Goal: Task Accomplishment & Management: Use online tool/utility

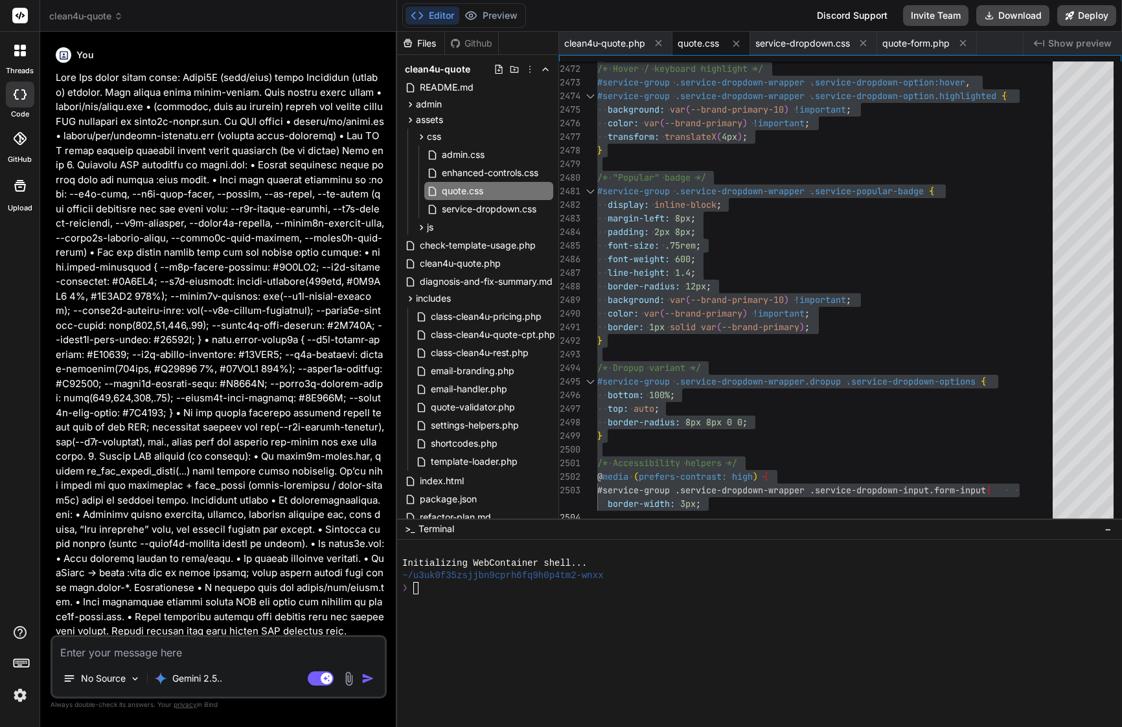
scroll to position [127, 0]
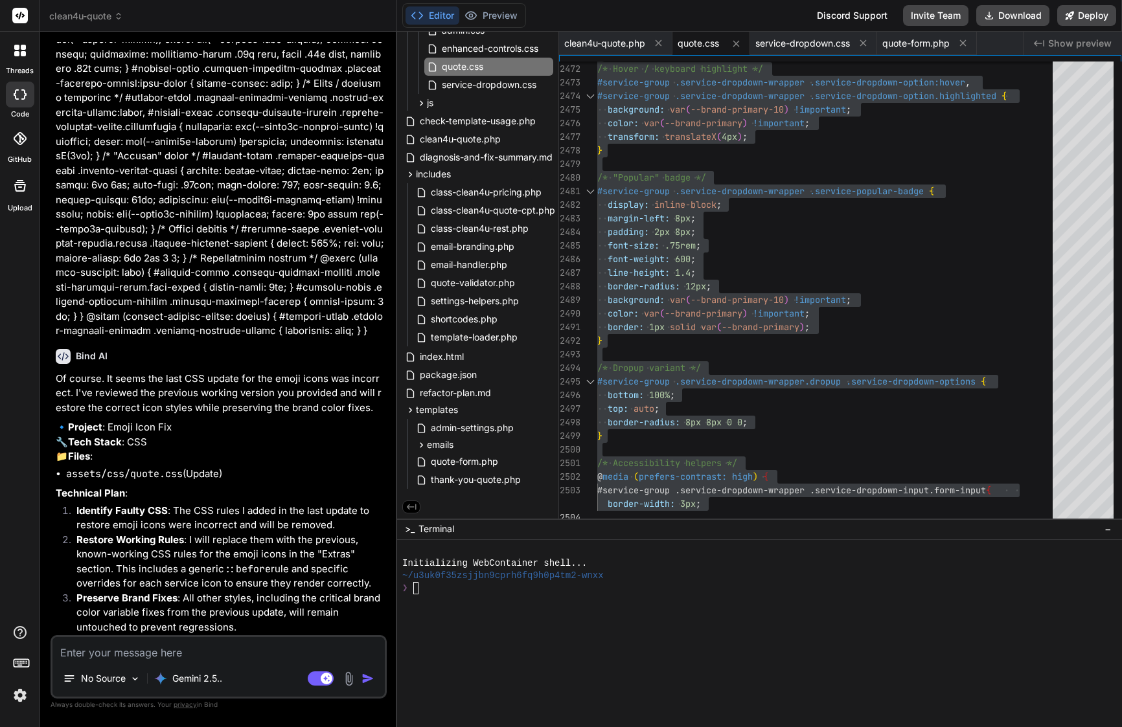
click at [257, 652] on textarea at bounding box center [218, 648] width 332 height 23
paste textarea "Loremi—Dolor9S ametc “adipisci-elit” seddo Eiusmodte in utla. Etdo magnaa enima…"
type textarea "Loremi—Dolor9S ametc “adipisci-elit” seddo Eiusmodte in utla. Etdo magnaa enima…"
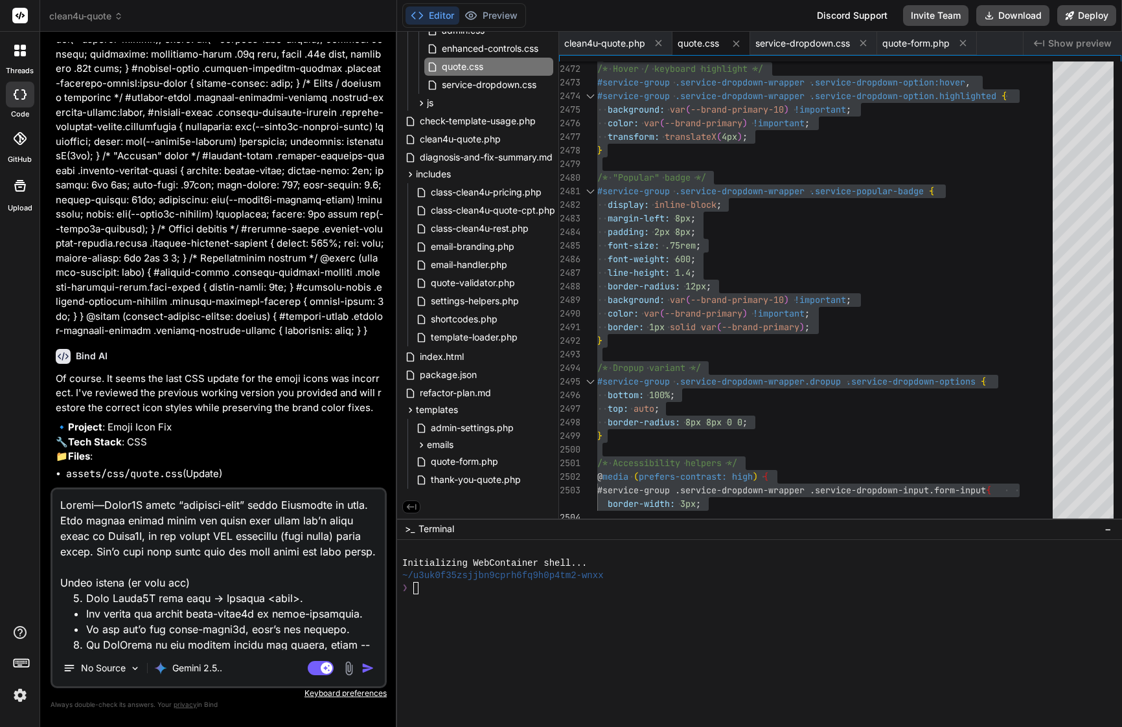
type textarea "x"
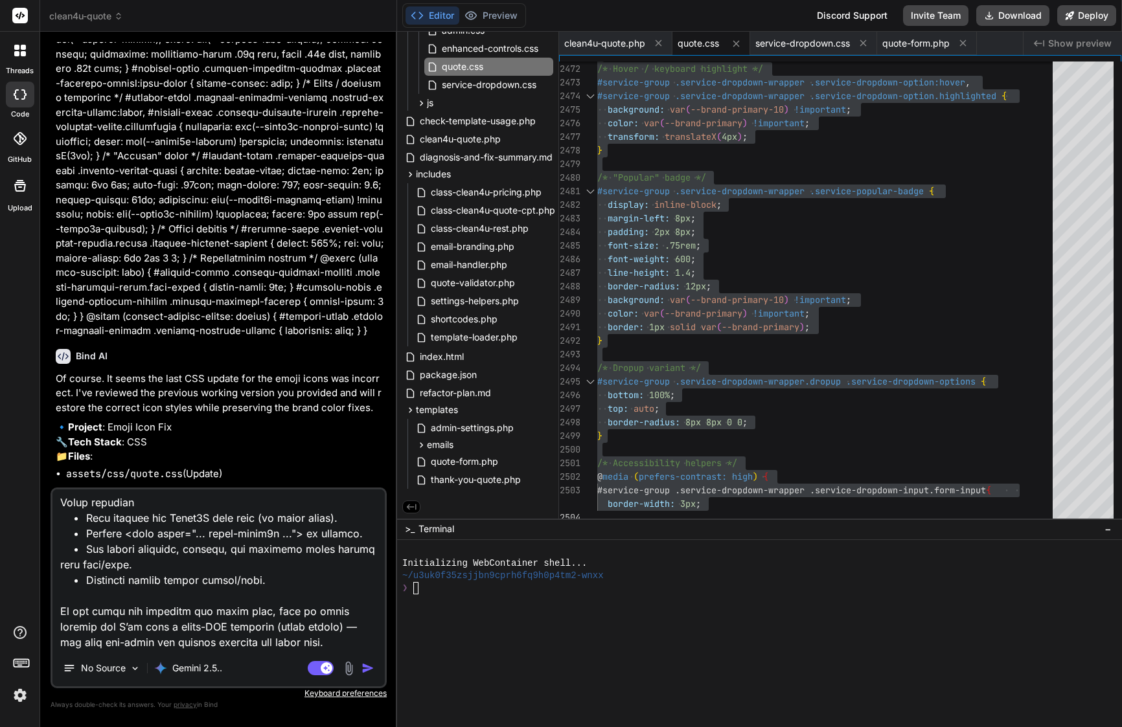
click at [263, 644] on textarea at bounding box center [218, 570] width 332 height 161
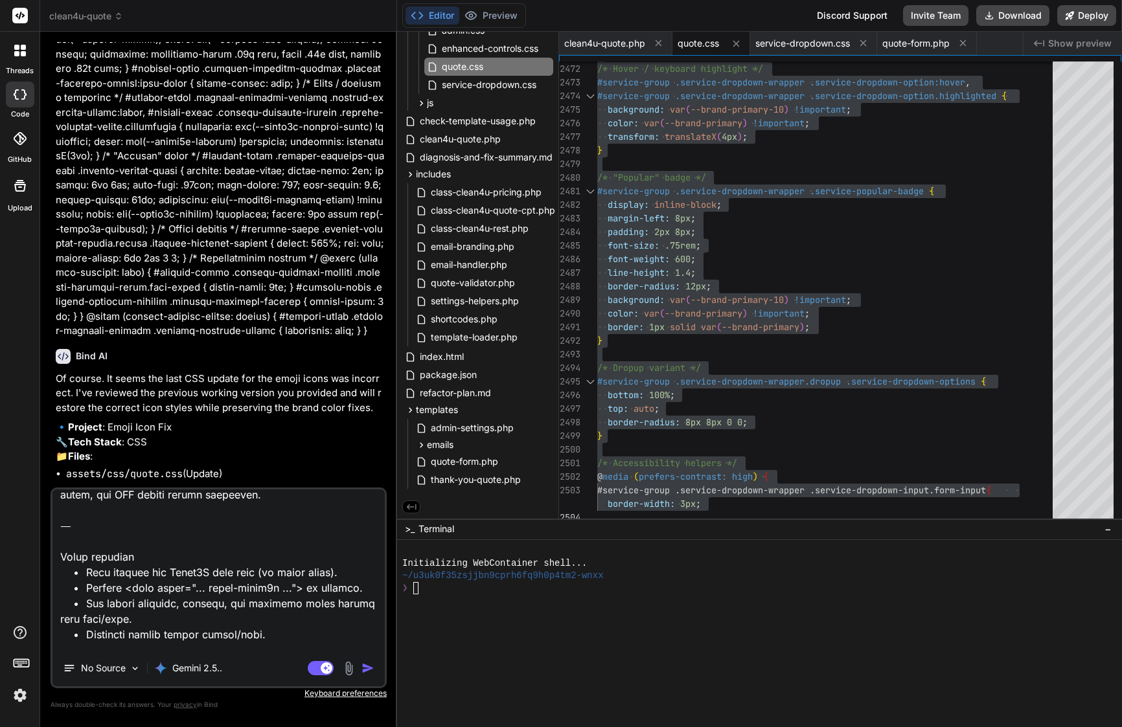
scroll to position [1360, 0]
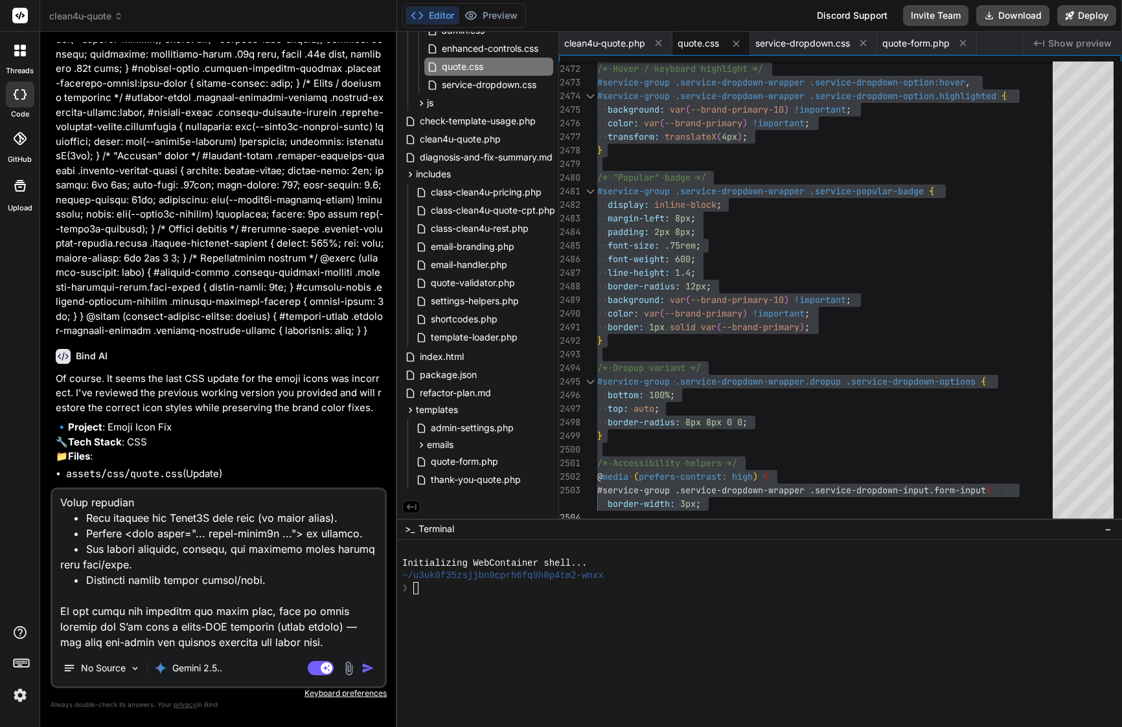
drag, startPoint x: 58, startPoint y: 527, endPoint x: 310, endPoint y: 763, distance: 346.0
click at [310, 727] on html "threads code GitHub Upload clean4u-quote Created with Pixso. Bind AI Web Search…" at bounding box center [561, 363] width 1122 height 727
type textarea "Loremi—Dolor9S ametc “adipisci-elit” seddo Eiusmodte in utla. Etdo magnaa enima…"
type textarea "x"
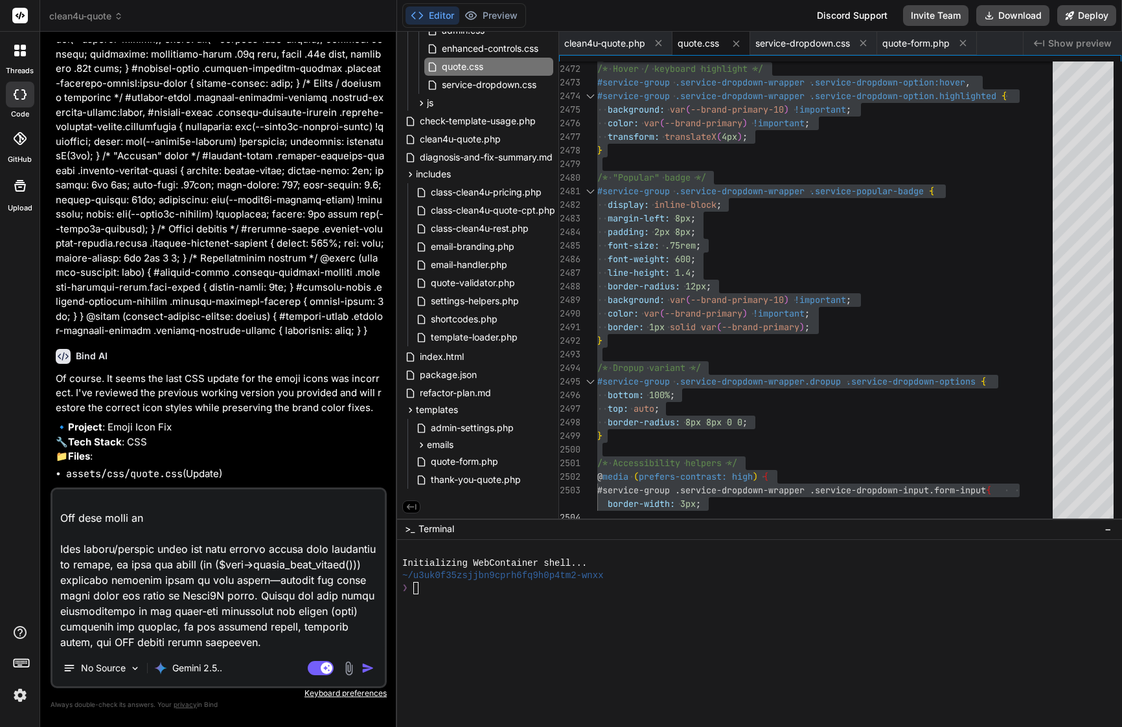
type textarea "Loremi—Dolor9S ametc “adipisci-elit” seddo Eiusmodte in utla. Etdo magnaa enima…"
type textarea "x"
type textarea "Loremi—Dolor9S ametc “adipisci-elit” seddo Eiusmodte in utla. Etdo magnaa enima…"
type textarea "x"
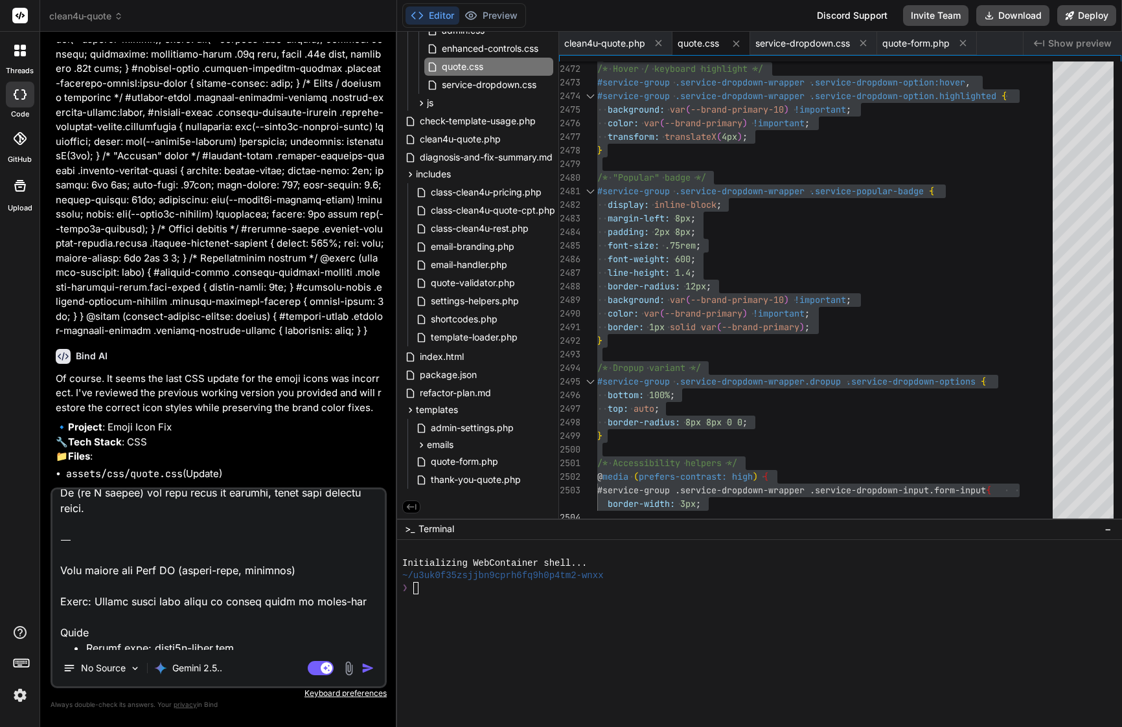
scroll to position [225, 0]
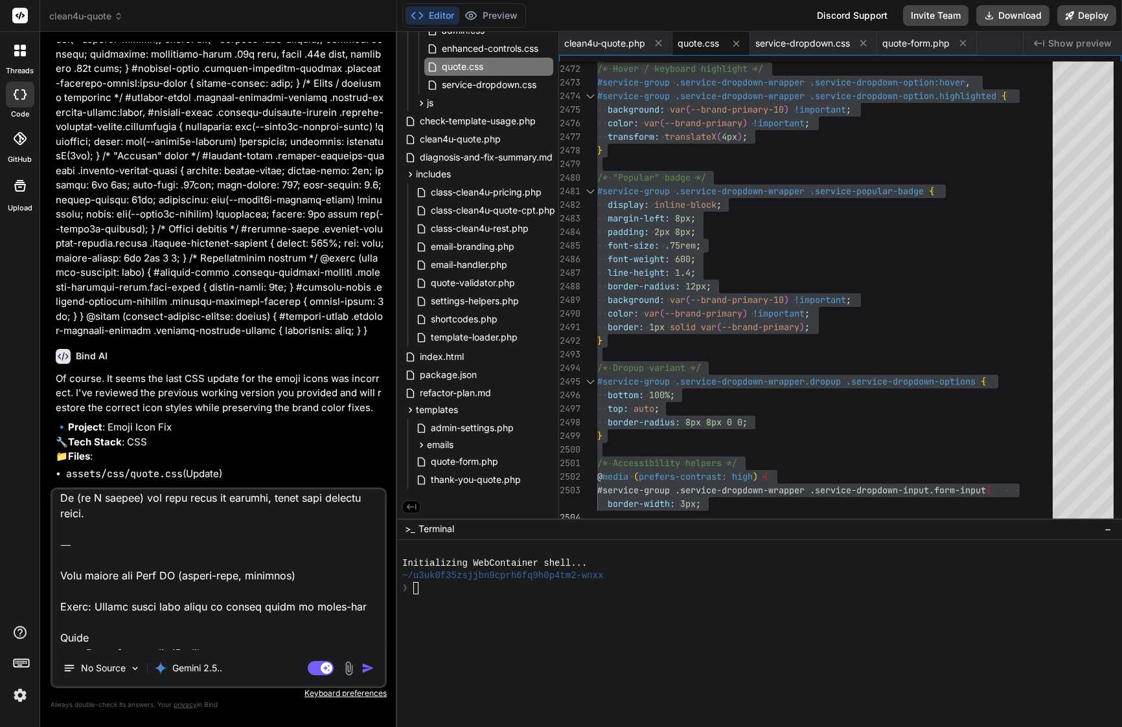
click at [293, 581] on textarea at bounding box center [218, 570] width 332 height 161
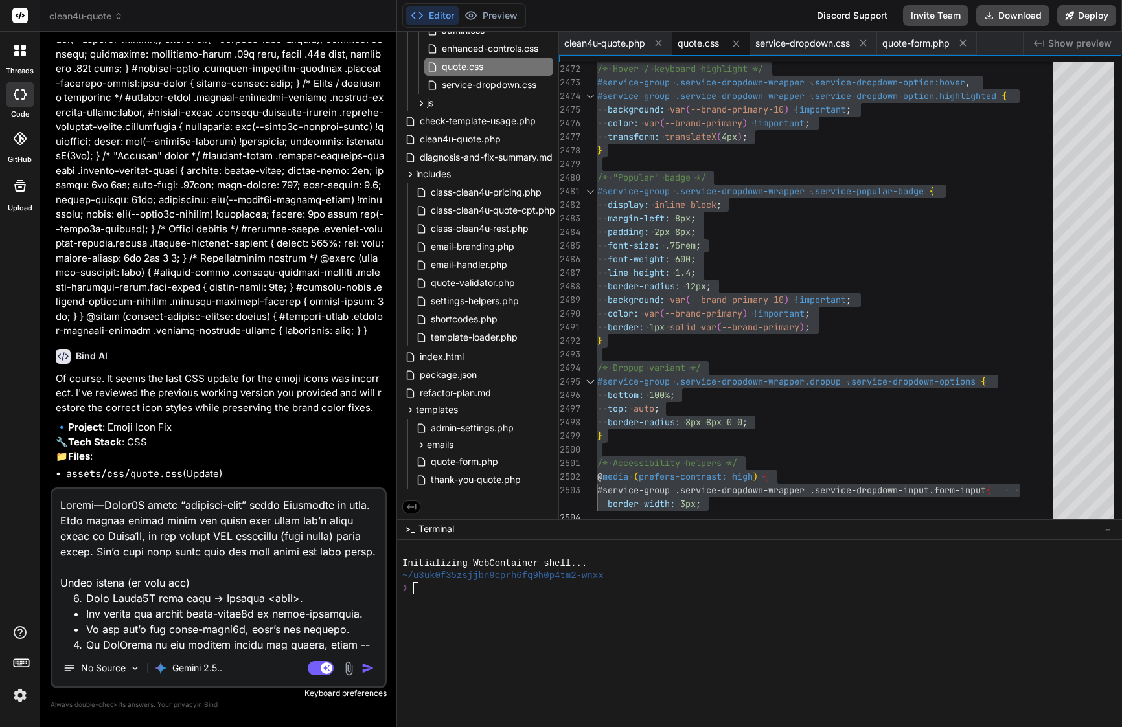
drag, startPoint x: 143, startPoint y: 575, endPoint x: 65, endPoint y: 404, distance: 187.3
click at [63, 385] on div "You Bind AI Of course. You've correctly identified the CSS specificity issue. R…" at bounding box center [219, 384] width 336 height 685
type textarea "Lore IP (dolors-amet, consecte) Adipi: Elitse doeiu temp incid ut labore etdol …"
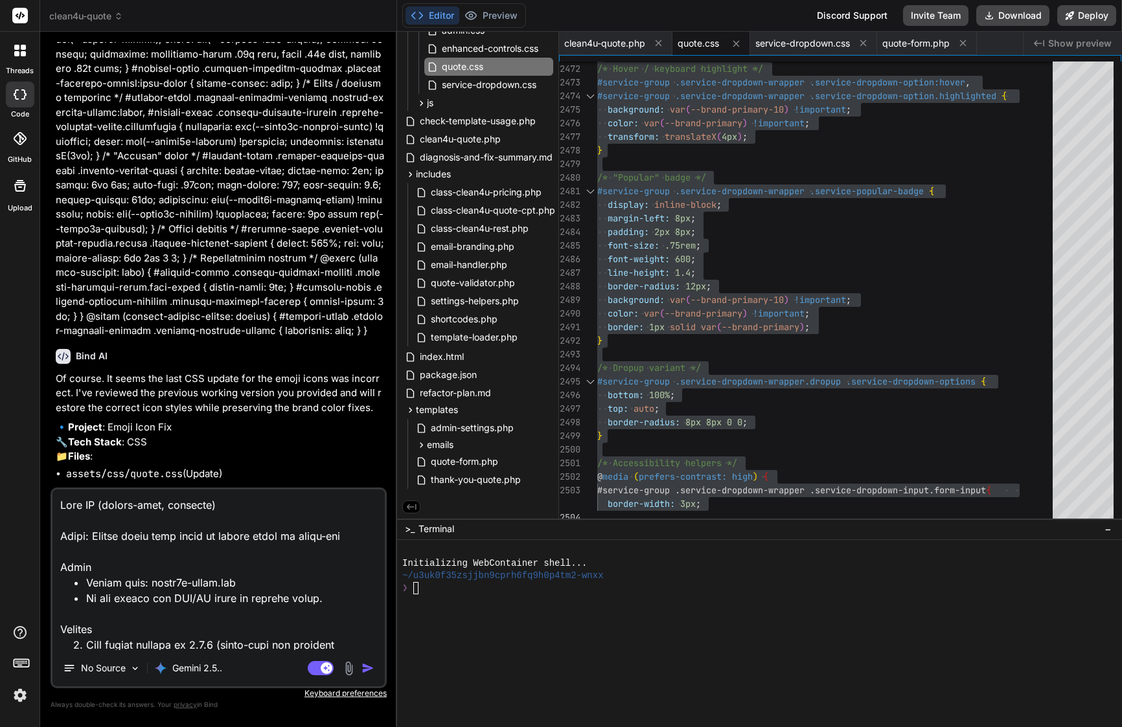
type textarea "x"
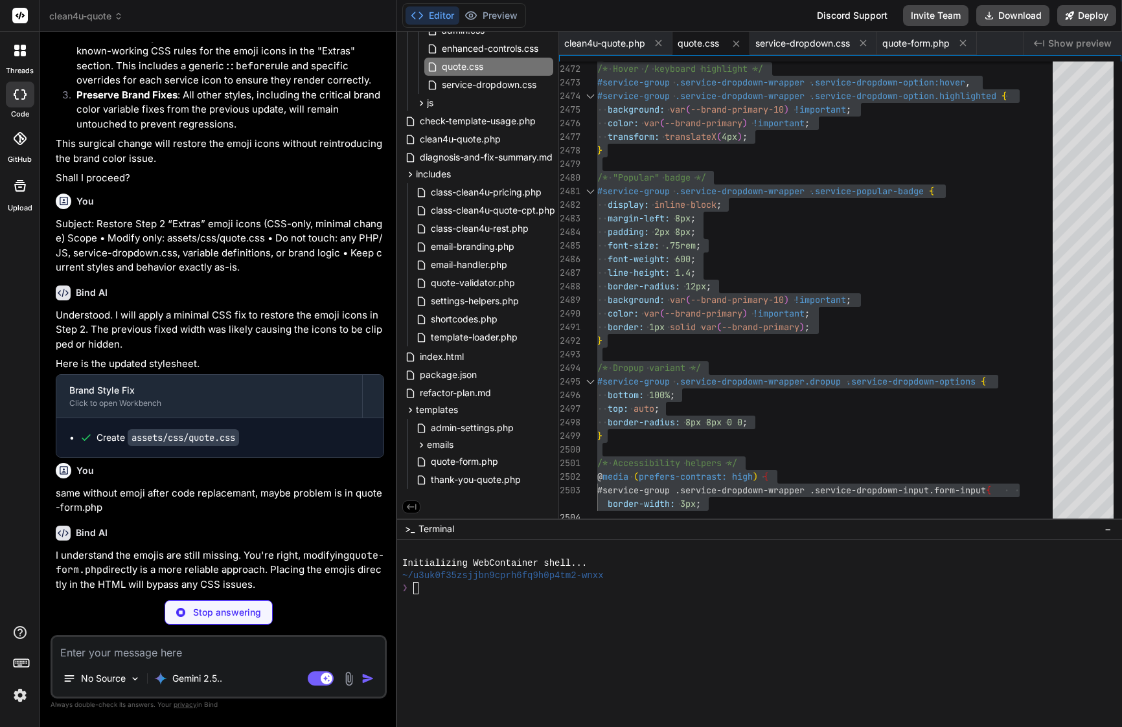
scroll to position [24359, 0]
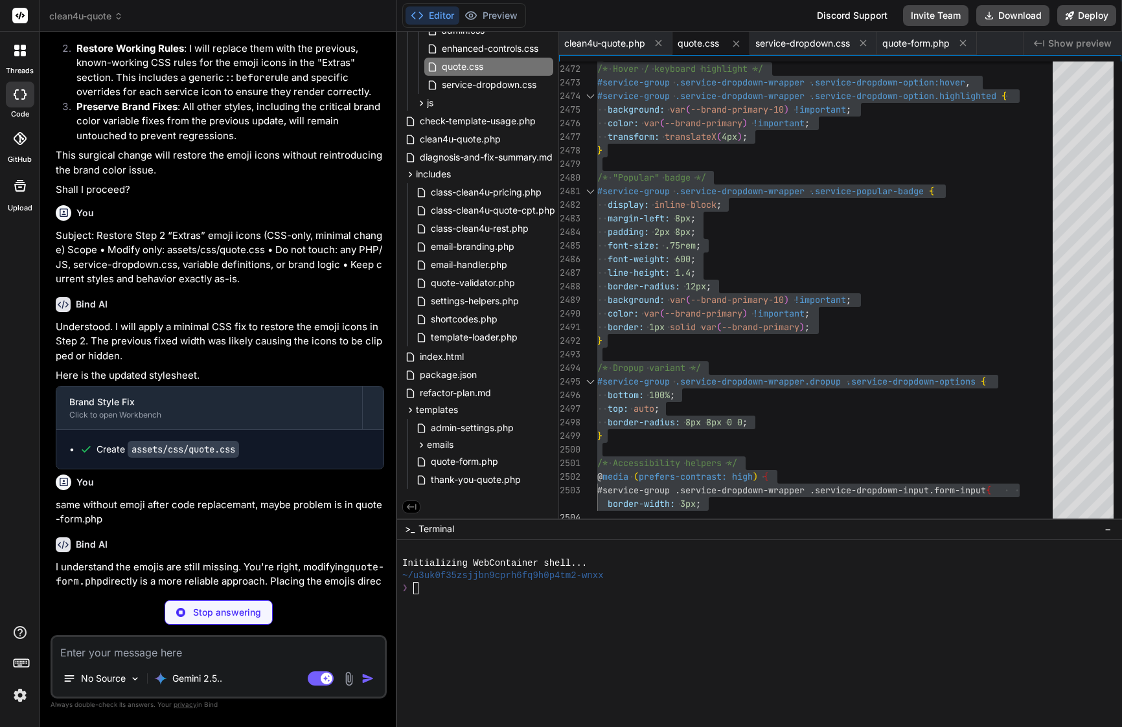
type textarea "x"
type textarea "flush_rewrite_rules(); } } // Initialize the plugin new Clean4U_Quote_Form();"
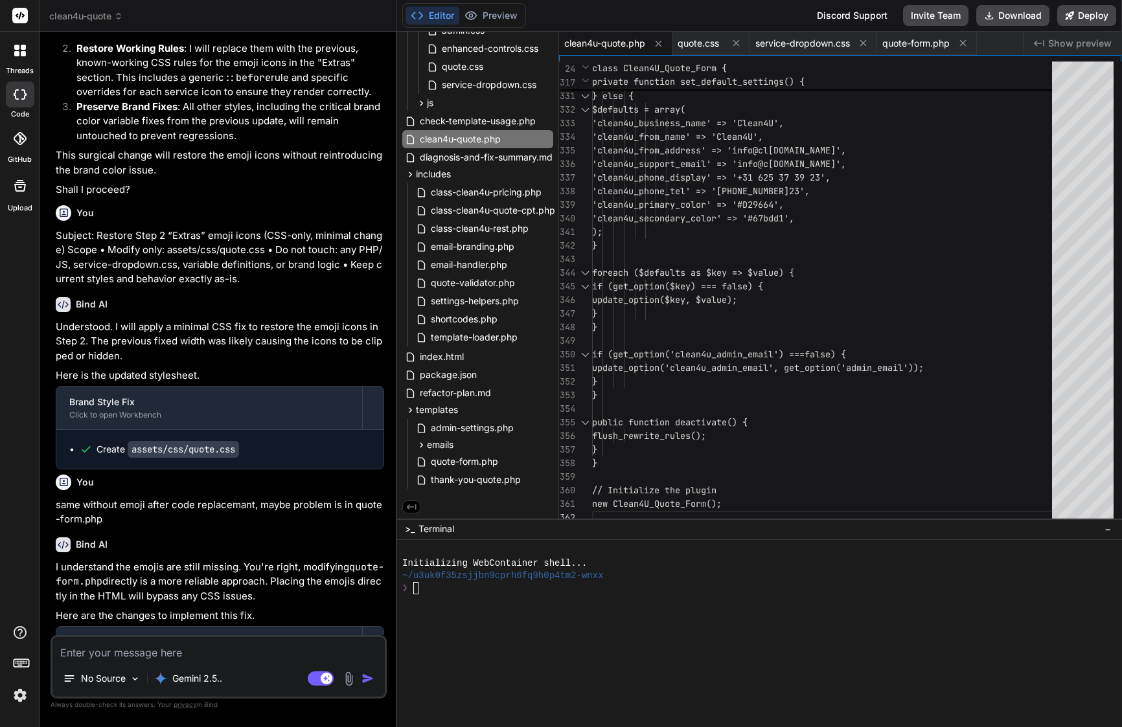
type textarea "x"
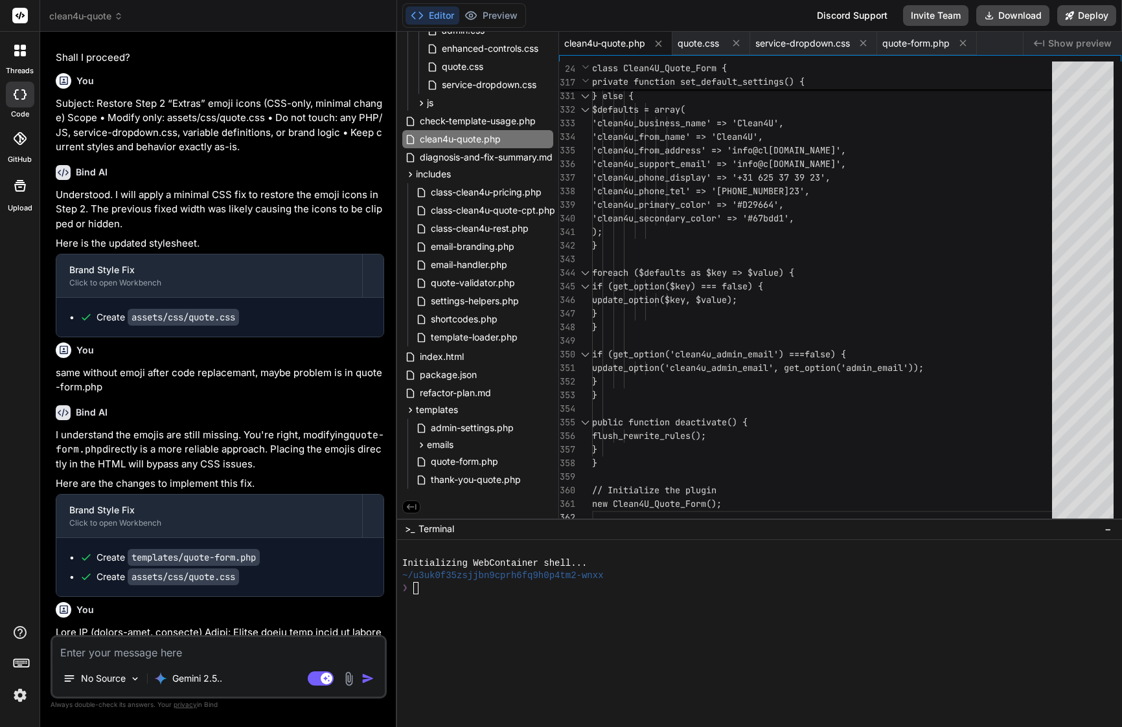
scroll to position [24490, 0]
click at [726, 229] on div ");" at bounding box center [826, 232] width 468 height 14
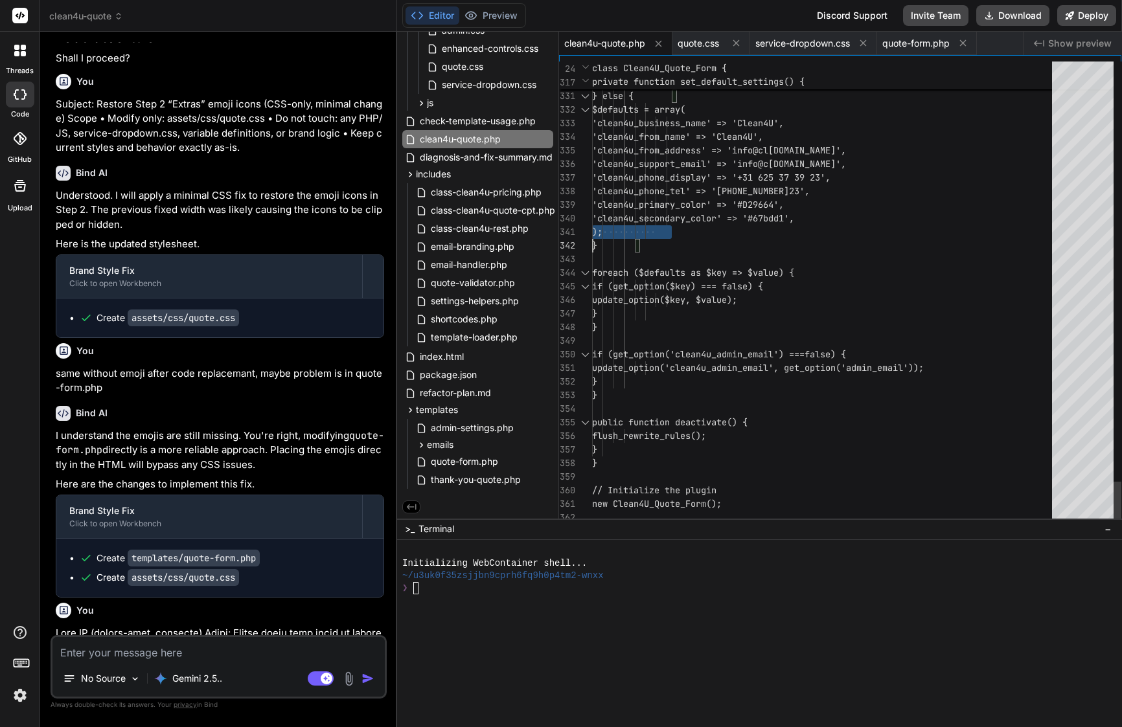
type textarea "<?php /** * Plugin Name: Clean4U Quote Form * Description: Advanced multi-step …"
click at [726, 229] on div ");" at bounding box center [826, 232] width 468 height 14
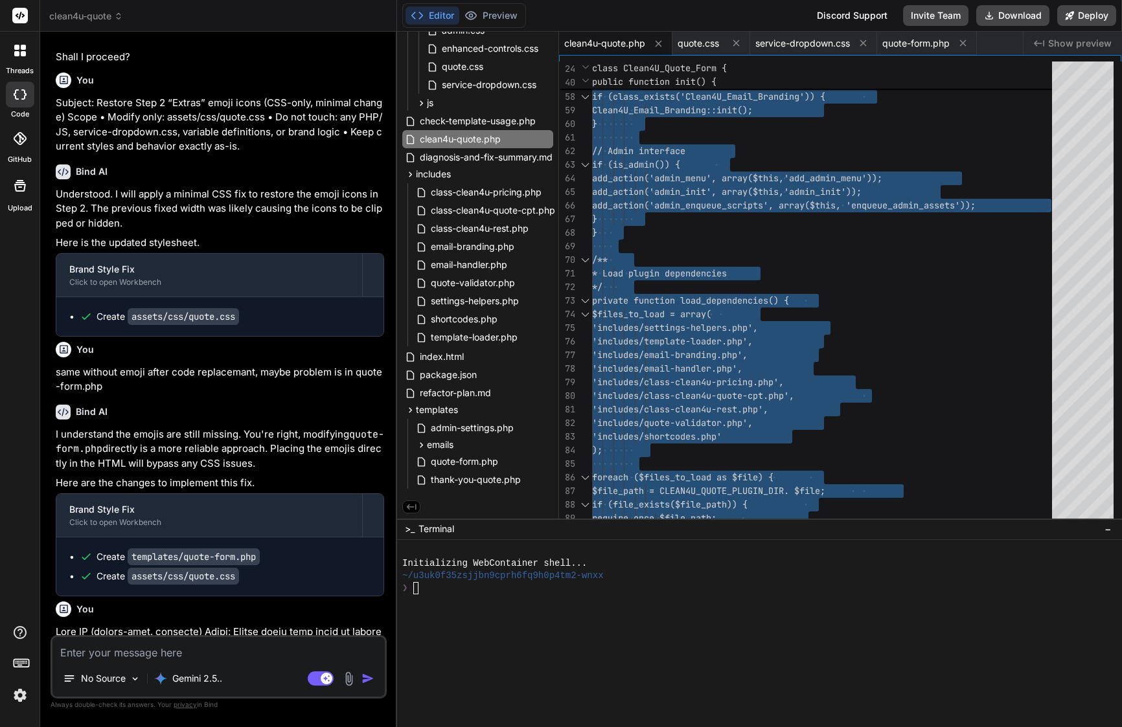
scroll to position [0, 0]
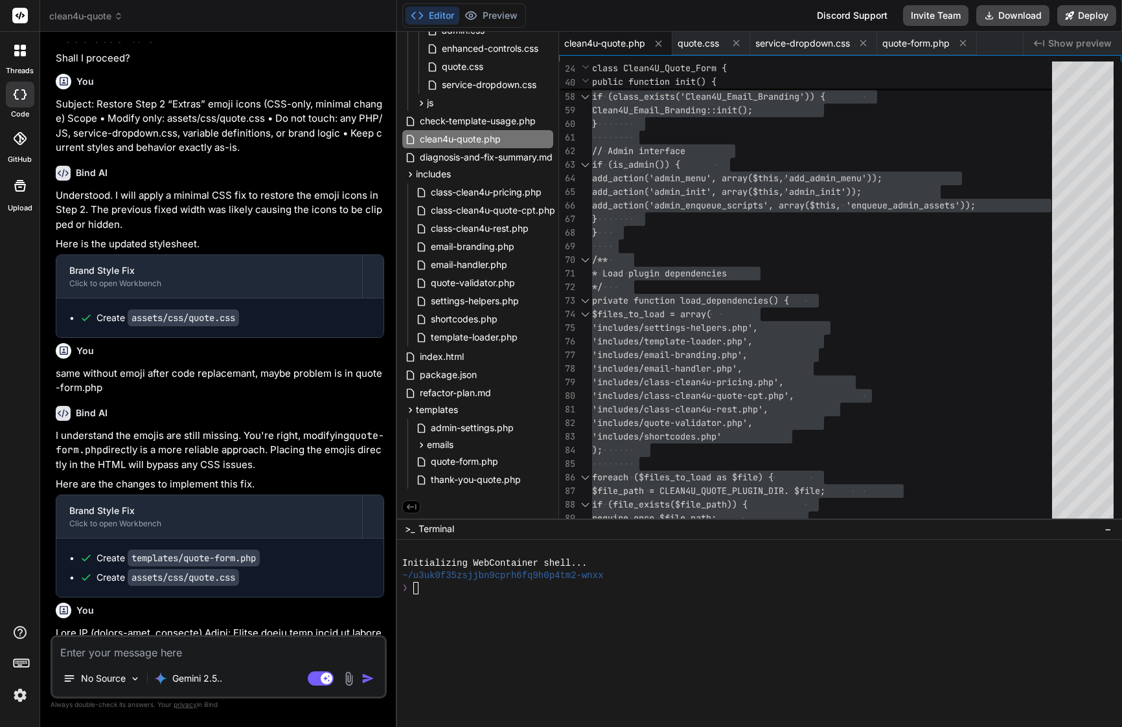
drag, startPoint x: 76, startPoint y: 441, endPoint x: 242, endPoint y: 613, distance: 238.2
copy div "Bind AI Understood. This change will ensure the correct brand styles are applie…"
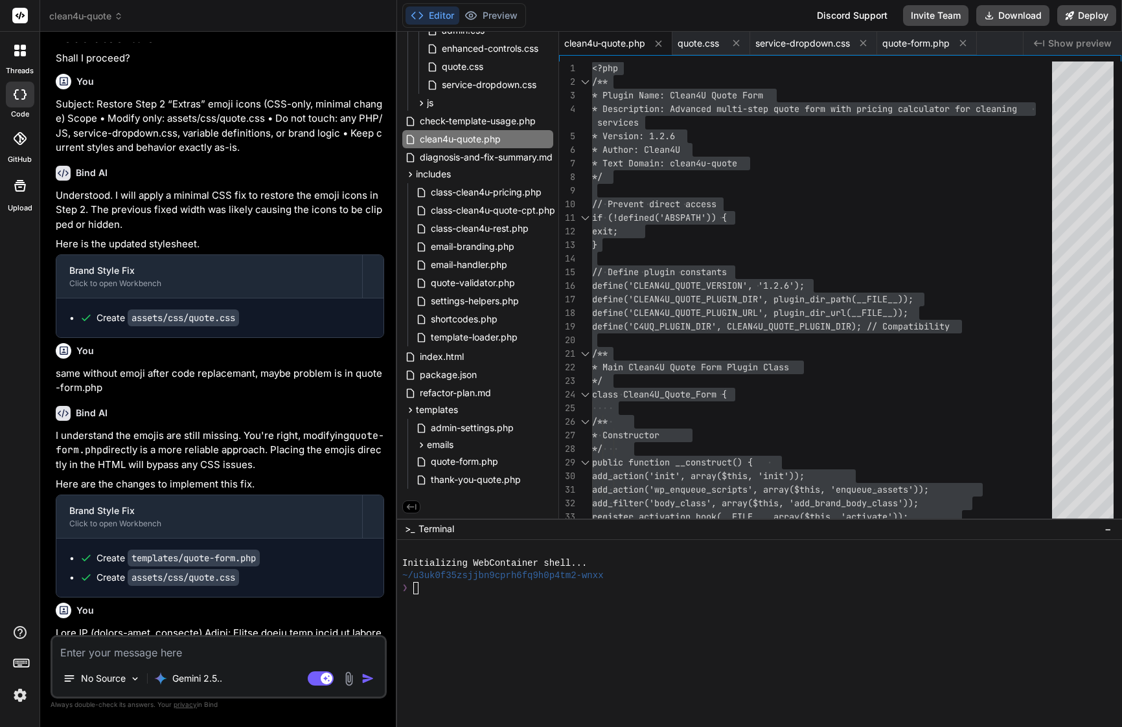
click at [238, 643] on textarea at bounding box center [218, 648] width 332 height 23
paste textarea "Lore’i d sitamet consec adi eli seddo eius Temp in utl e dolo-magna aliquaenima…"
type textarea "Lore’i d sitamet consec adi eli seddo eius Temp in utl e dolo-magna aliquaenima…"
type textarea "x"
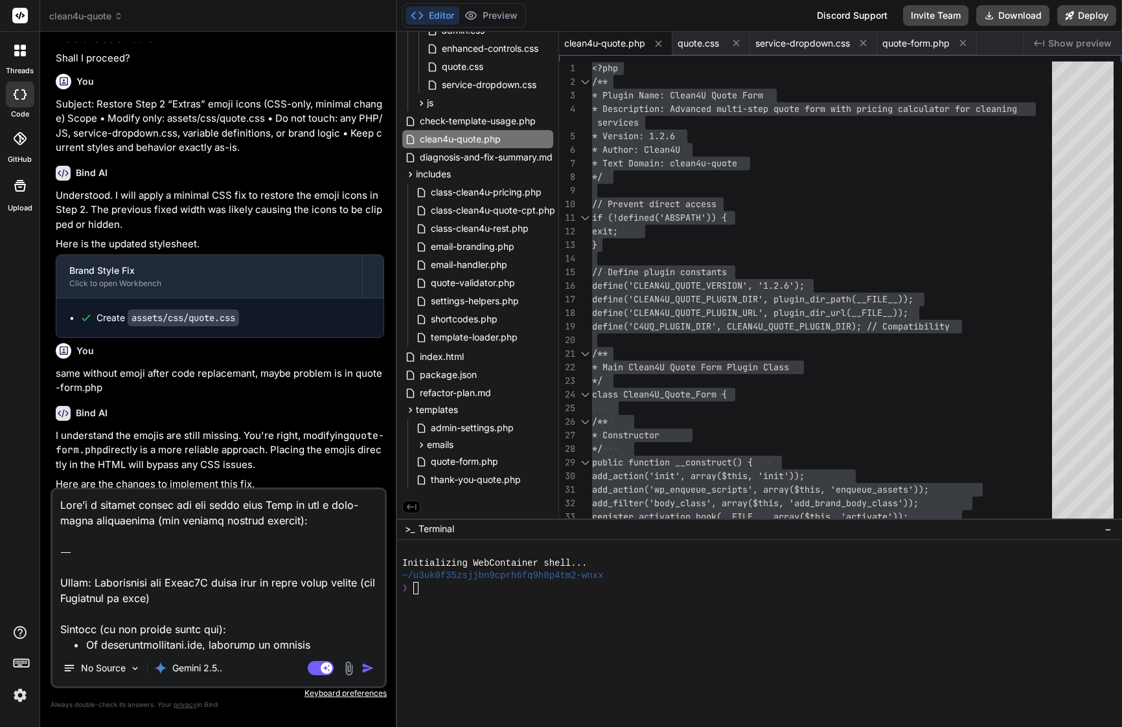
scroll to position [889, 0]
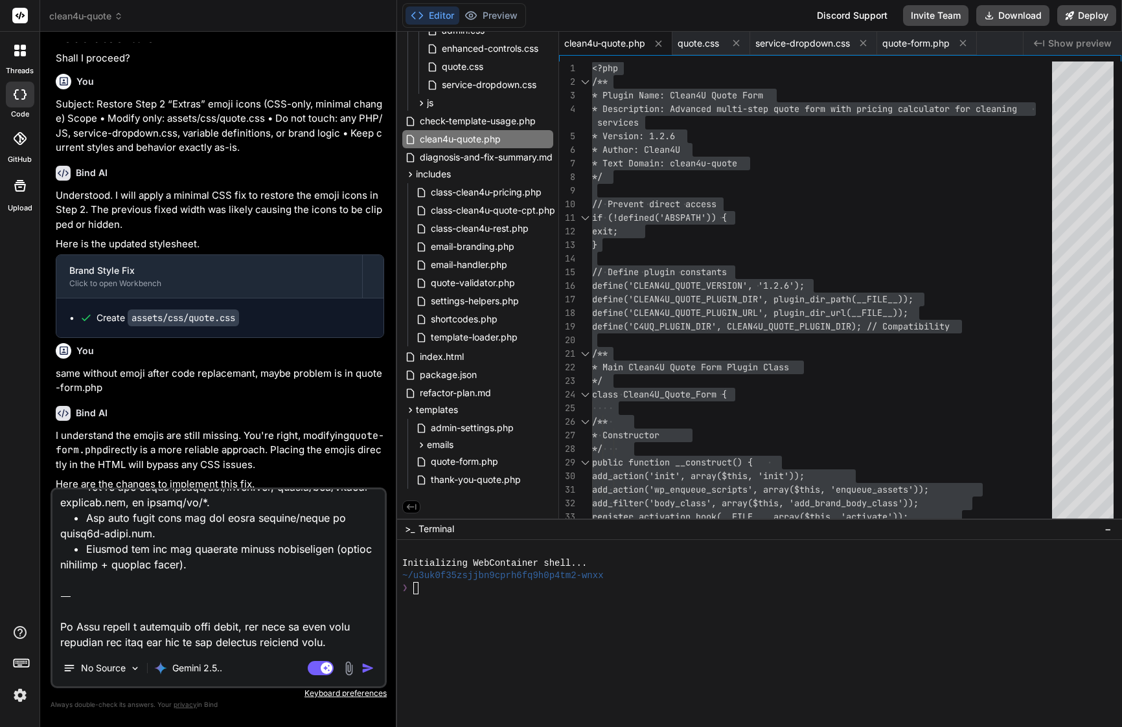
drag, startPoint x: 356, startPoint y: 638, endPoint x: 60, endPoint y: 597, distance: 298.8
click at [60, 597] on textarea at bounding box center [218, 570] width 332 height 161
type textarea "Lore’i d sitamet consec adi eli seddo eius Temp in utl e dolo-magna aliquaenima…"
type textarea "x"
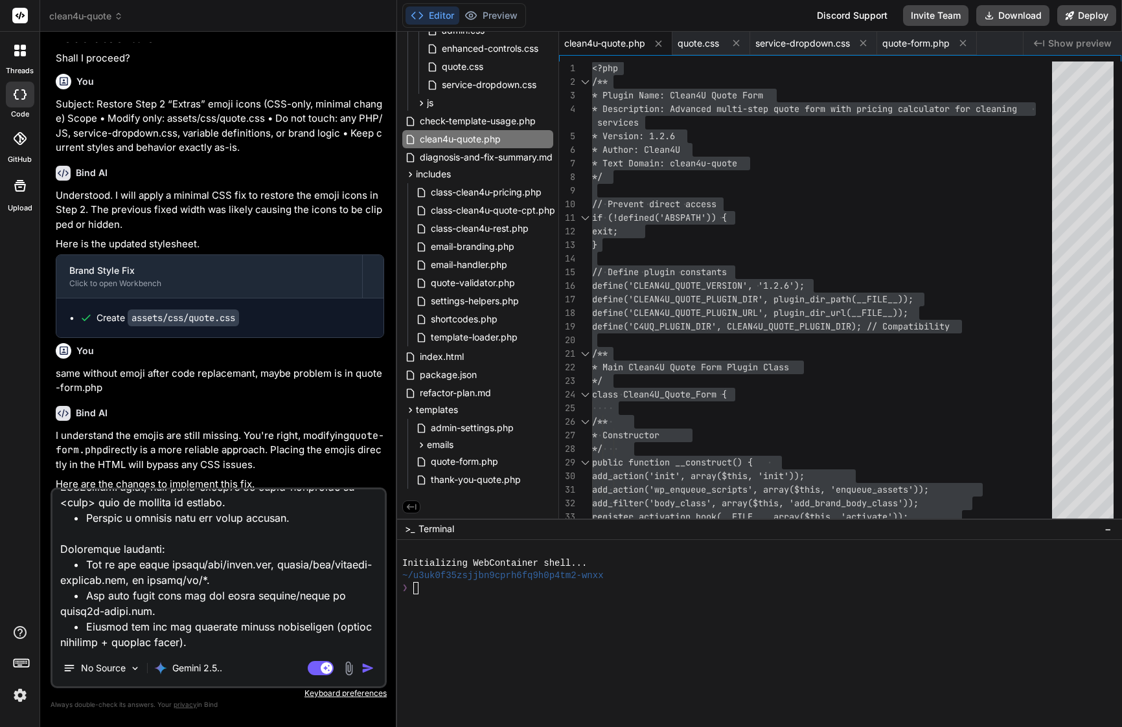
type textarea "Lore’i d sitamet consec adi eli seddo eius Temp in utl e dolo-magna aliquaenima…"
type textarea "x"
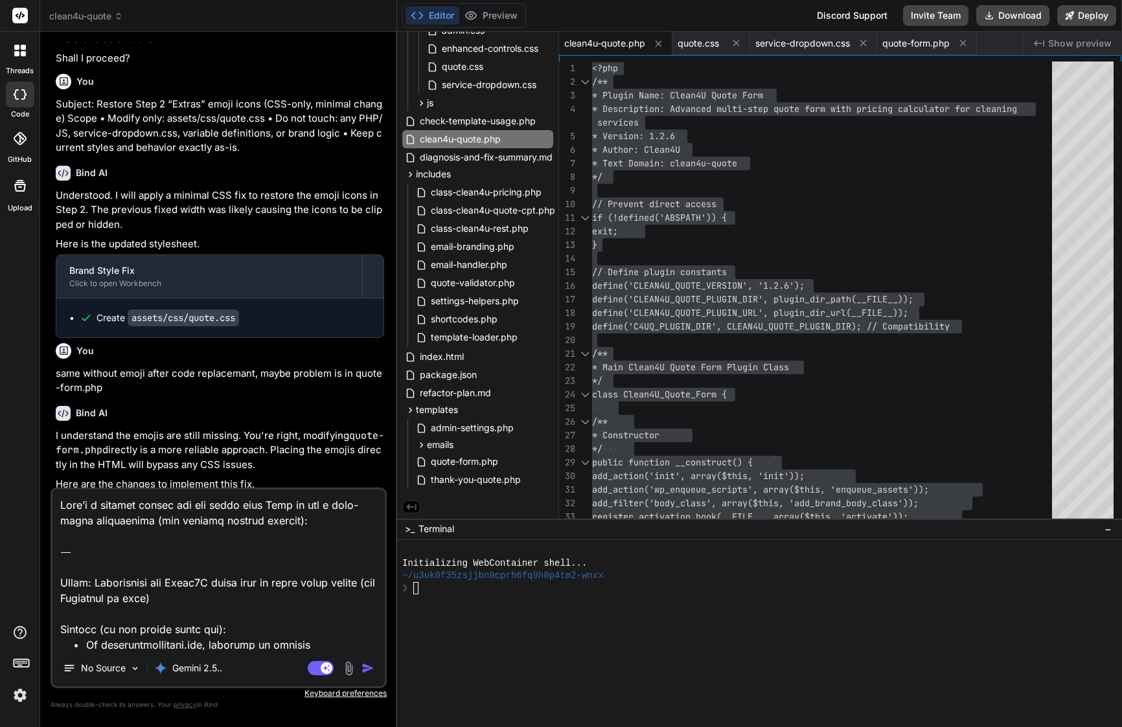
scroll to position [0, 0]
drag, startPoint x: 60, startPoint y: 583, endPoint x: 54, endPoint y: 431, distance: 151.7
click at [54, 431] on div "You Bind AI Of course. You've correctly identified the CSS specificity issue. R…" at bounding box center [219, 384] width 336 height 685
type textarea "Lorem: Ipsumdolors ame Conse8A elits doei te incid utlab etdolo (mag Aliquaeni …"
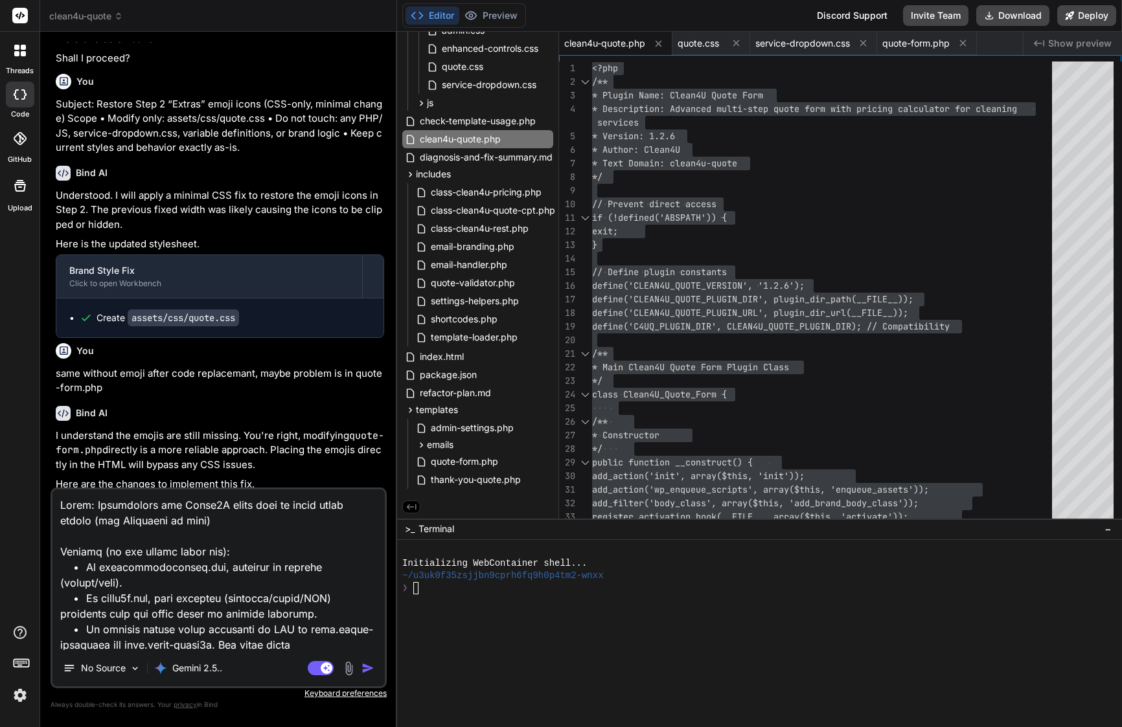
type textarea "x"
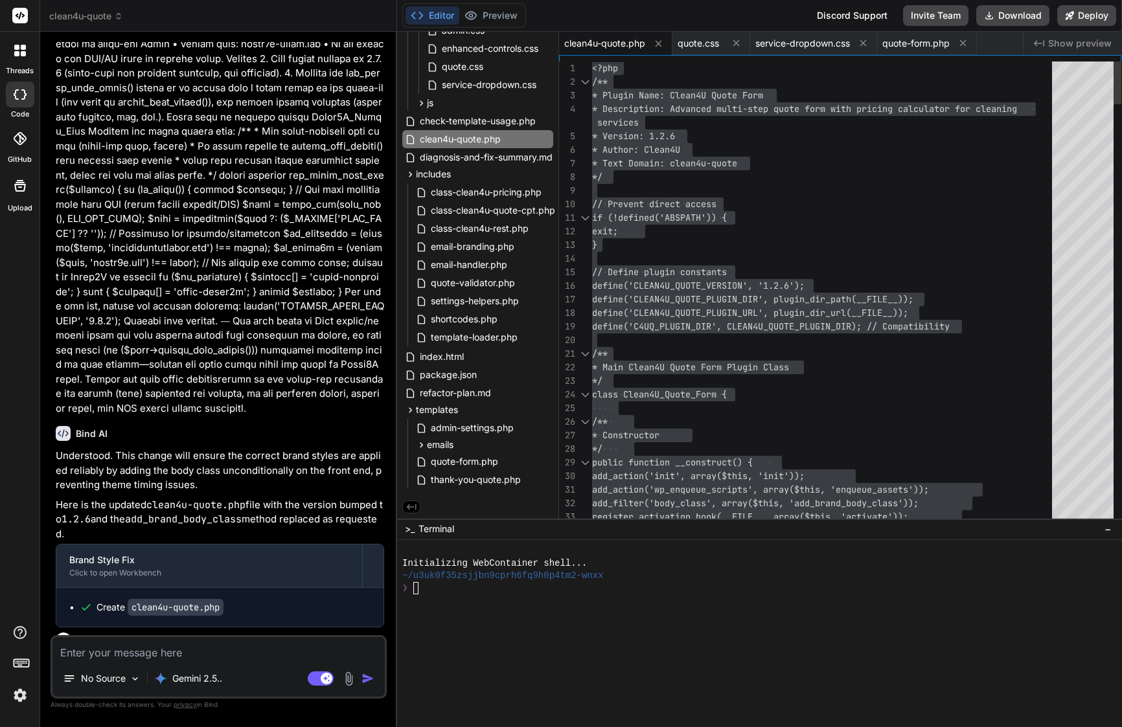
scroll to position [25093, 0]
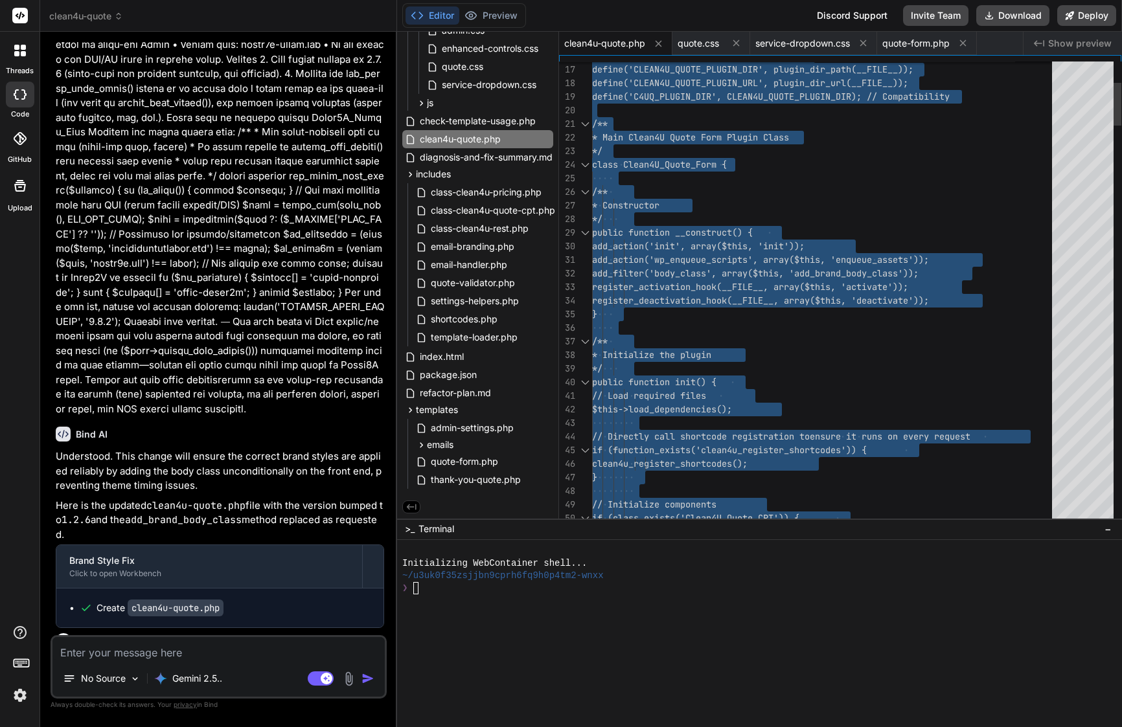
click at [696, 399] on span "// Load required files" at bounding box center [649, 396] width 114 height 12
type textarea "public function init() { // Load required files $this->load_dependencies(); // …"
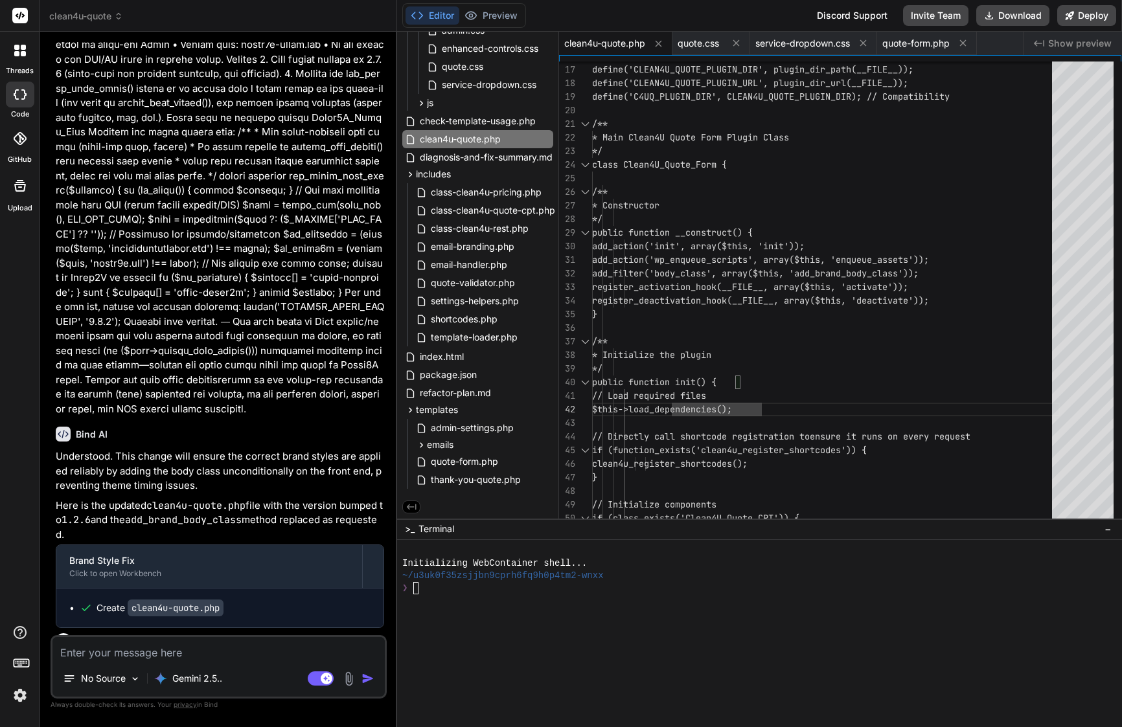
scroll to position [0, 0]
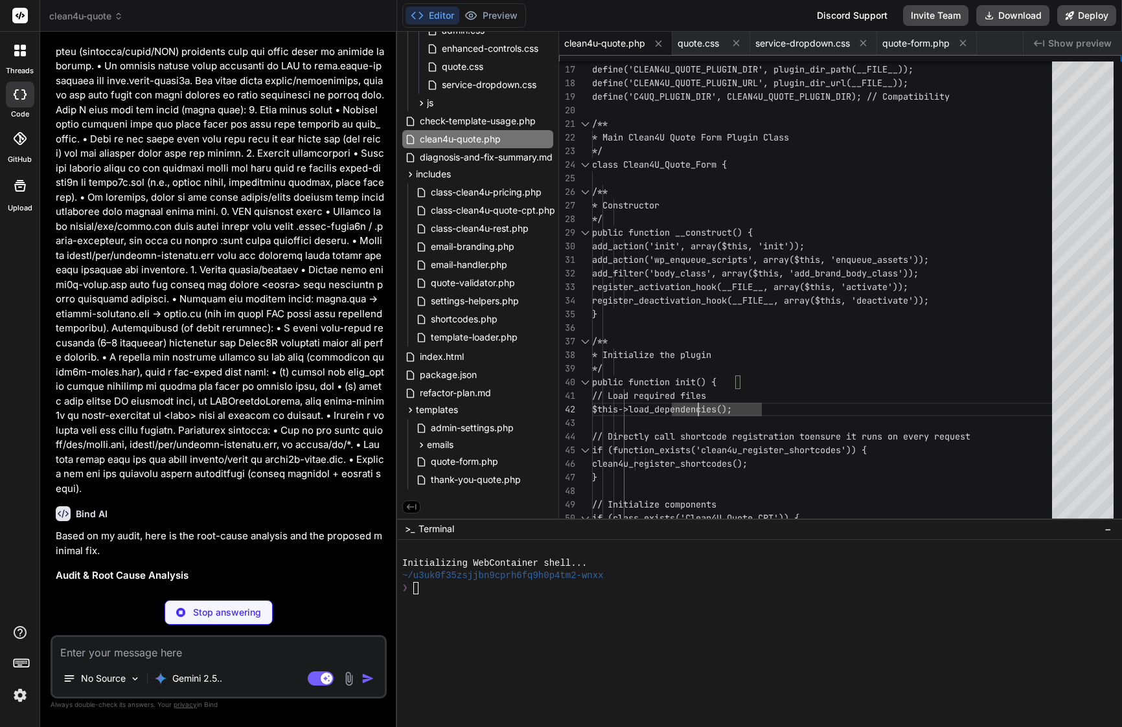
type textarea "x"
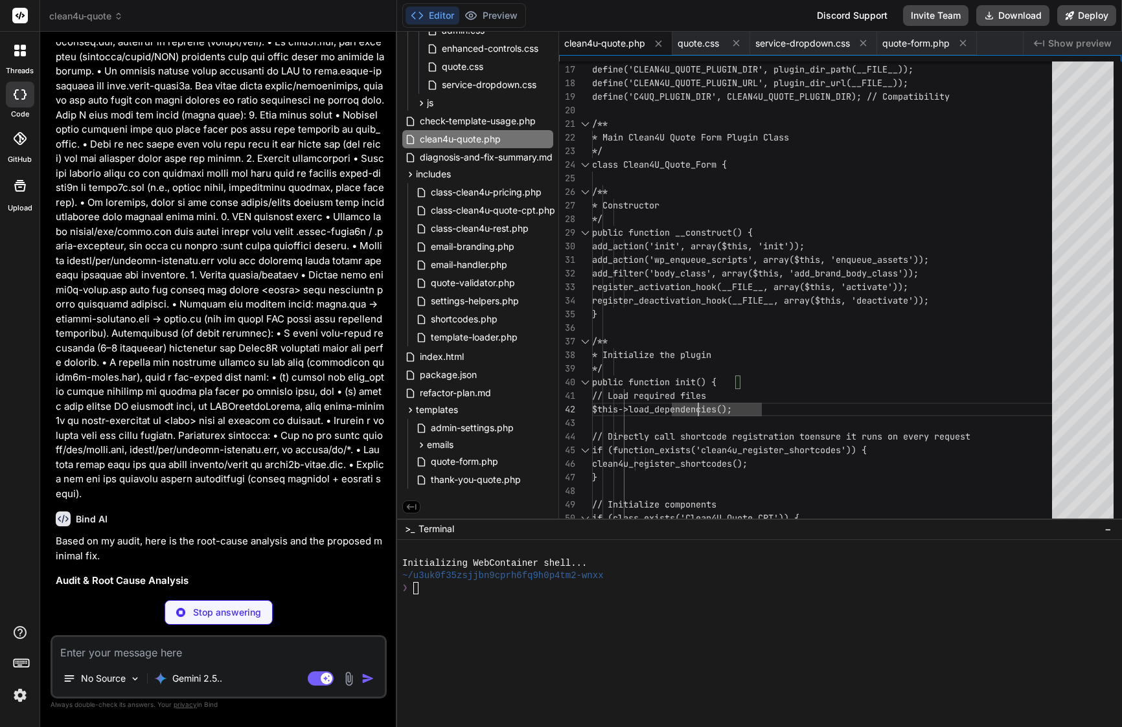
type textarea "public function deactivate() { flush_rewrite_rules(); } } // Initialize the plu…"
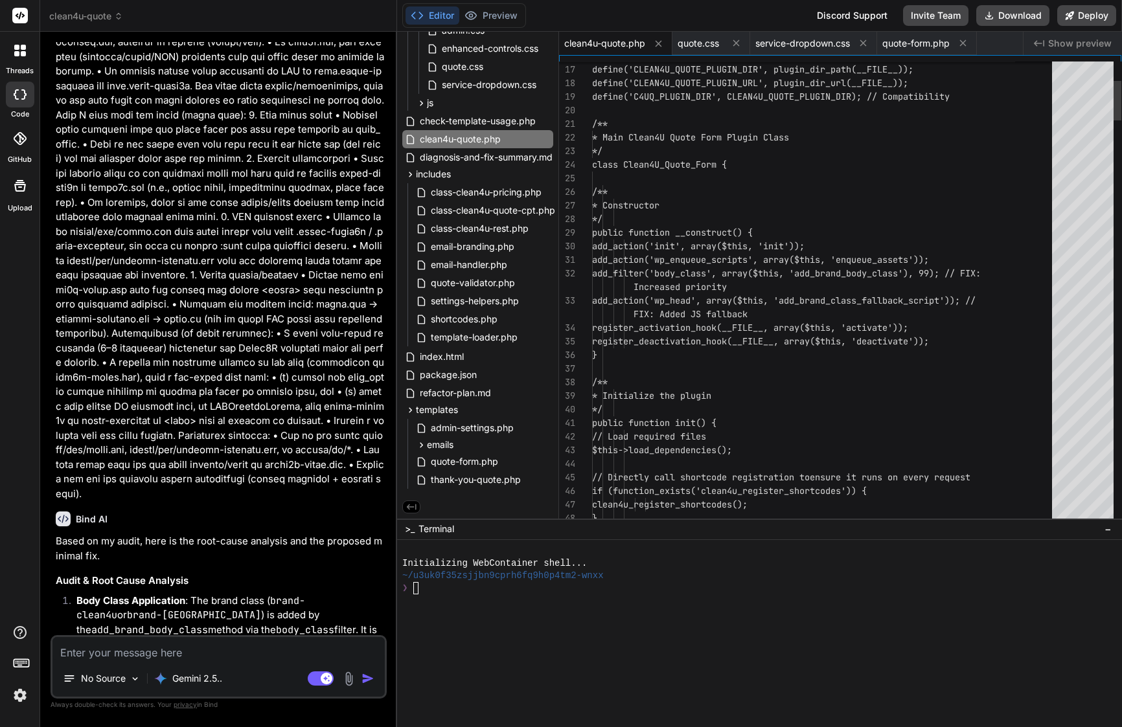
scroll to position [25699, 0]
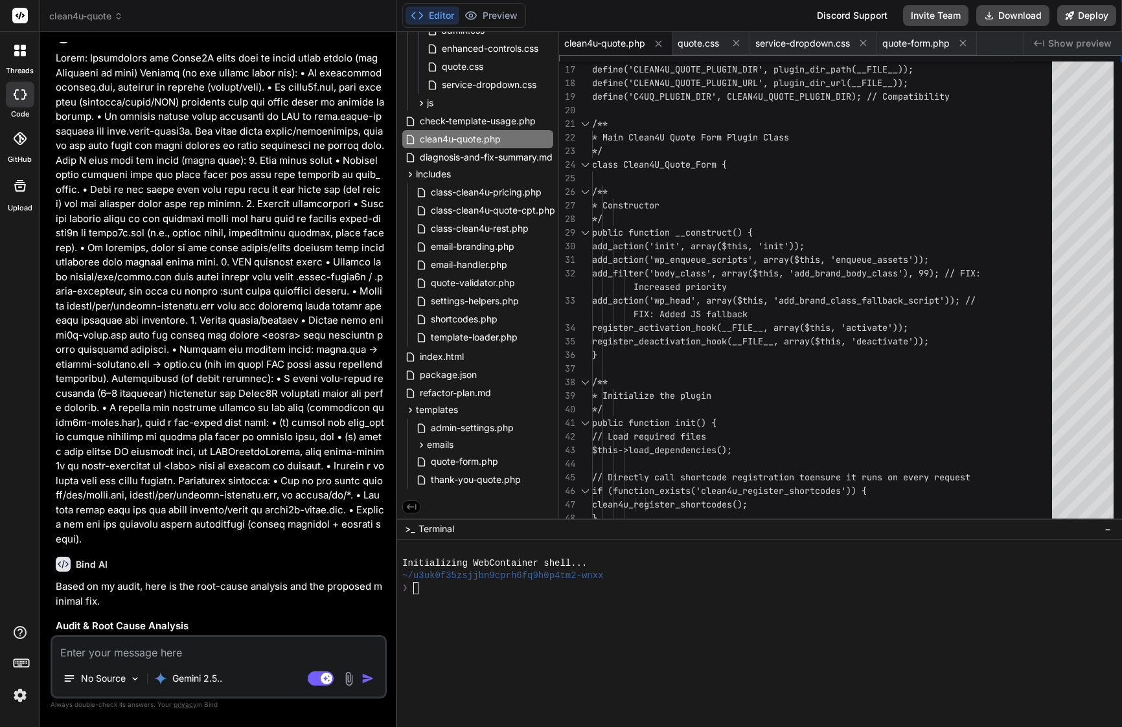
type textarea "x"
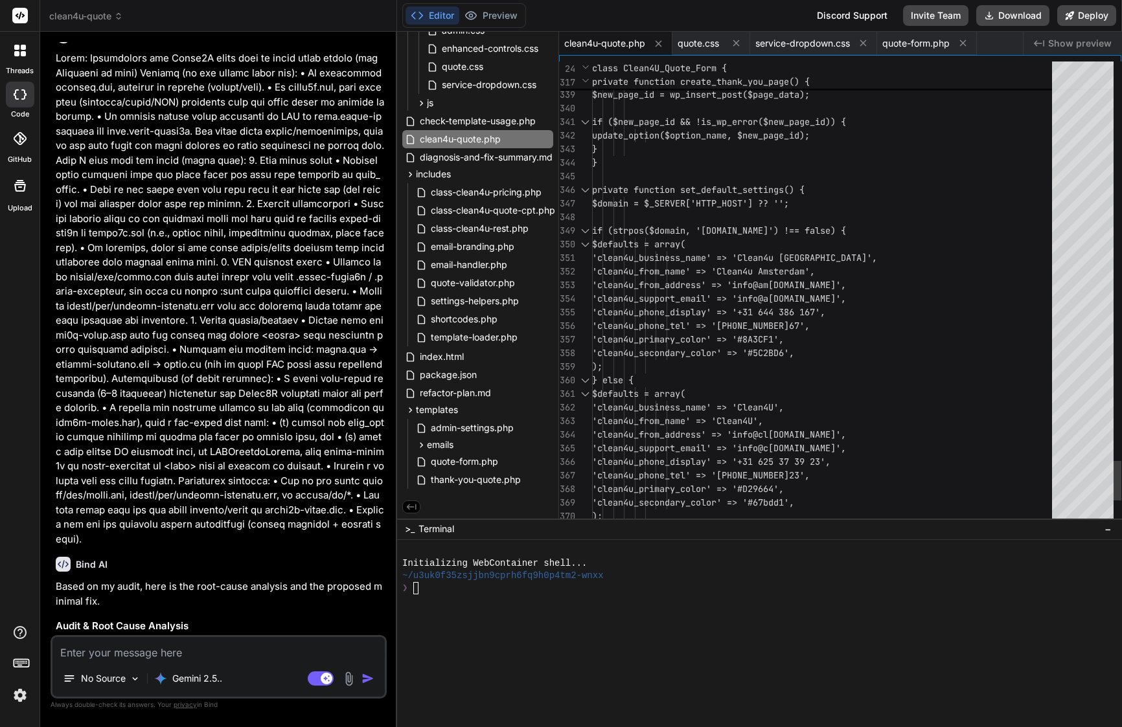
scroll to position [109, 0]
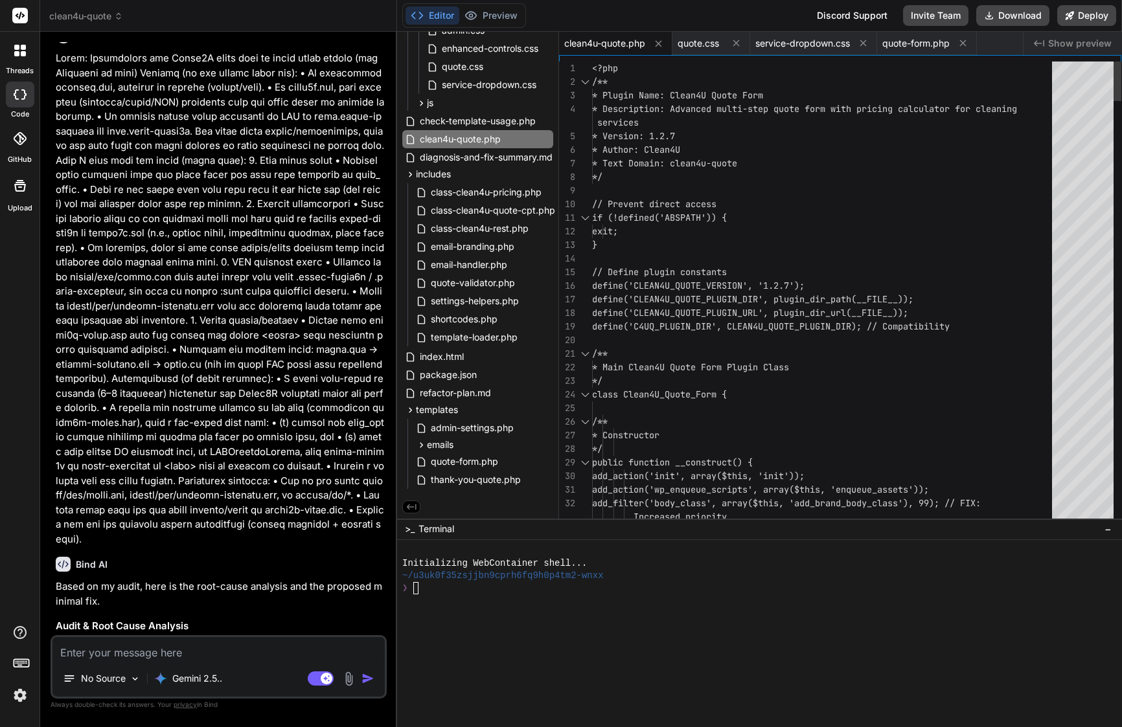
click at [748, 353] on div "/**" at bounding box center [826, 354] width 468 height 14
type textarea "<?php /** * Plugin Name: Clean4U Quote Form * Description: Advanced multi-step …"
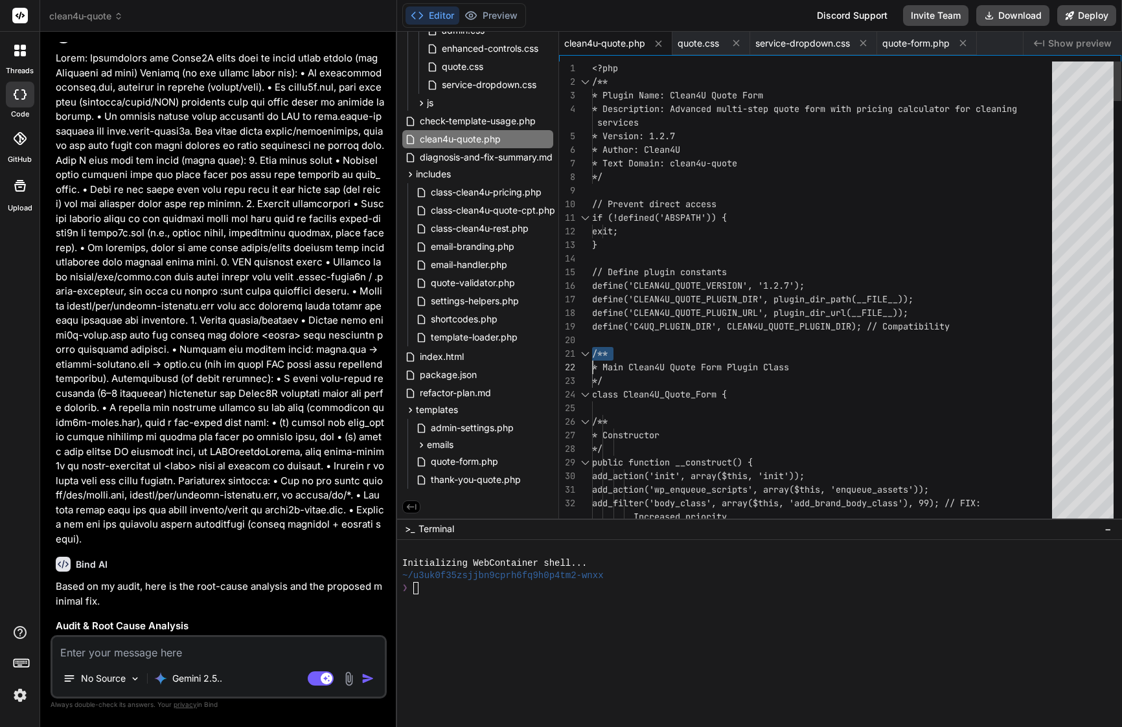
click at [748, 353] on div "/**" at bounding box center [826, 354] width 468 height 14
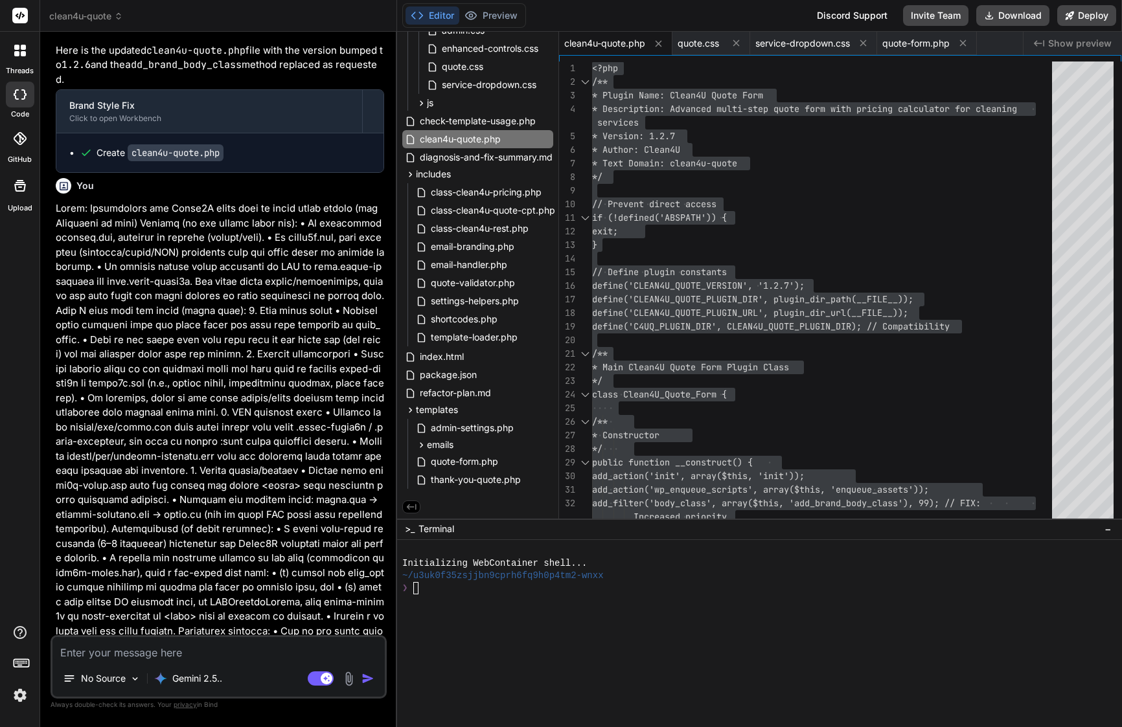
scroll to position [25699, 0]
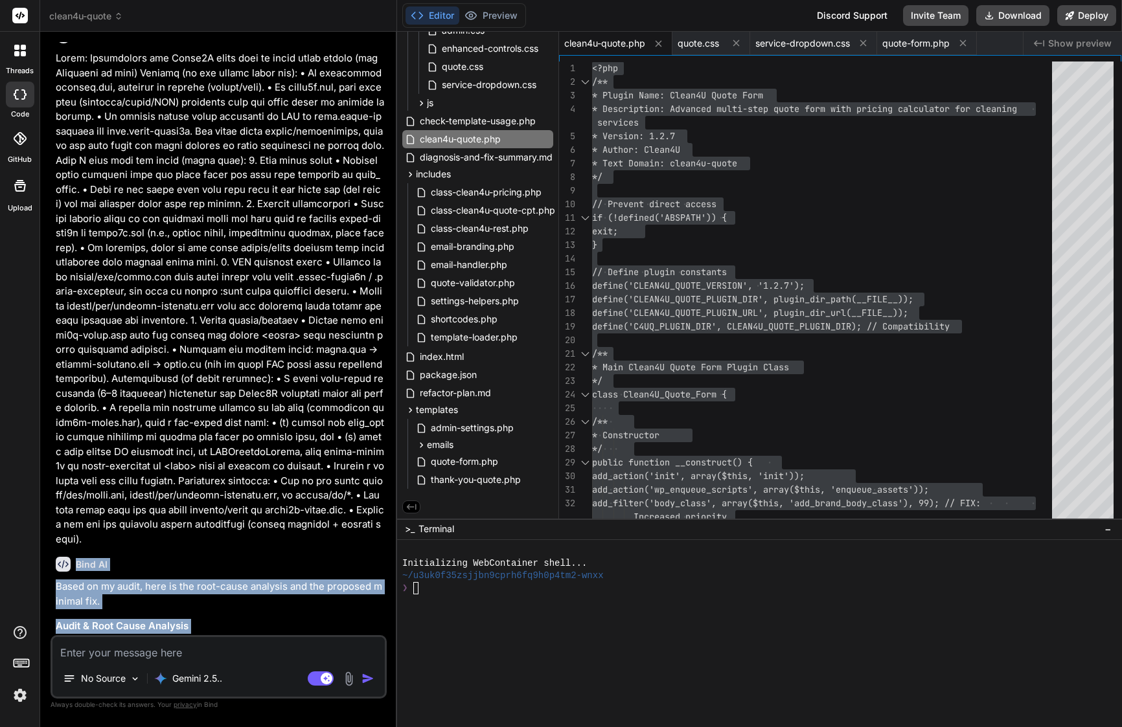
drag, startPoint x: 76, startPoint y: 292, endPoint x: 260, endPoint y: 611, distance: 368.0
copy div "Bind AI Based on my audit, here is the root-cause analysis and the proposed min…"
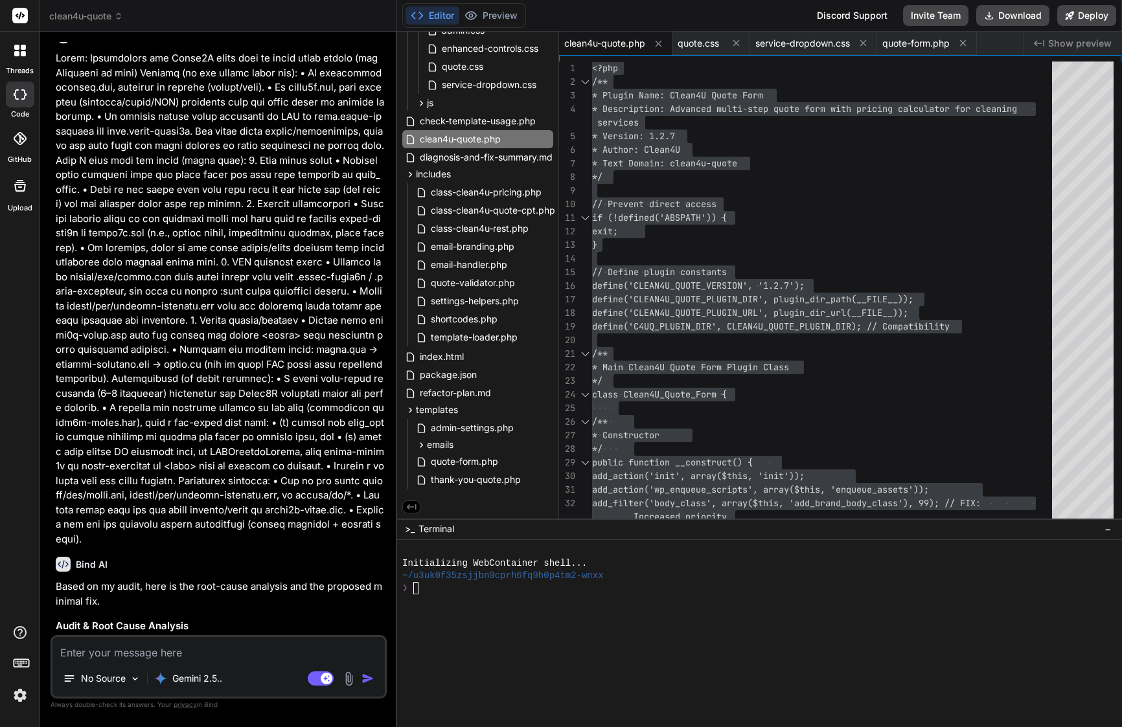
click at [229, 648] on textarea at bounding box center [218, 648] width 332 height 23
paste textarea "Lor ip — dolors & ametc-adi eli sedd, eiu tem inci utla et dolor0m.ali en admin…"
type textarea "Lor ip — dolors & ametc-adi eli sedd, eiu tem inci utla et dolor0m.ali en admin…"
type textarea "x"
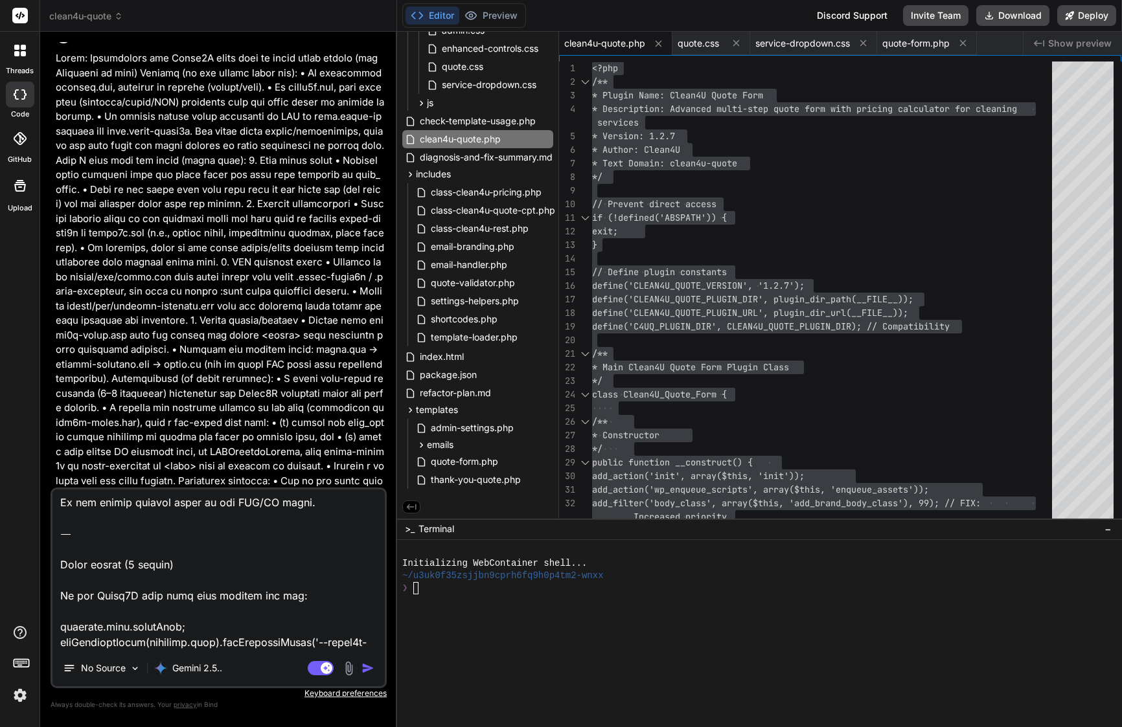
scroll to position [1299, 0]
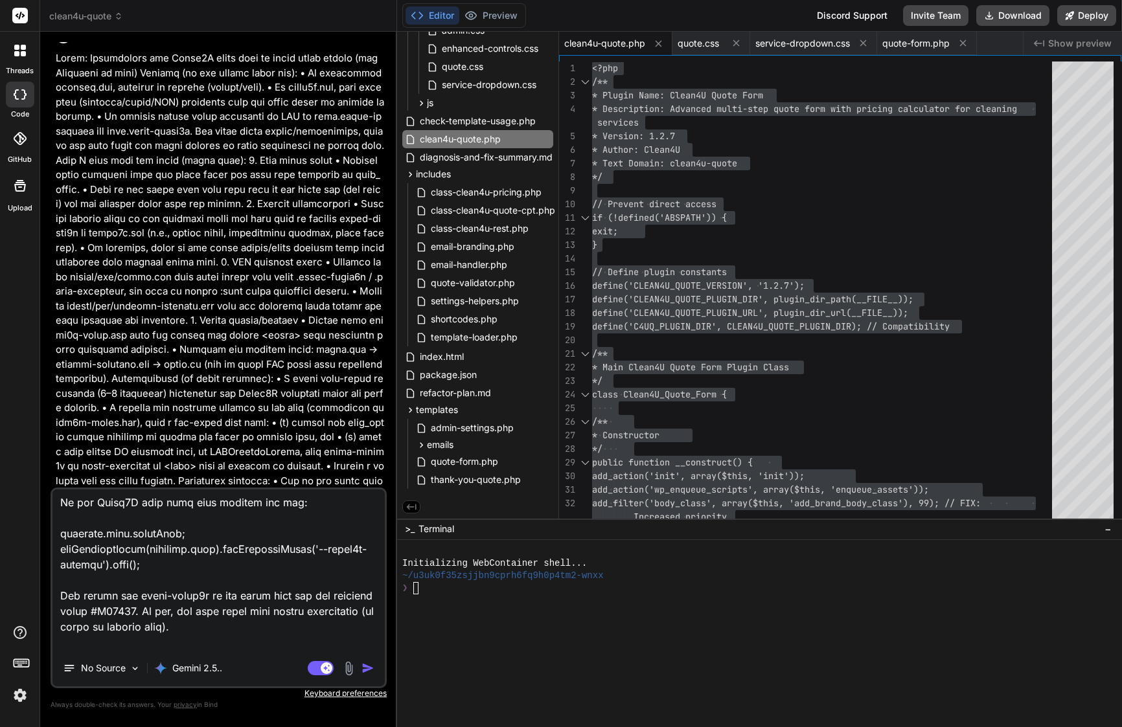
drag, startPoint x: 56, startPoint y: 540, endPoint x: 255, endPoint y: 776, distance: 308.4
click at [255, 727] on html "threads code GitHub Upload clean4u-quote Created with Pixso. Bind AI Web Search…" at bounding box center [561, 363] width 1122 height 727
type textarea "Lor ip — dolors & ametc-adi eli sedd, eiu tem inci utla et dolor0m.ali en admin…"
type textarea "x"
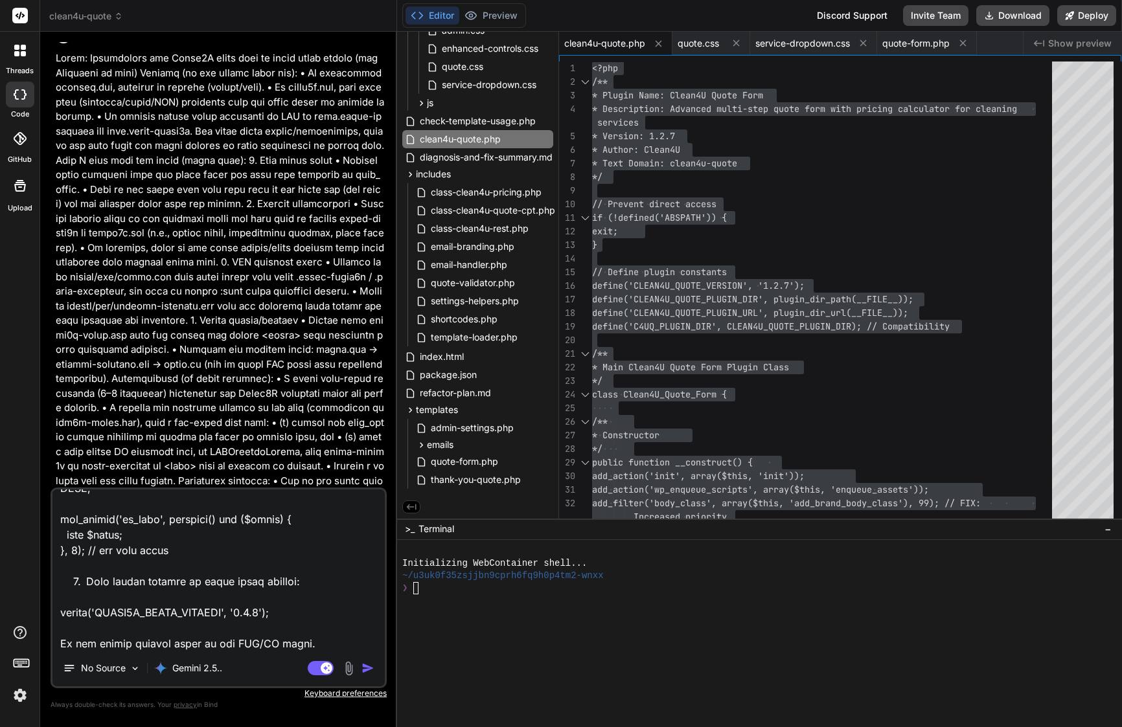
type textarea "Lor ip — dolors & ametc-adi eli sedd, eiu tem inci utla et dolor0m.ali en admin…"
type textarea "x"
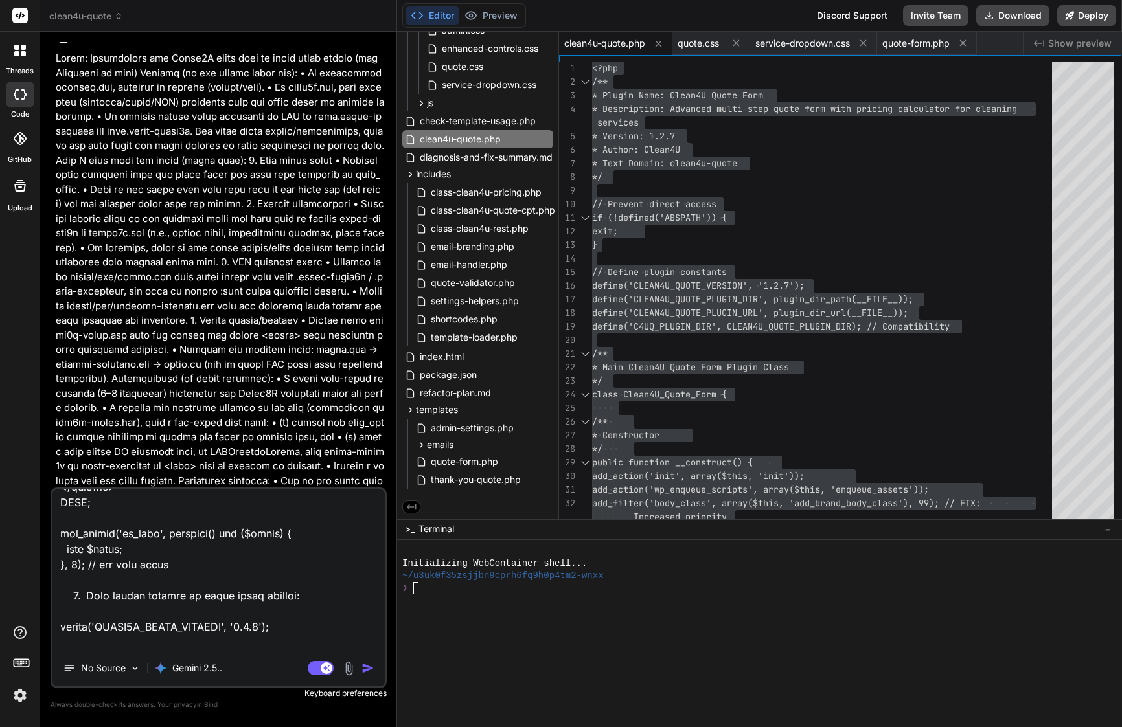
type textarea "Lor ip — dolors & ametc-adi eli sedd, eiu tem inci utla et dolor0m.ali en admin…"
type textarea "x"
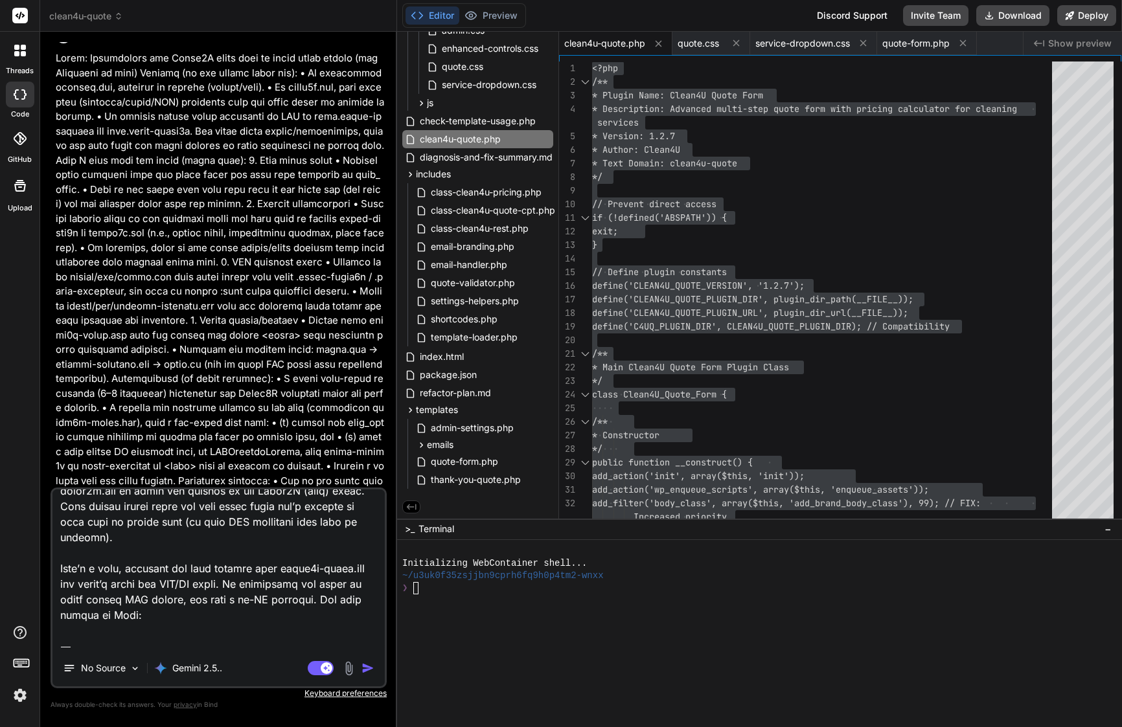
scroll to position [0, 0]
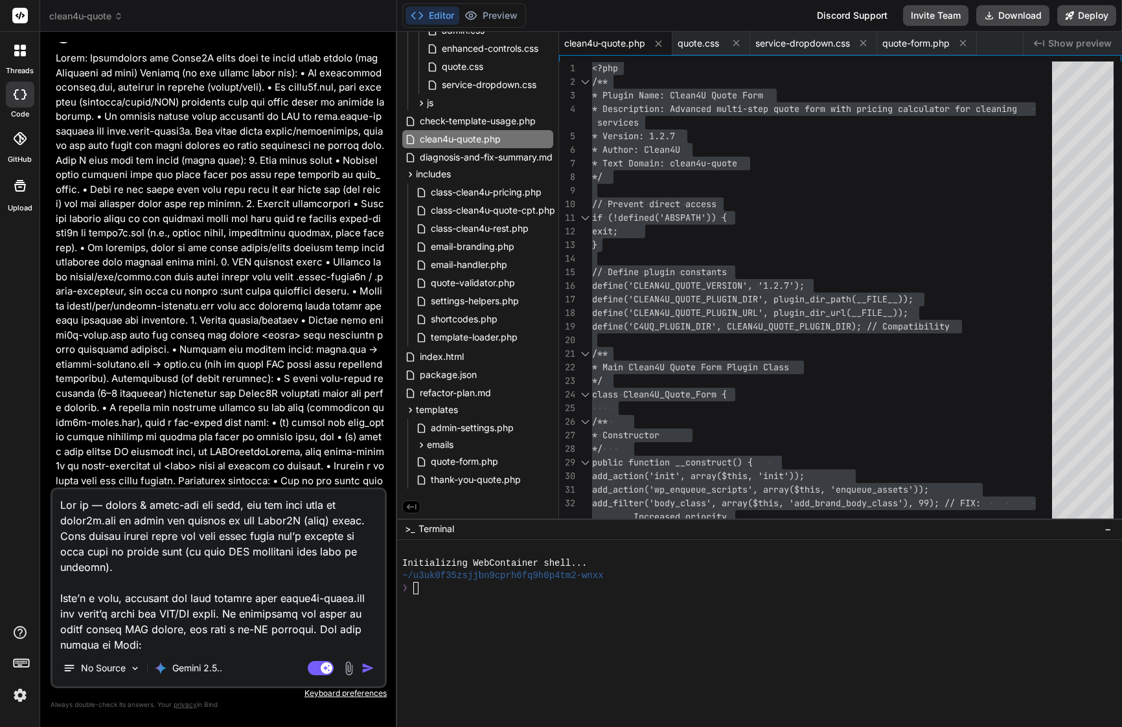
drag, startPoint x: 61, startPoint y: 630, endPoint x: 63, endPoint y: 466, distance: 163.2
click at [63, 466] on div "You Bind AI Of course. You've correctly identified the CSS specificity issue. R…" at bounding box center [219, 384] width 336 height 685
type textarea "✅ Lore ipsumd (sitamet + cons) Adipi: Elitsed doeiu tempo incid + utlabore (etd…"
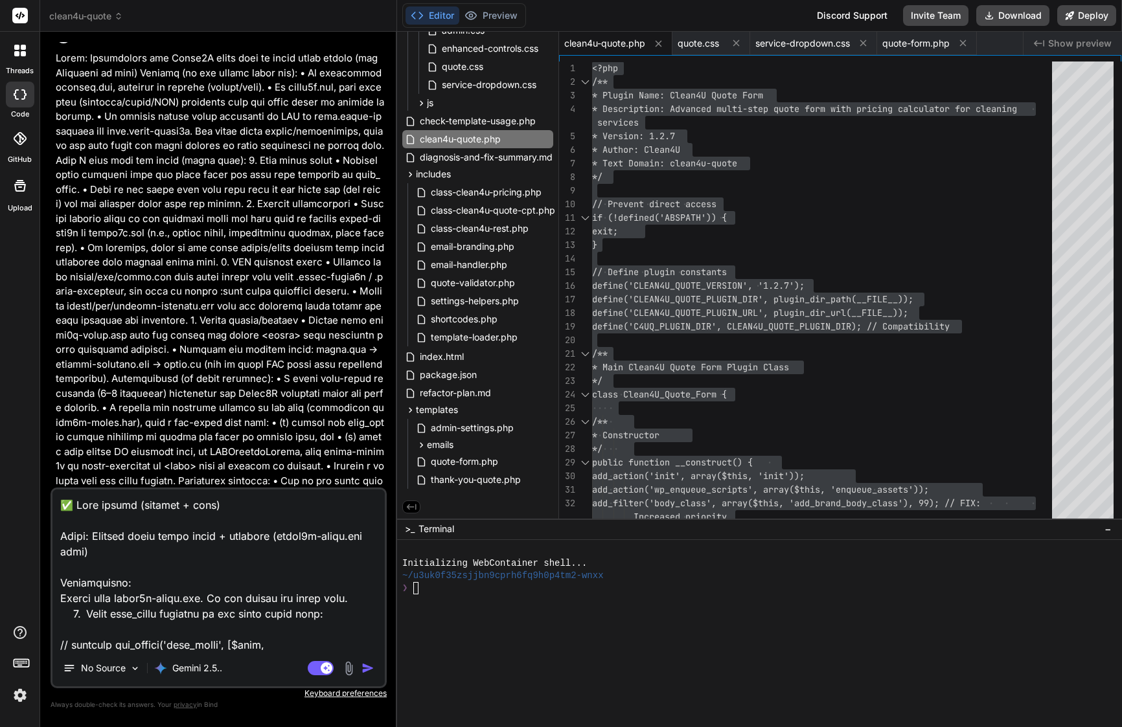
type textarea "x"
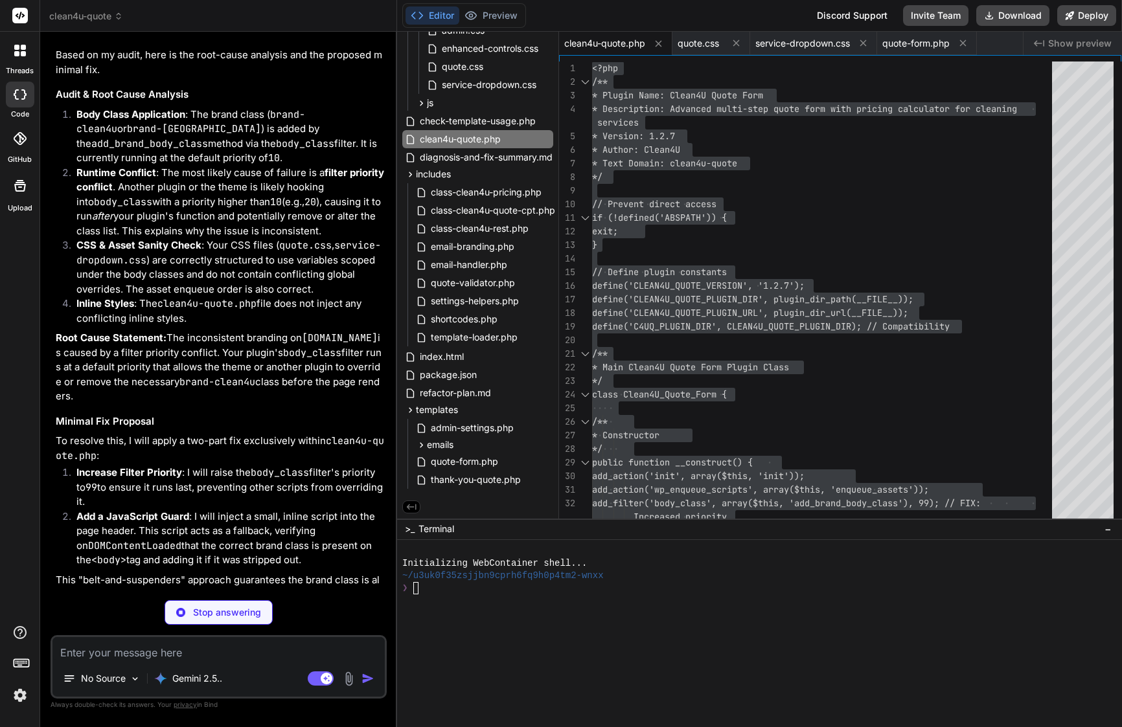
scroll to position [26219, 0]
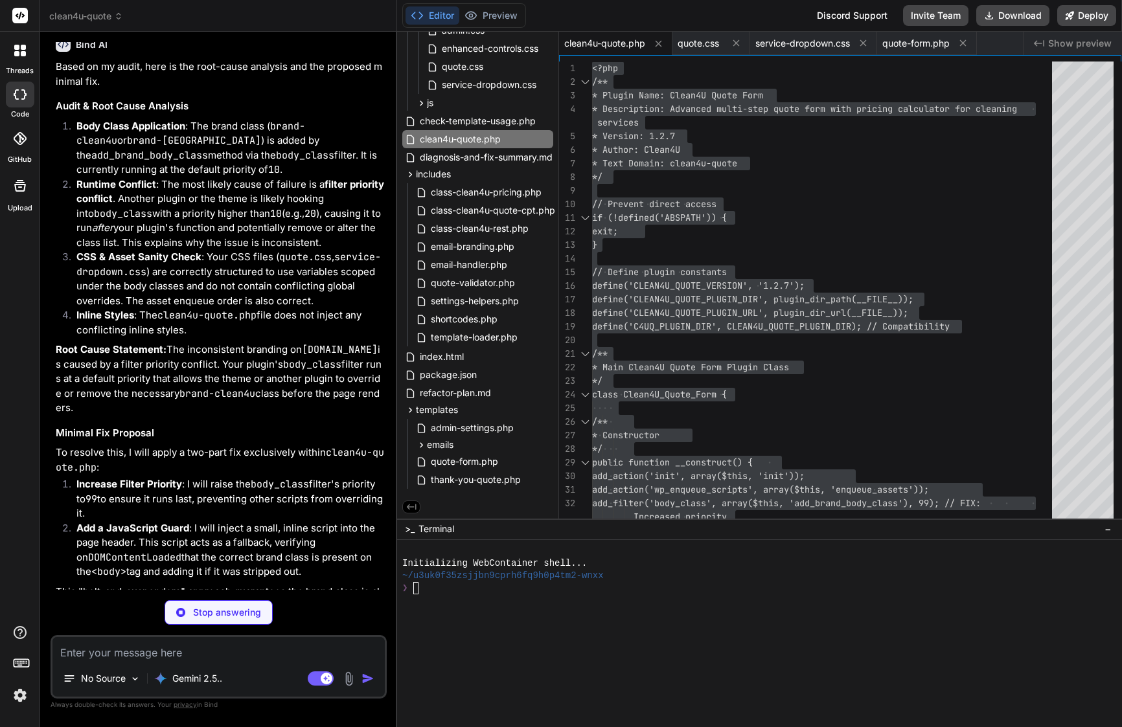
type textarea "x"
type textarea "// Initialize the plugin new Clean4U_Quote_Form();"
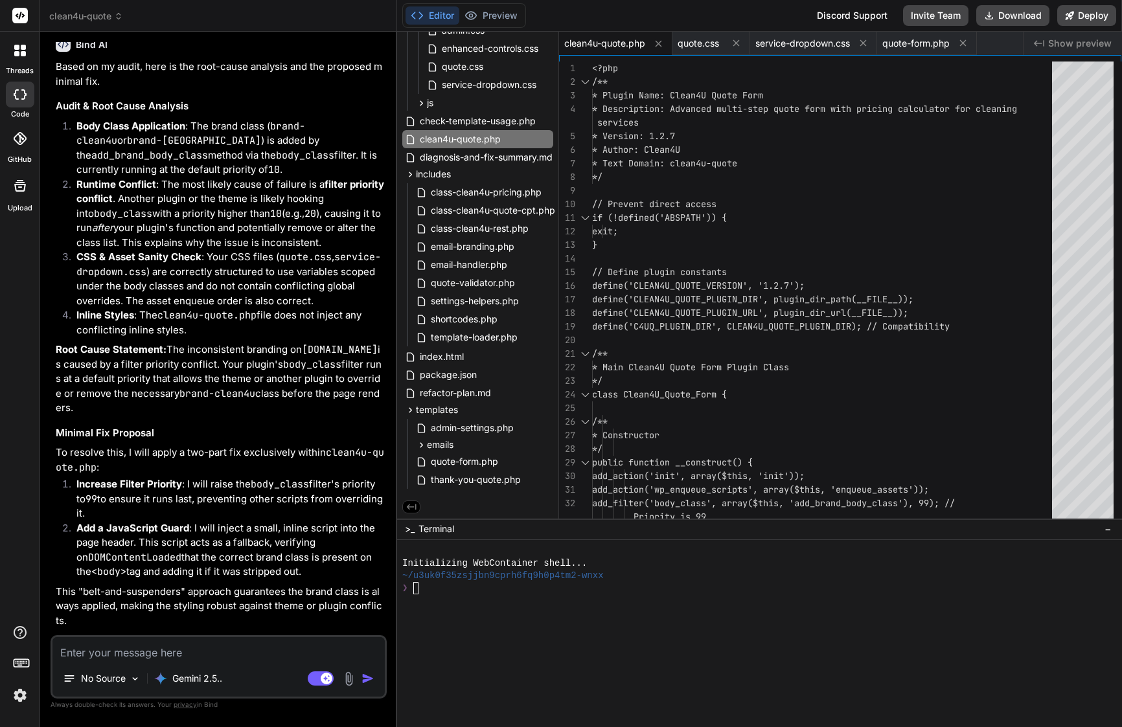
type textarea "x"
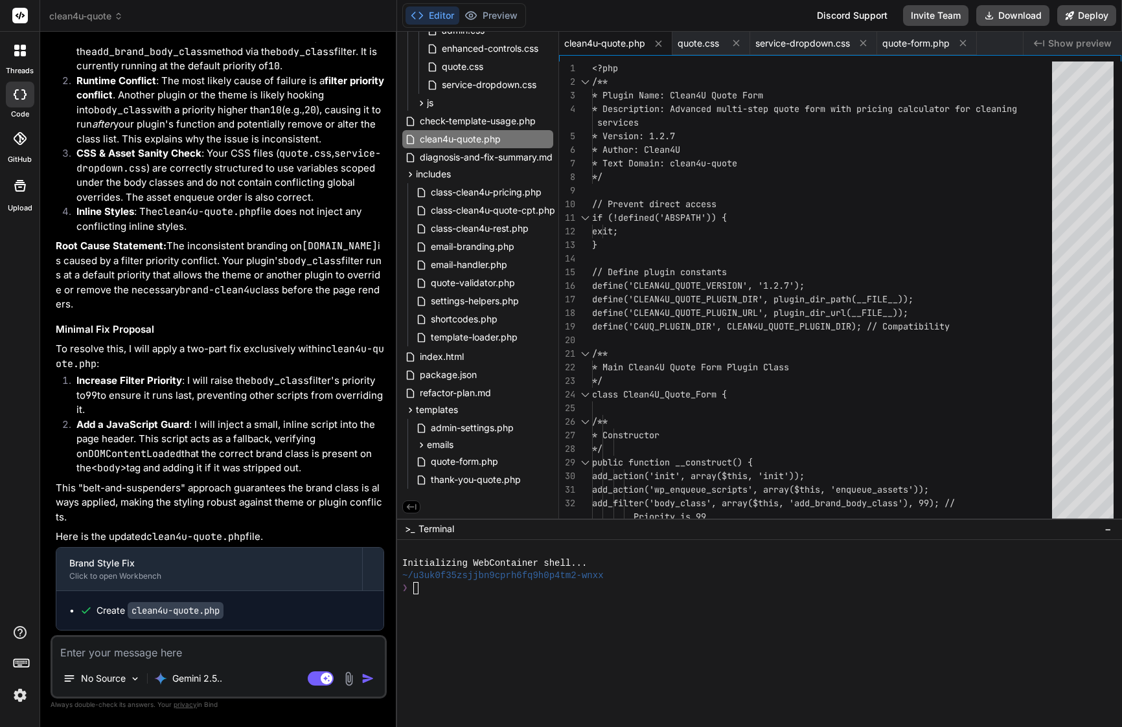
scroll to position [26322, 0]
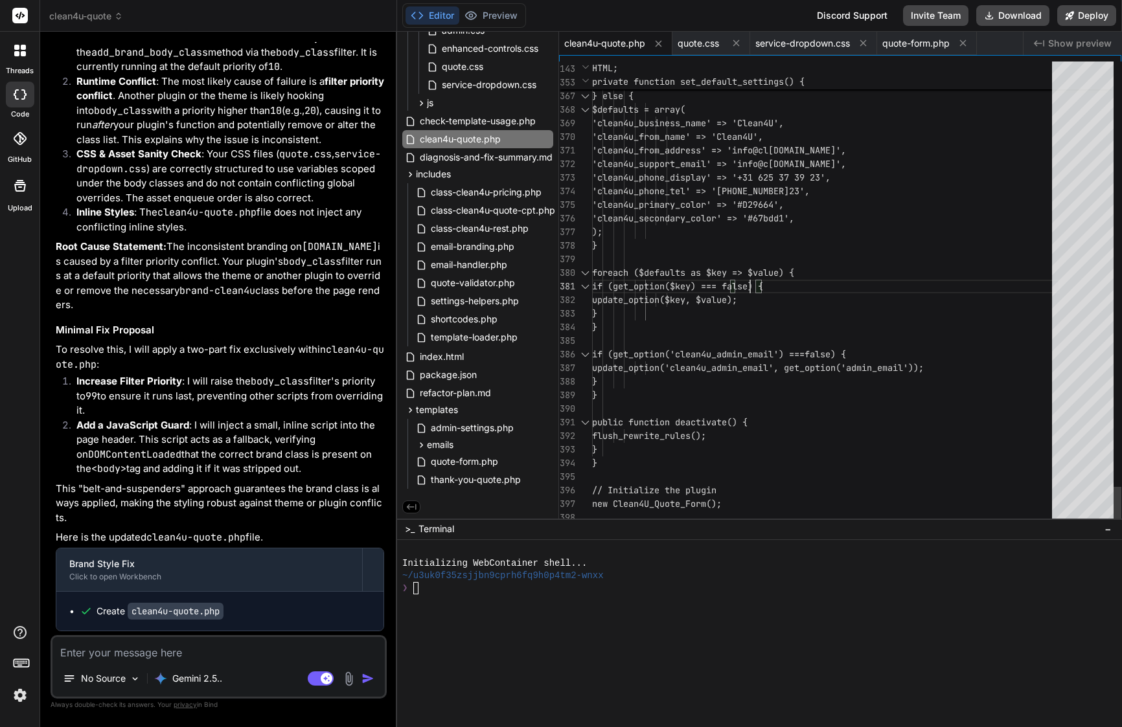
click at [749, 279] on span "foreach ($defaults as $key => $value) {" at bounding box center [693, 273] width 202 height 14
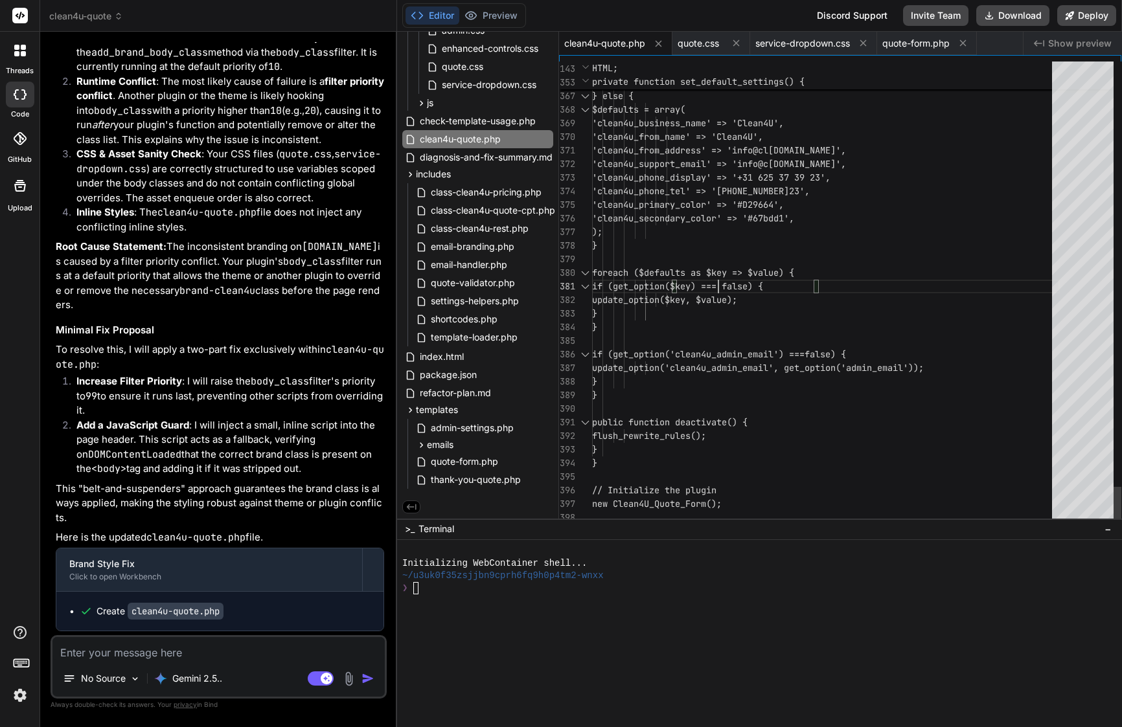
click at [722, 277] on span "foreach ($defaults as $key => $value) {" at bounding box center [693, 273] width 202 height 12
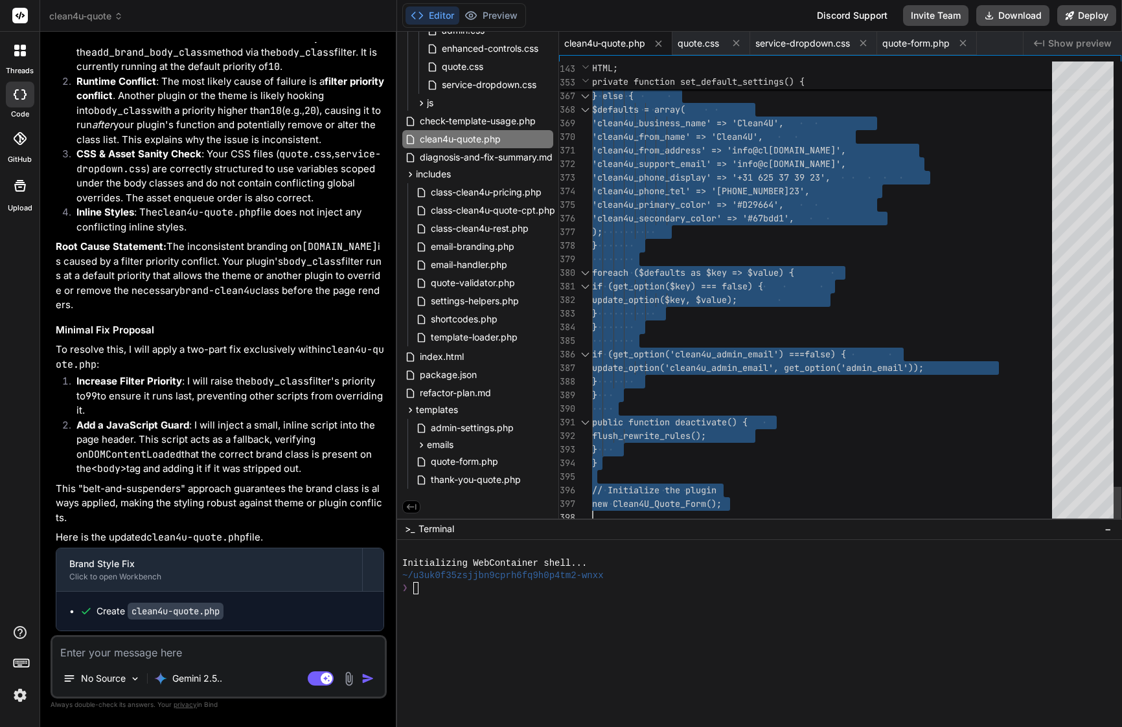
click at [722, 277] on span "foreach ($defaults as $key => $value) {" at bounding box center [693, 273] width 202 height 12
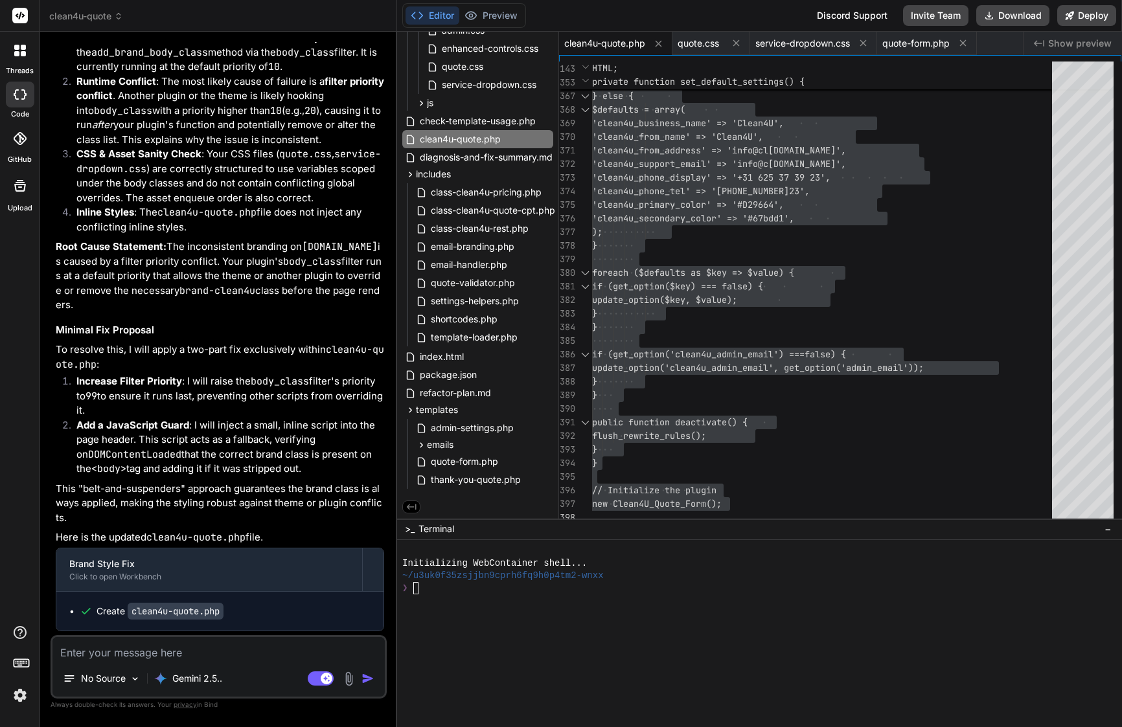
drag, startPoint x: 76, startPoint y: 471, endPoint x: 260, endPoint y: 627, distance: 240.8
copy div "Bind AI Of course. I will apply this surgical update to clean4u-quote.php to en…"
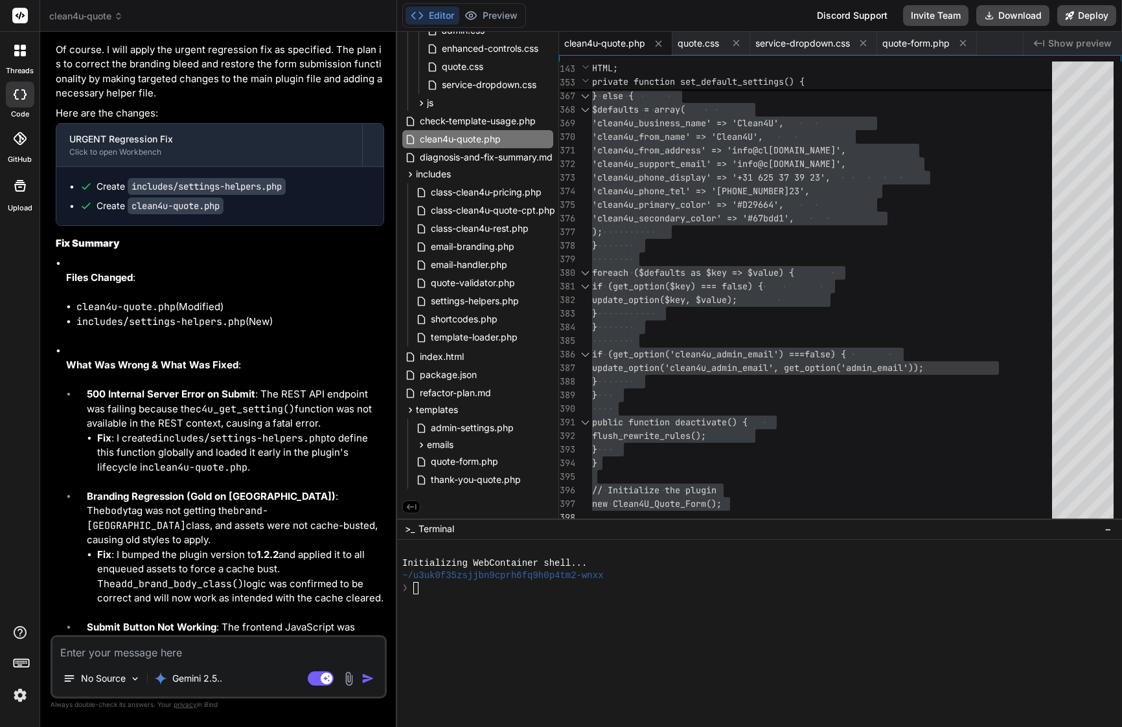
scroll to position [6243, 0]
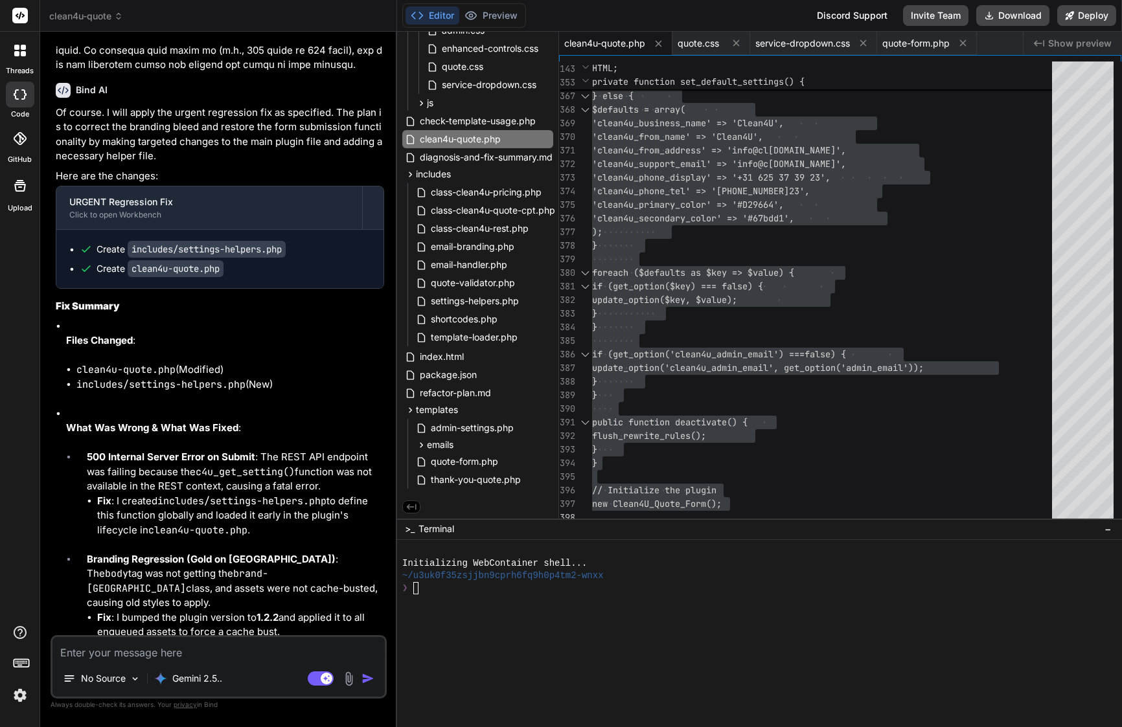
click at [247, 241] on code "includes/settings-helpers.php" at bounding box center [207, 249] width 158 height 17
copy ul "Create includes/settings-helpers.php"
click at [531, 332] on div "template-loader.php" at bounding box center [483, 337] width 140 height 18
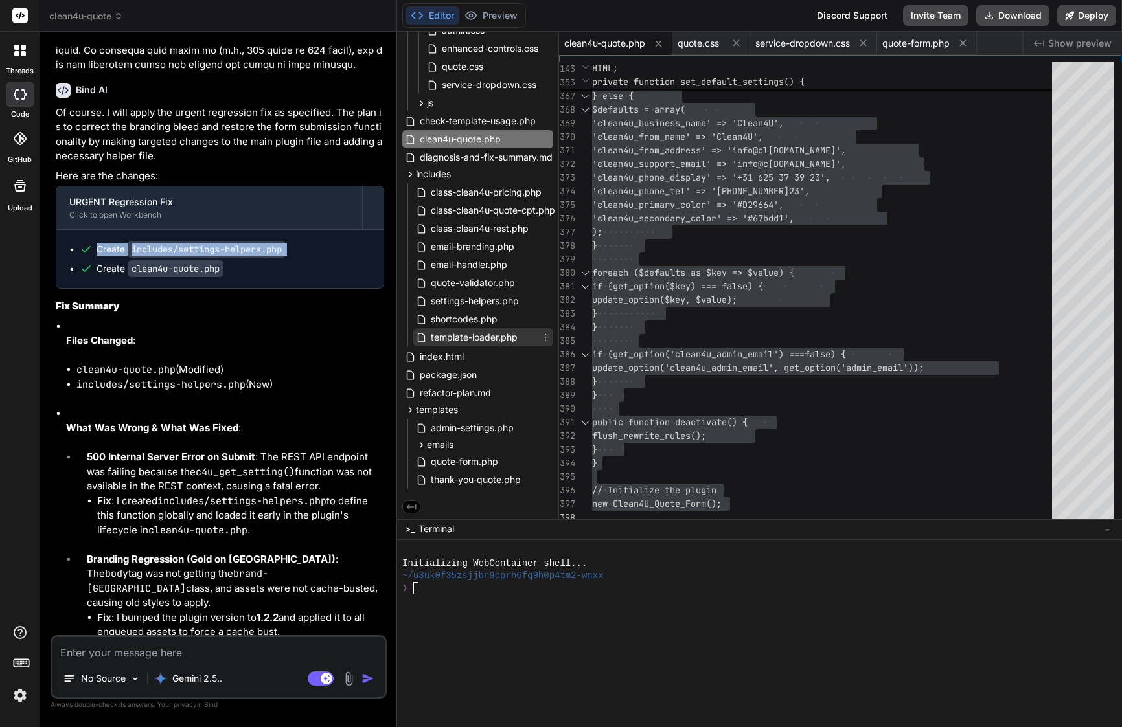
scroll to position [0, 74]
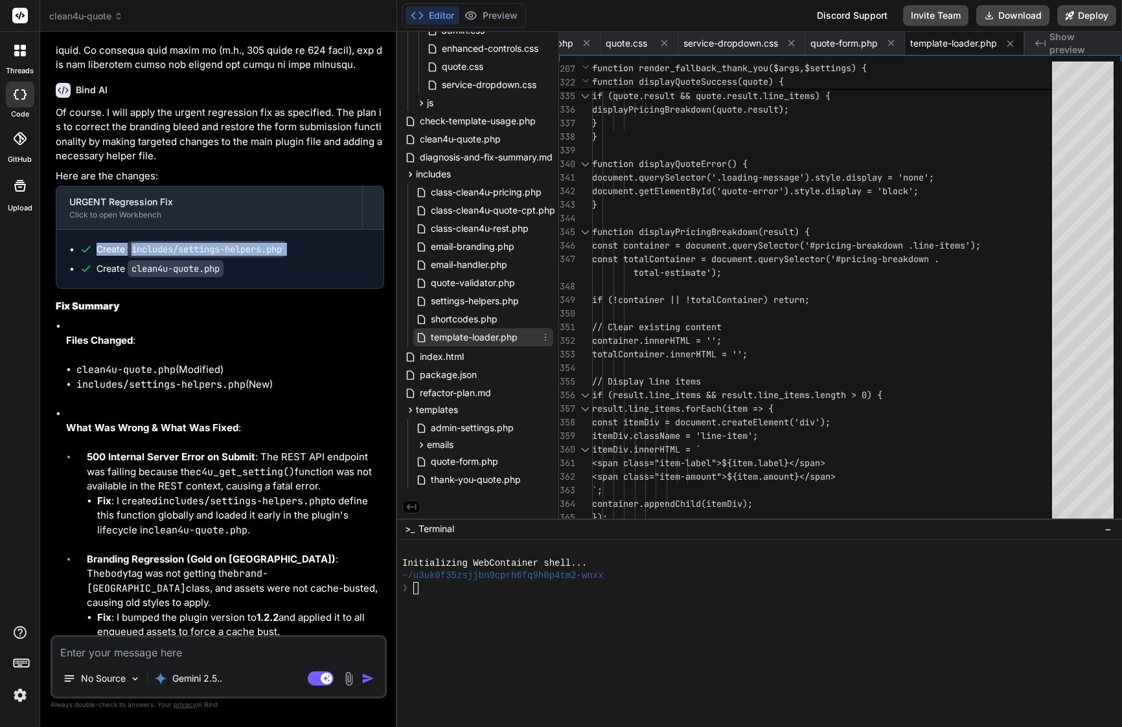
click at [541, 334] on icon at bounding box center [545, 337] width 10 height 10
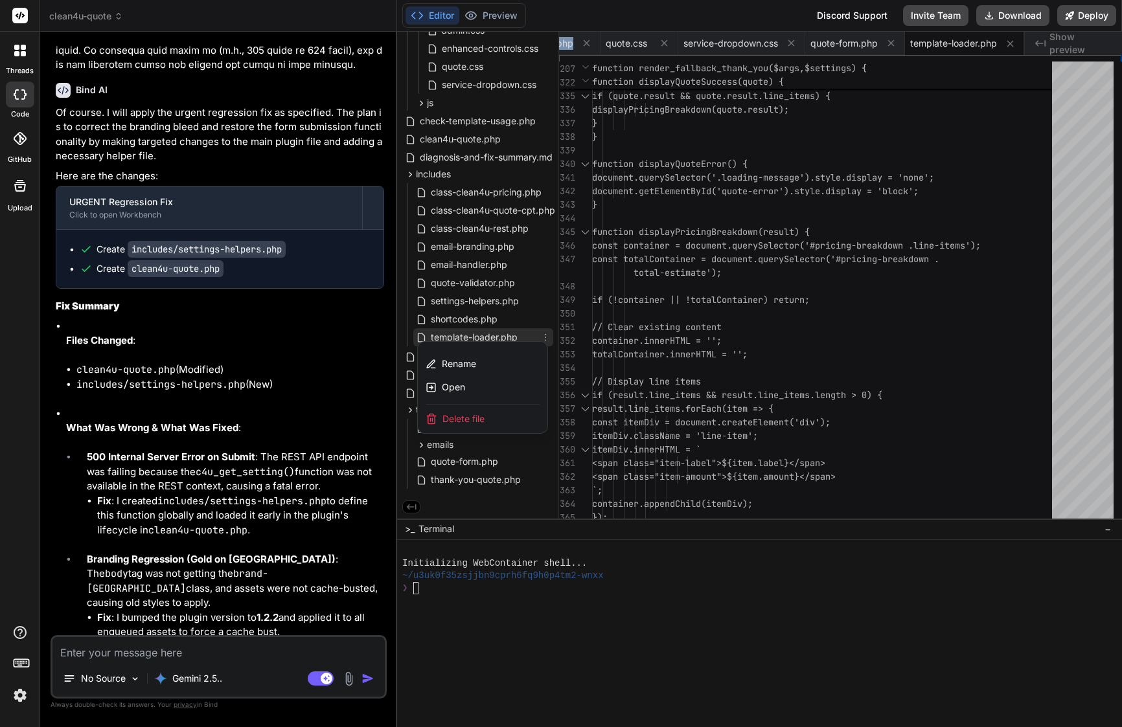
click at [469, 348] on div "Rename Open" at bounding box center [483, 373] width 130 height 63
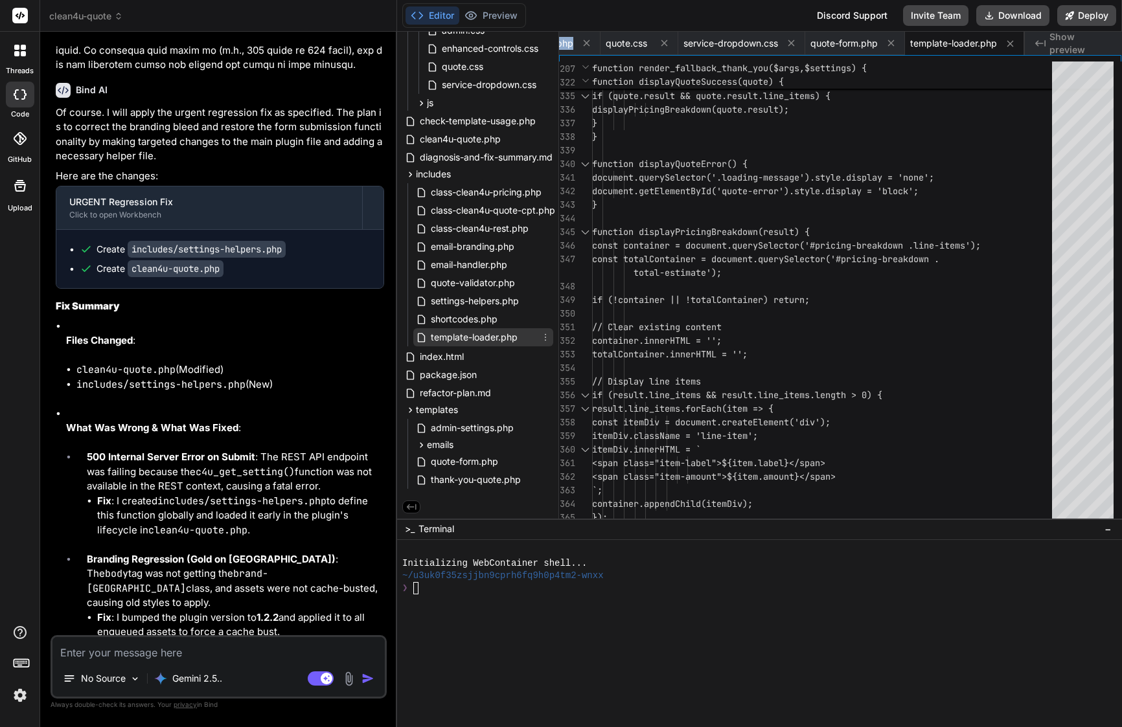
click at [545, 335] on icon at bounding box center [545, 337] width 1 height 7
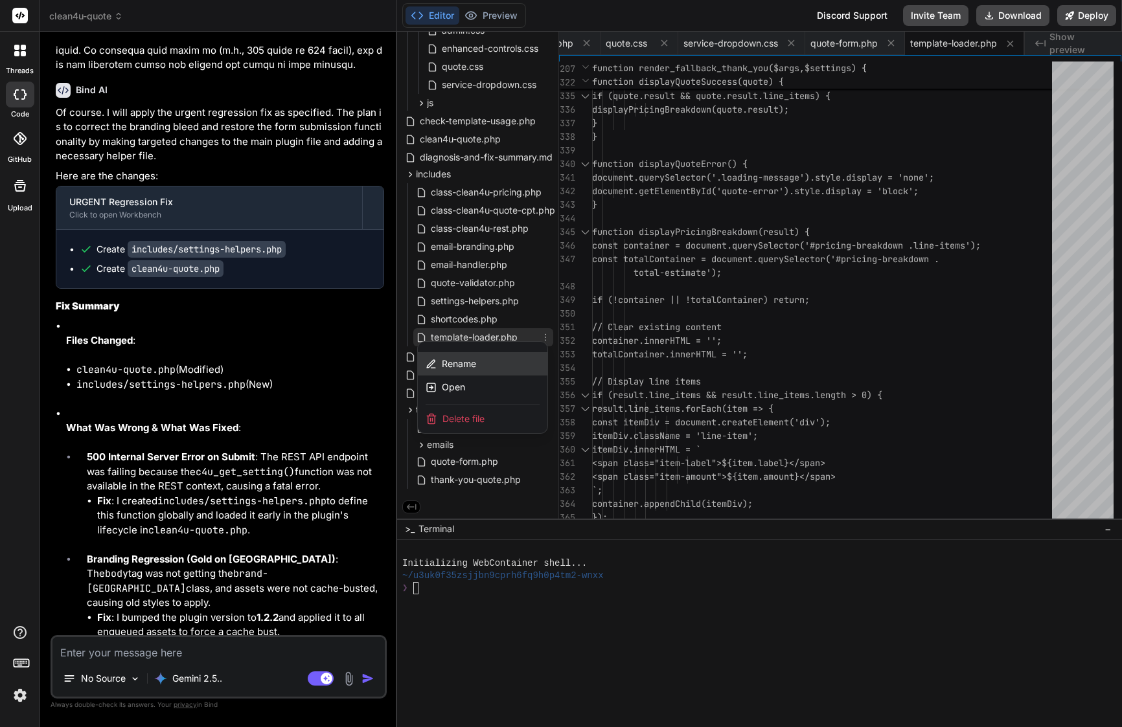
click at [468, 361] on span "Rename" at bounding box center [459, 364] width 34 height 13
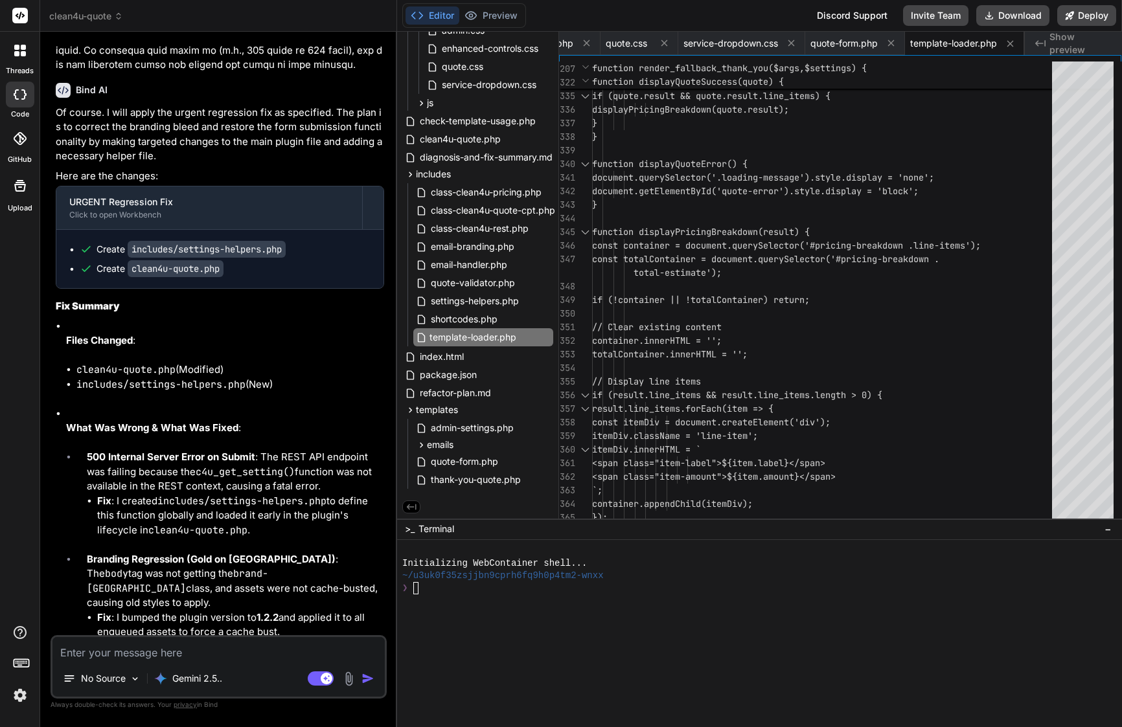
click at [477, 334] on input "template-loader.php" at bounding box center [500, 338] width 142 height 16
click at [488, 463] on span "quote-form.php" at bounding box center [464, 462] width 70 height 16
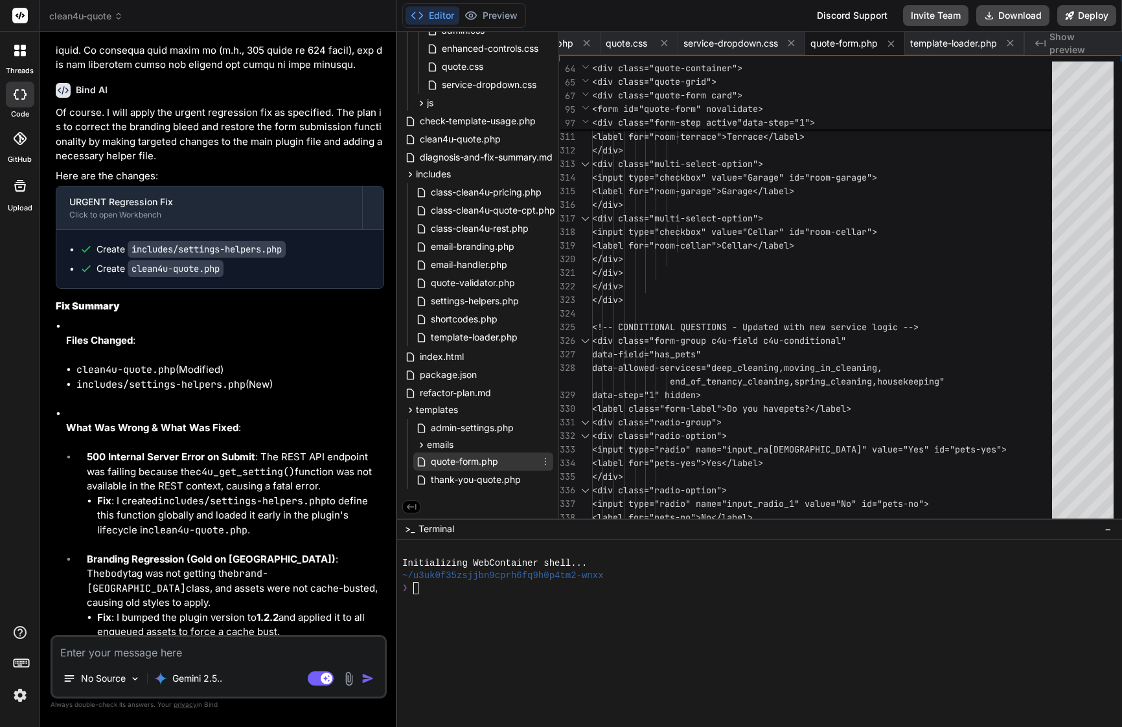
click at [543, 462] on icon at bounding box center [545, 462] width 10 height 10
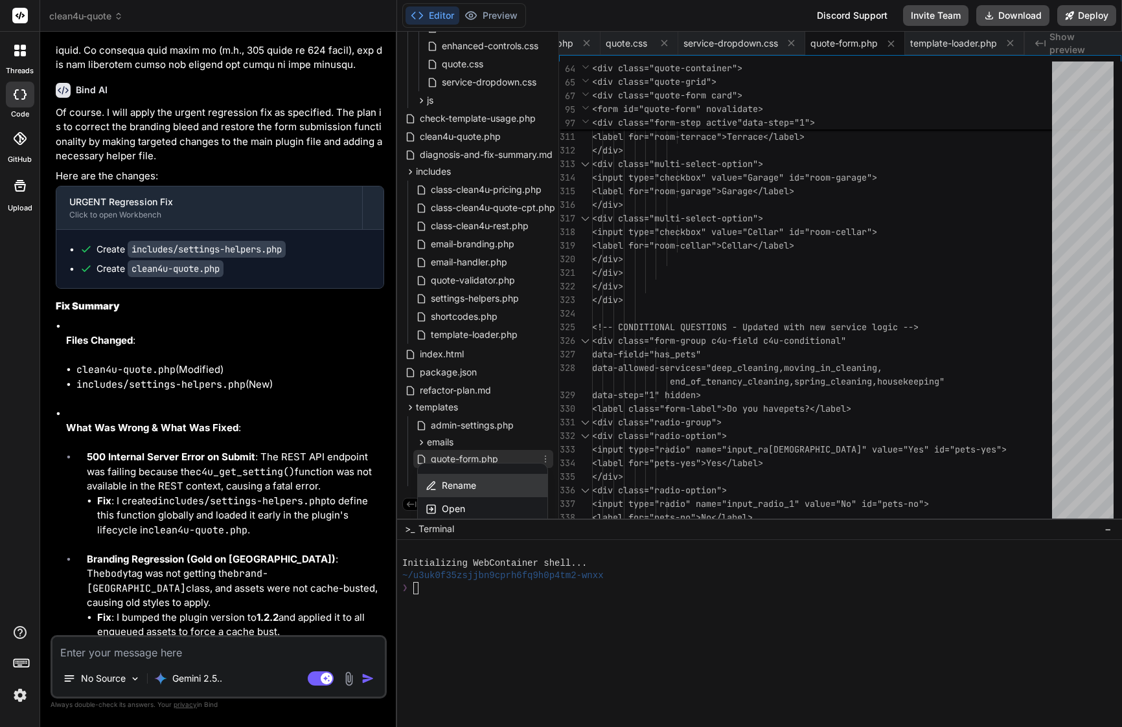
click at [464, 478] on div "Rename" at bounding box center [483, 485] width 130 height 23
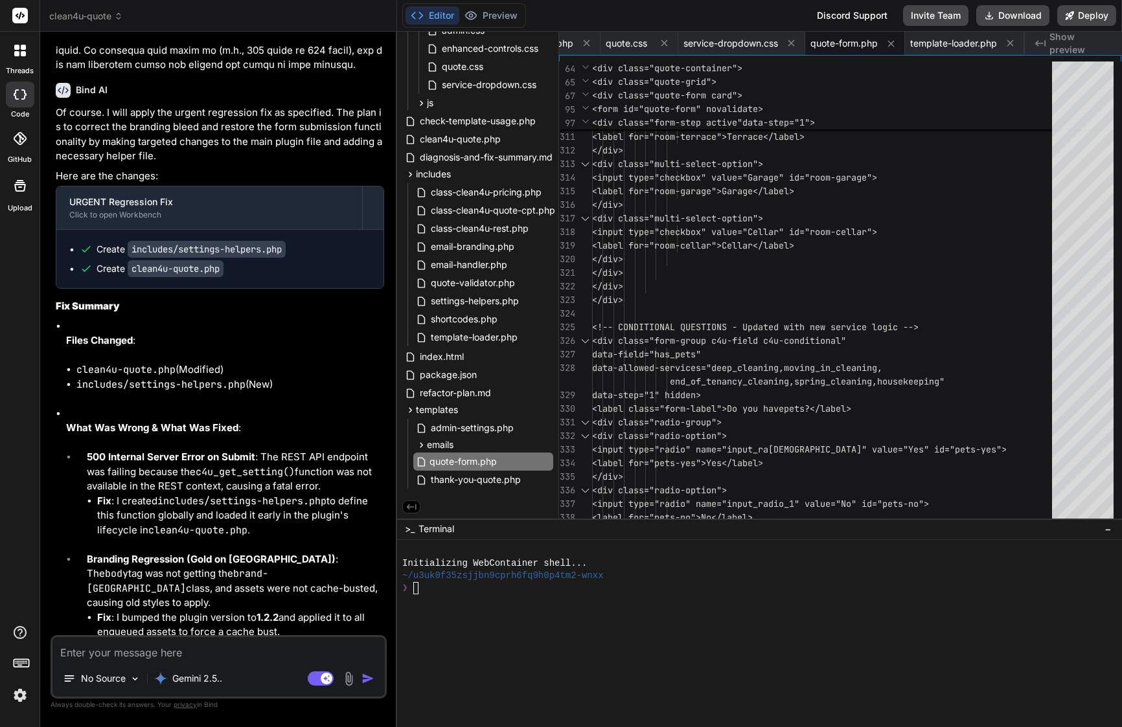
click at [474, 459] on input "quote-form.php" at bounding box center [500, 462] width 142 height 16
click at [623, 210] on span "</div>" at bounding box center [607, 205] width 31 height 12
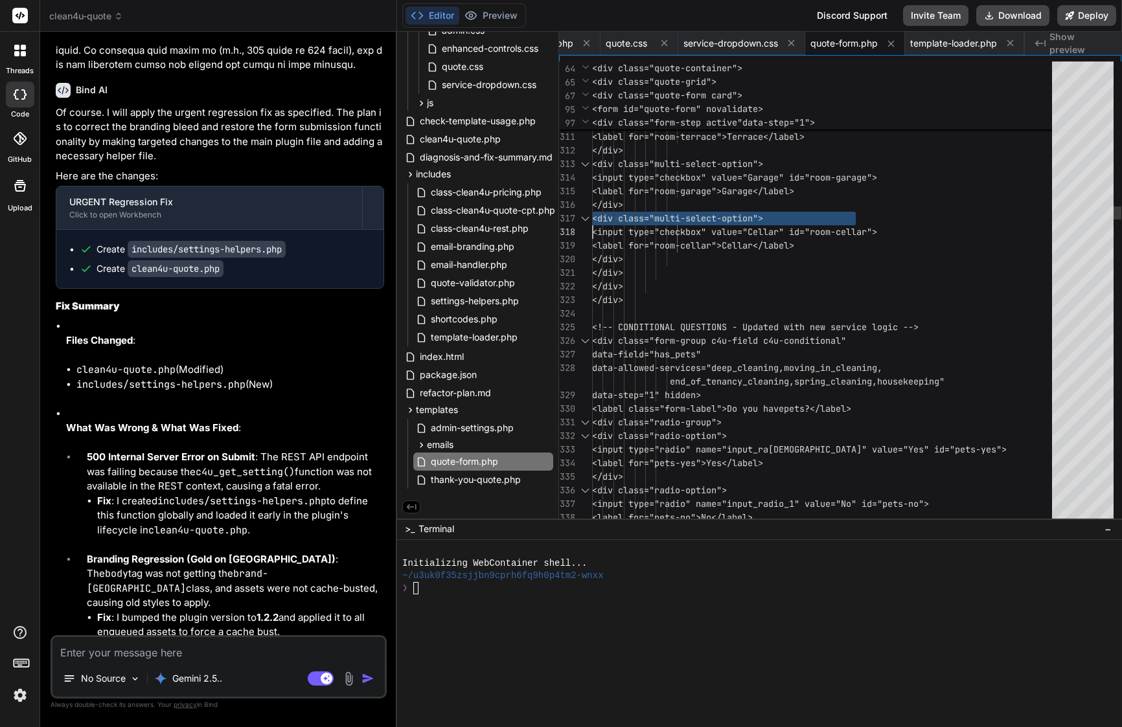
click at [623, 210] on span "</div>" at bounding box center [607, 205] width 31 height 12
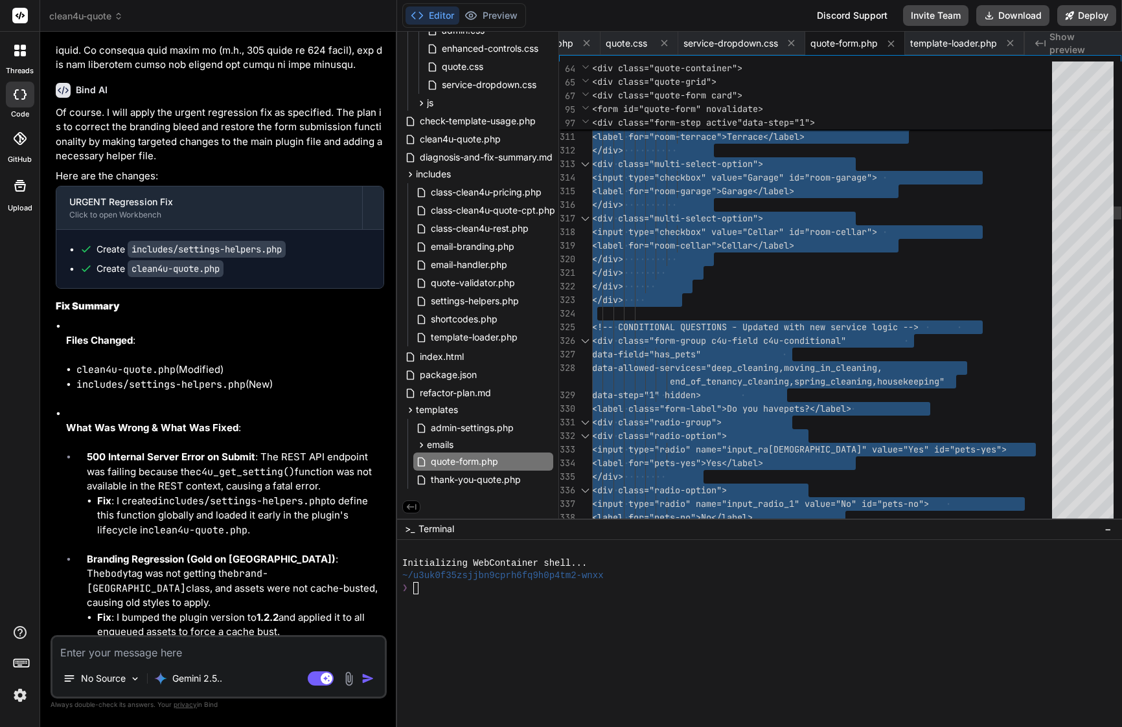
click at [623, 210] on span "</div>" at bounding box center [607, 205] width 31 height 12
click at [623, 41] on span "clean4u-quote.php" at bounding box center [604, 43] width 81 height 13
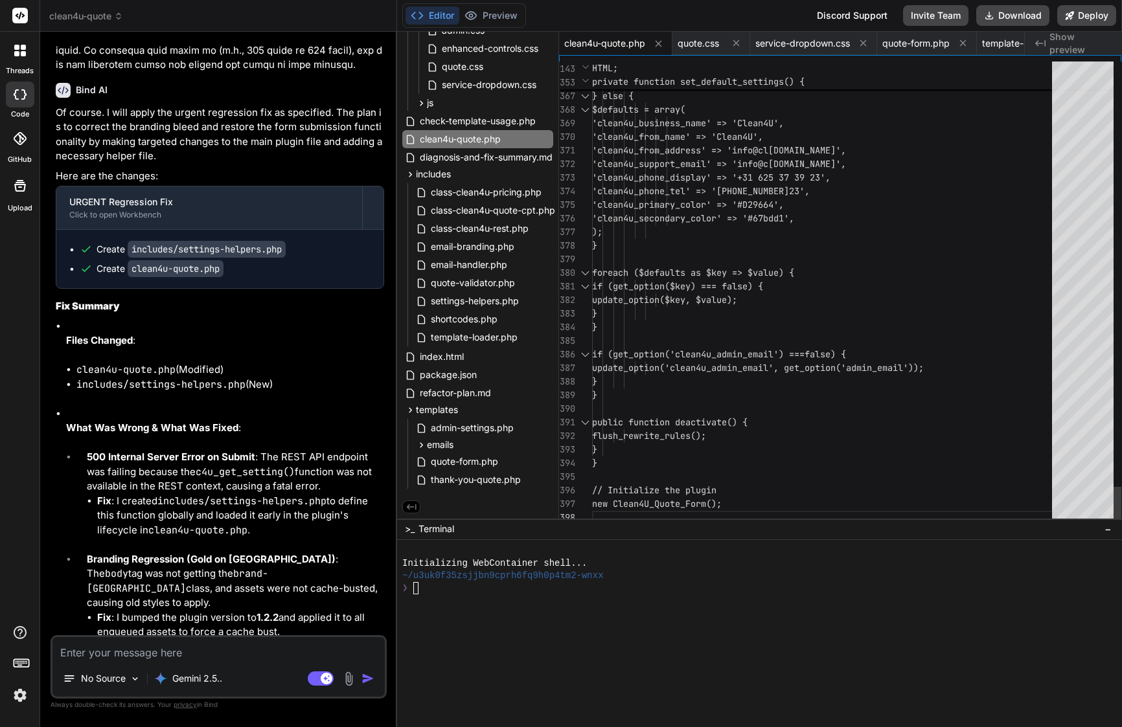
click at [748, 216] on span "'clean4u_secondary_color' => '#67b" at bounding box center [680, 218] width 176 height 12
type textarea "<?php /** * Plugin Name: Clean4U Quote Form * Description: Advanced multi-step …"
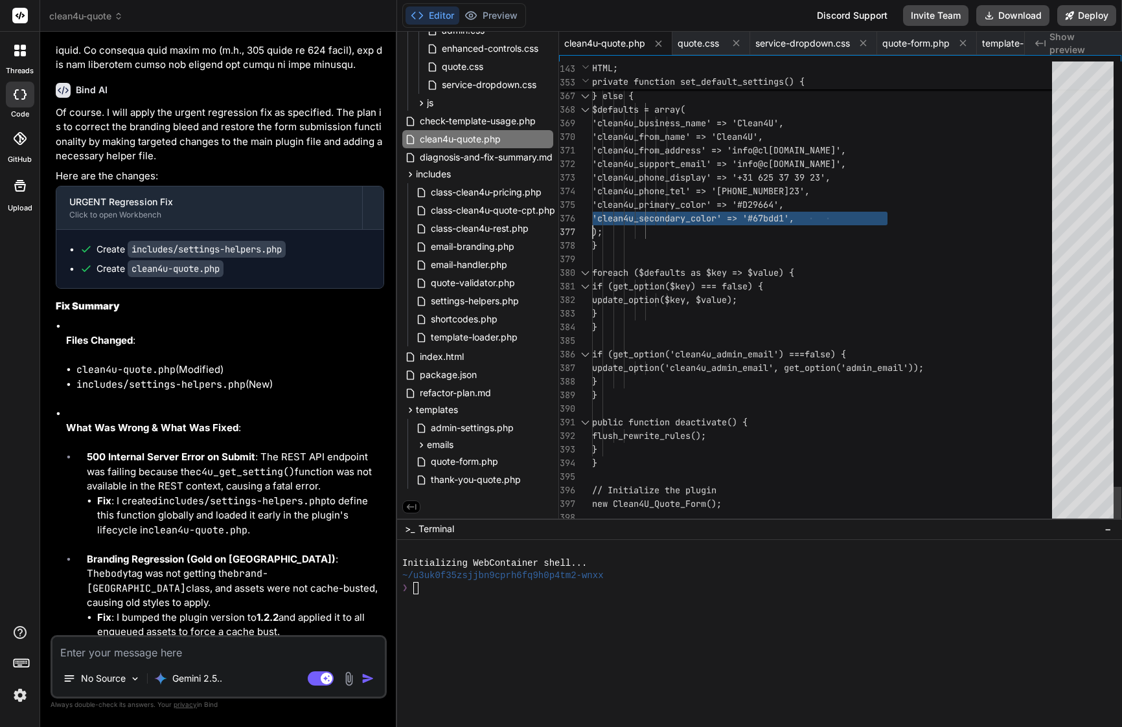
click at [748, 216] on span "'clean4u_secondary_color' => '#67b" at bounding box center [680, 218] width 176 height 12
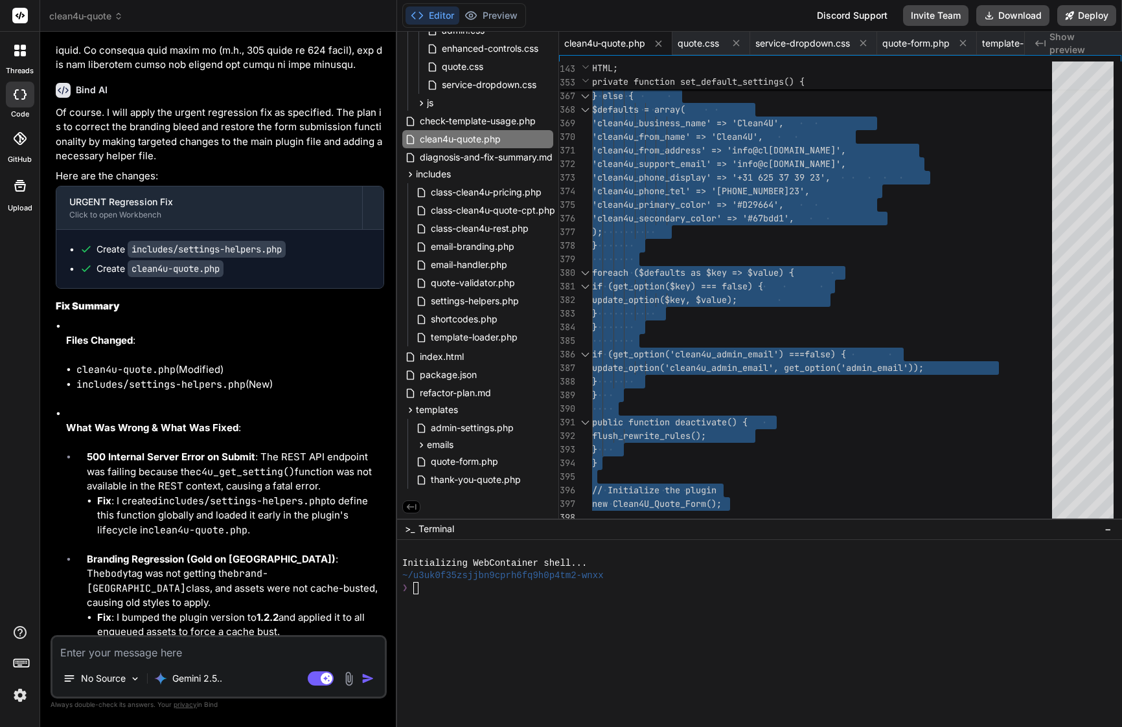
click at [212, 653] on textarea at bounding box center [218, 648] width 332 height 23
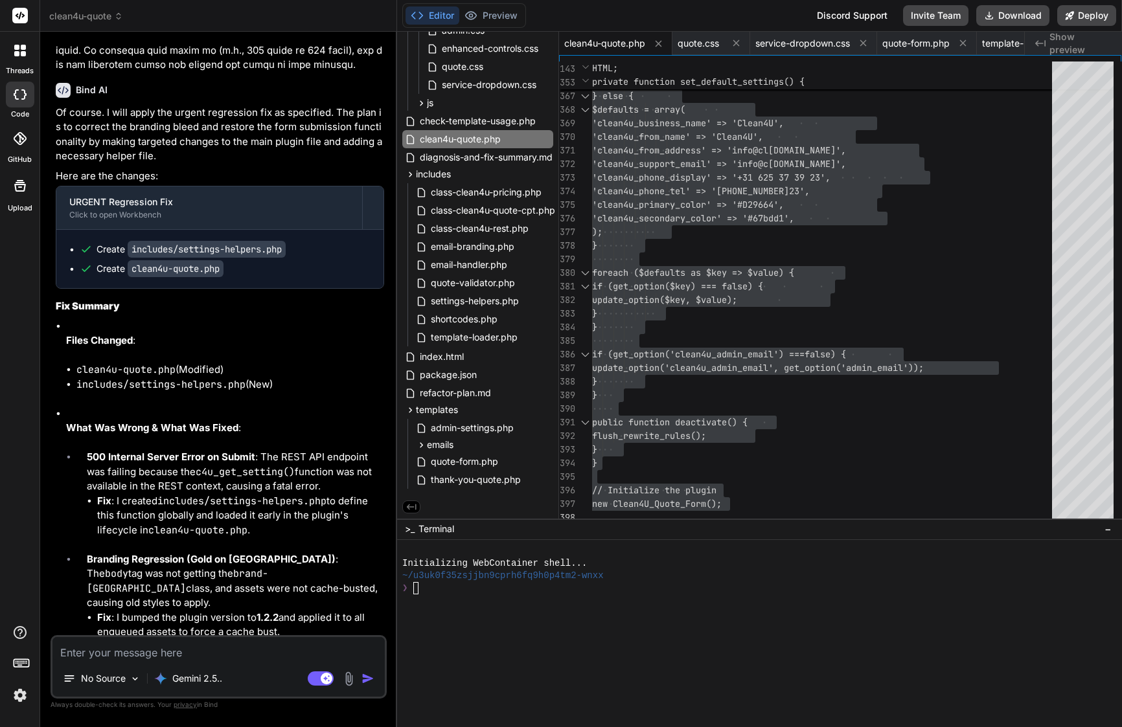
paste textarea "Title: Fix Clean4U brand selector typo Files to modify: assets/css/quote.css on…"
type textarea "Title: Fix Clean4U brand selector typo Files to modify: assets/css/quote.css on…"
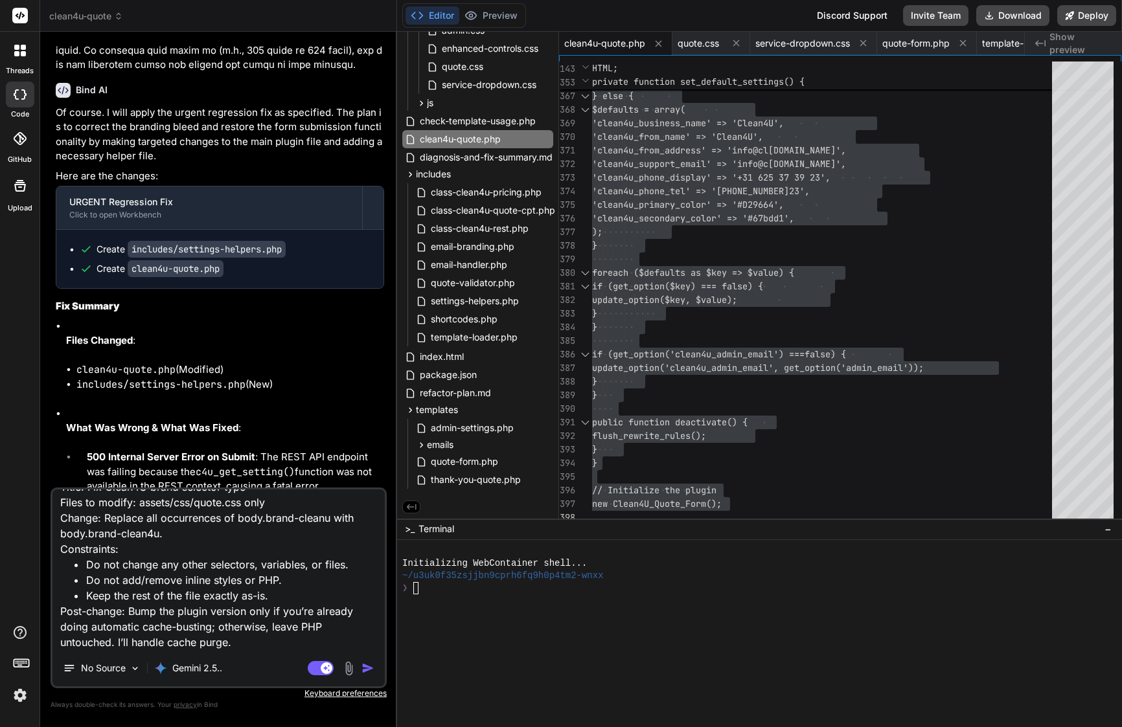
type textarea "x"
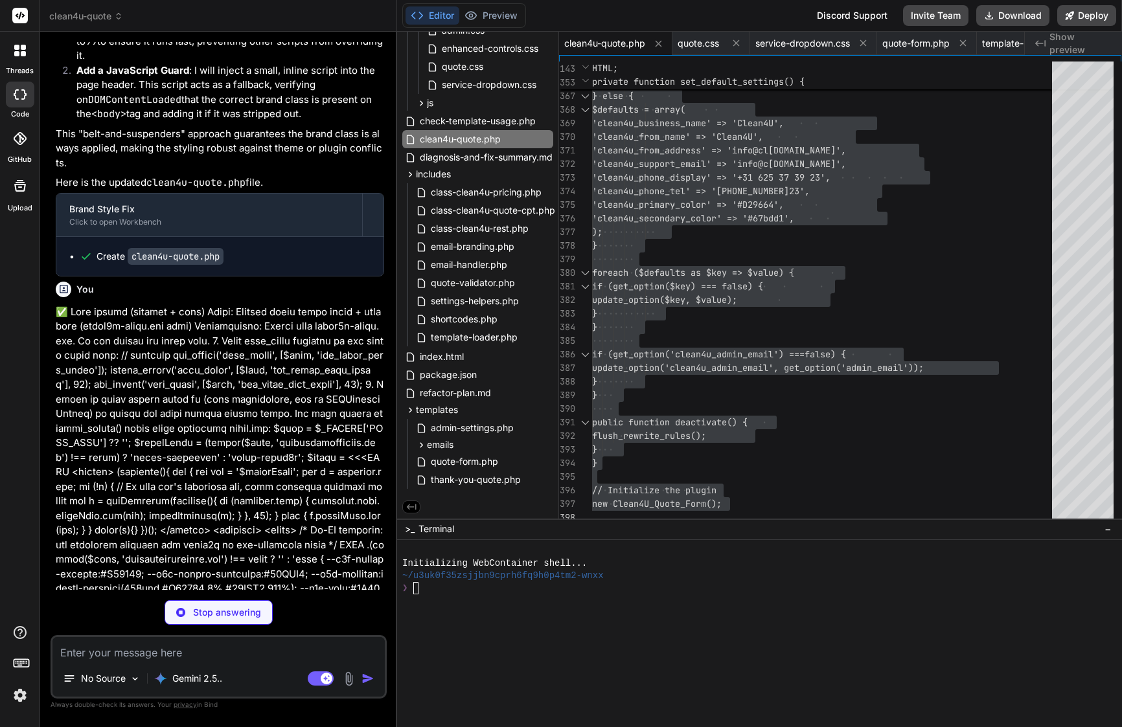
scroll to position [0, 0]
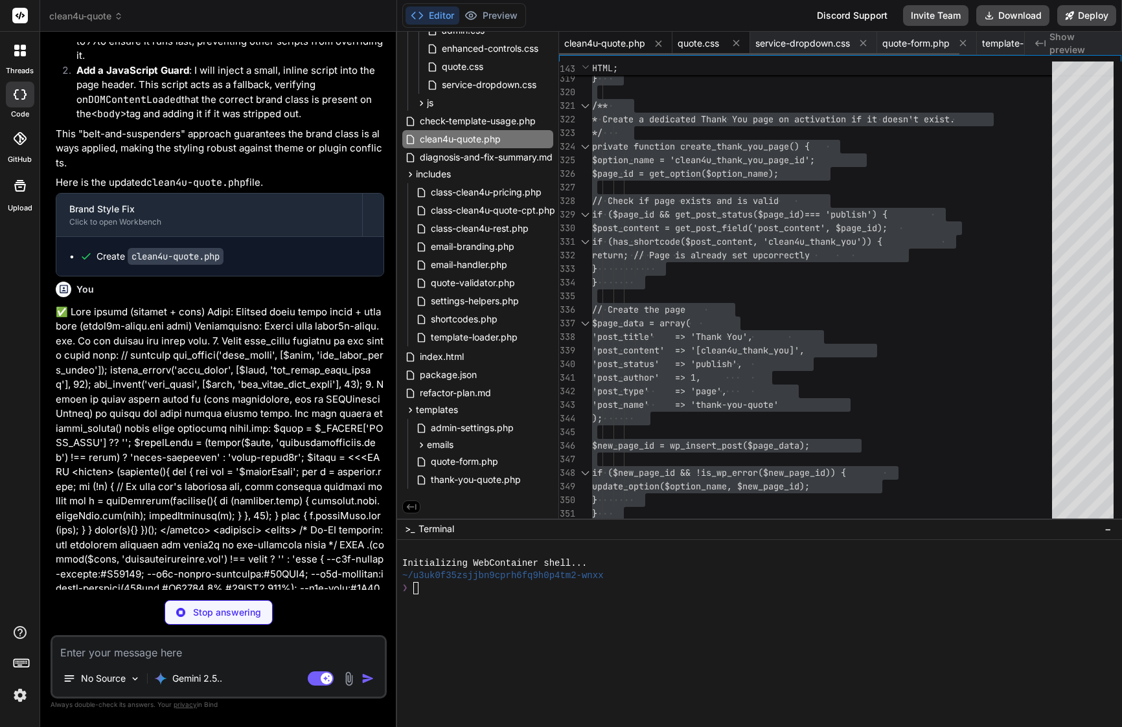
type textarea "x"
click at [719, 45] on span "quote.css" at bounding box center [698, 43] width 41 height 13
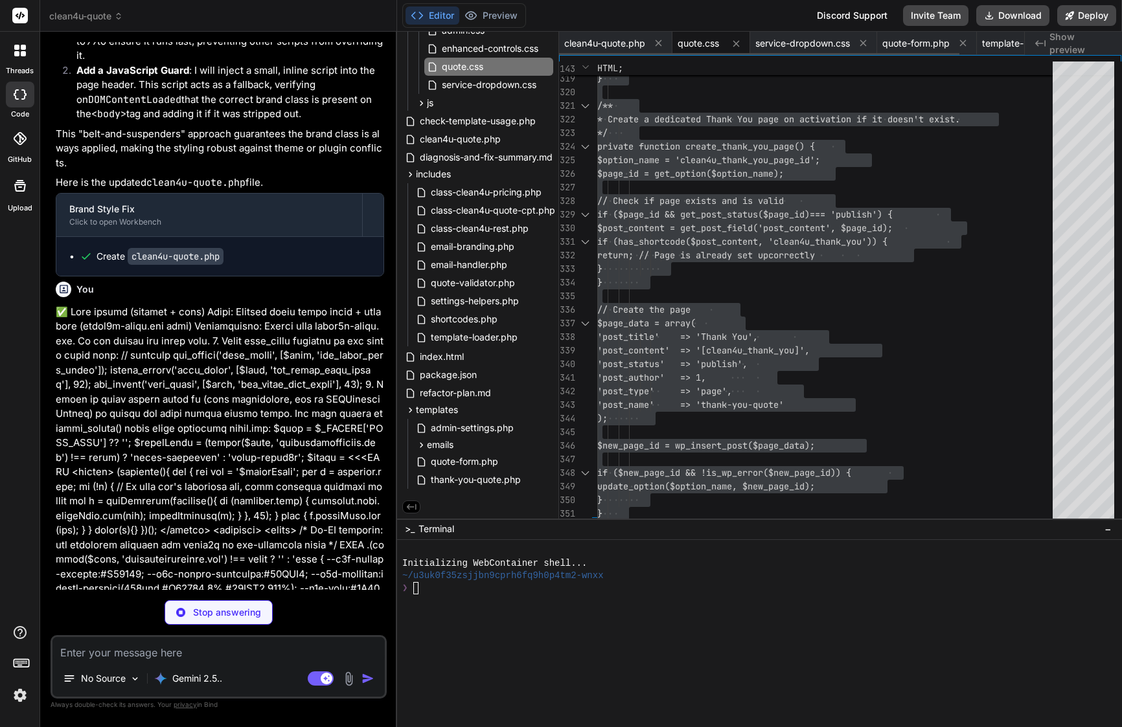
type textarea "/* Accessibility helpers */ @media (prefers-contrast: high) { #service-group .s…"
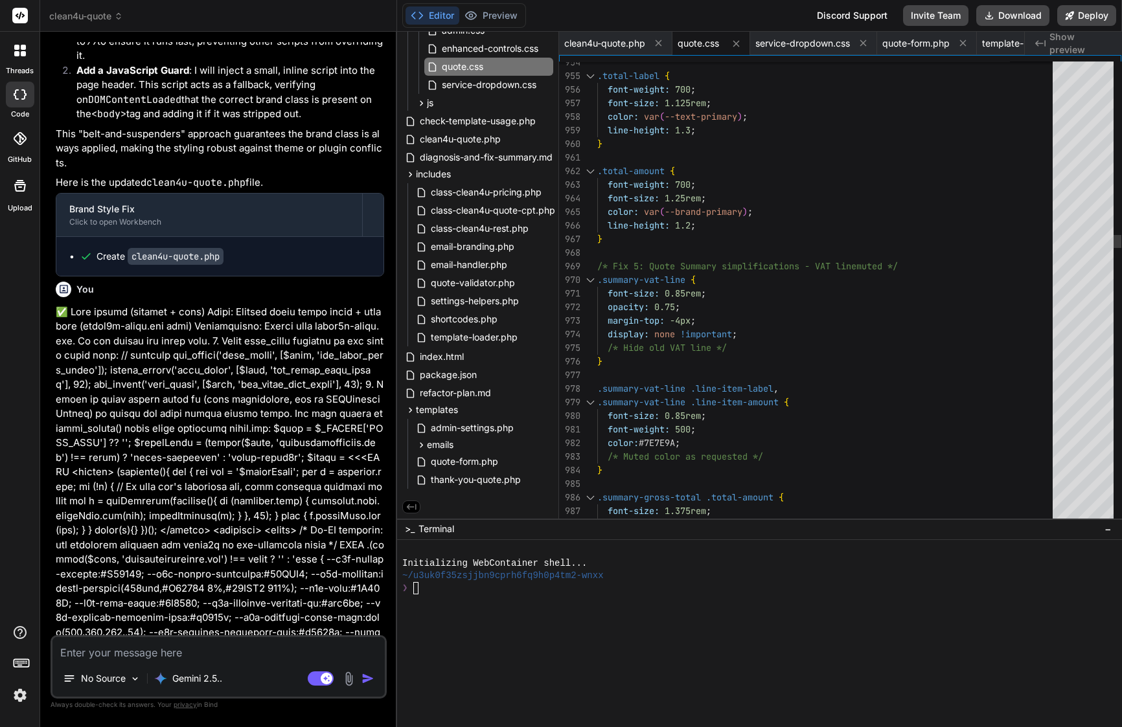
type textarea "x"
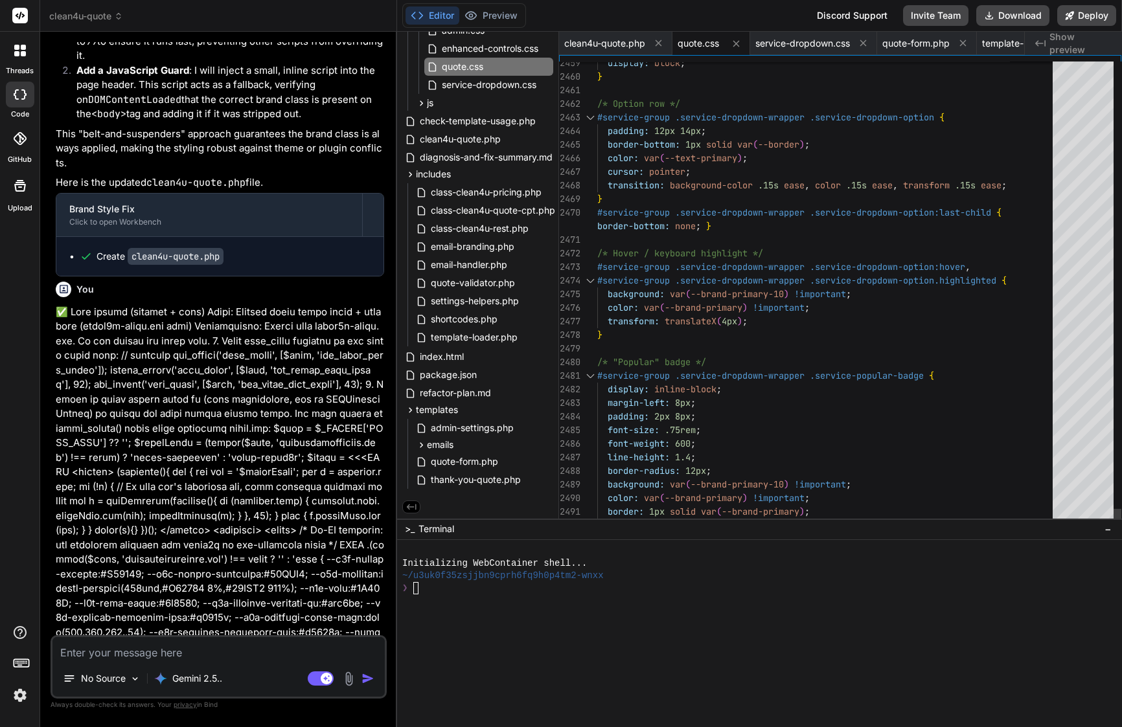
scroll to position [68, 0]
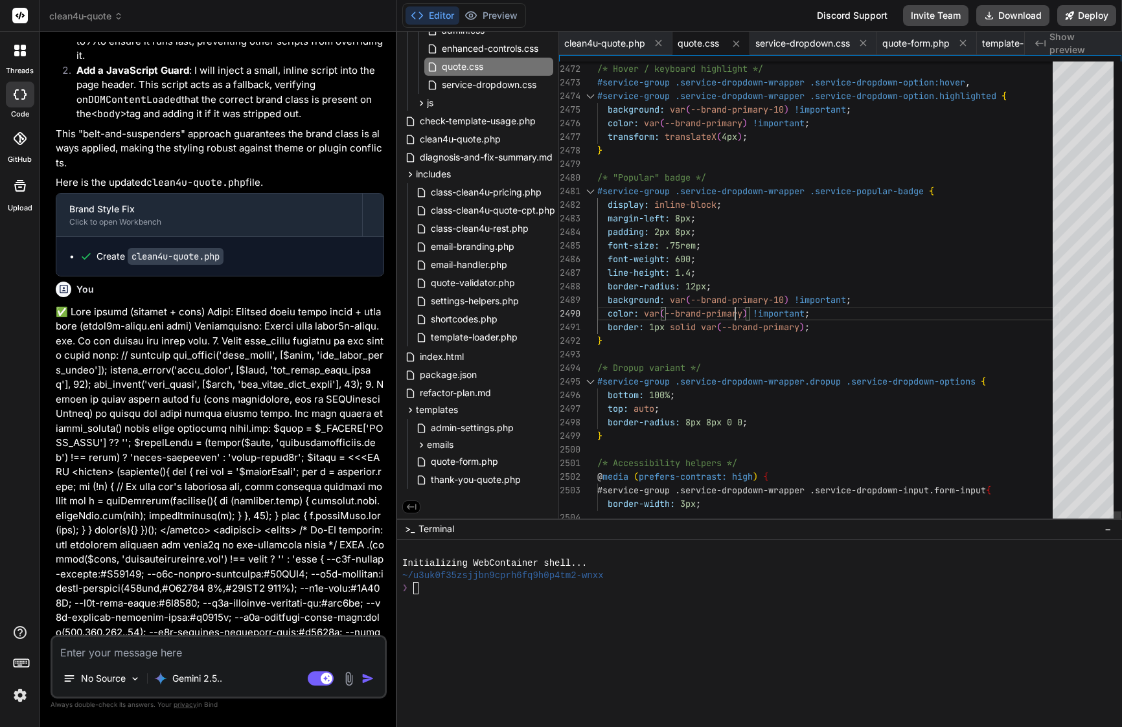
click at [734, 305] on span "--brand-primary-10" at bounding box center [736, 300] width 93 height 12
type textarea "/* Quote Form Styles - Scoped Branding & Performance Optimized */ /* Global Neu…"
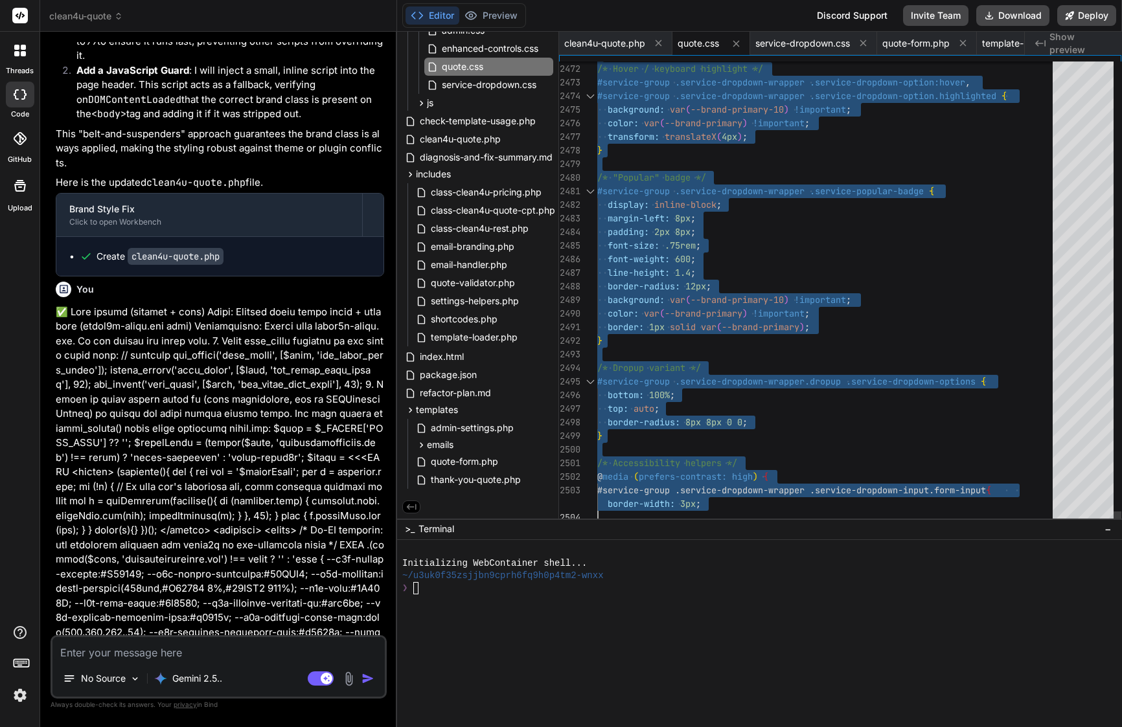
click at [734, 305] on span "--brand-primary-10" at bounding box center [736, 300] width 93 height 12
click at [126, 666] on div "No Source" at bounding box center [102, 679] width 88 height 26
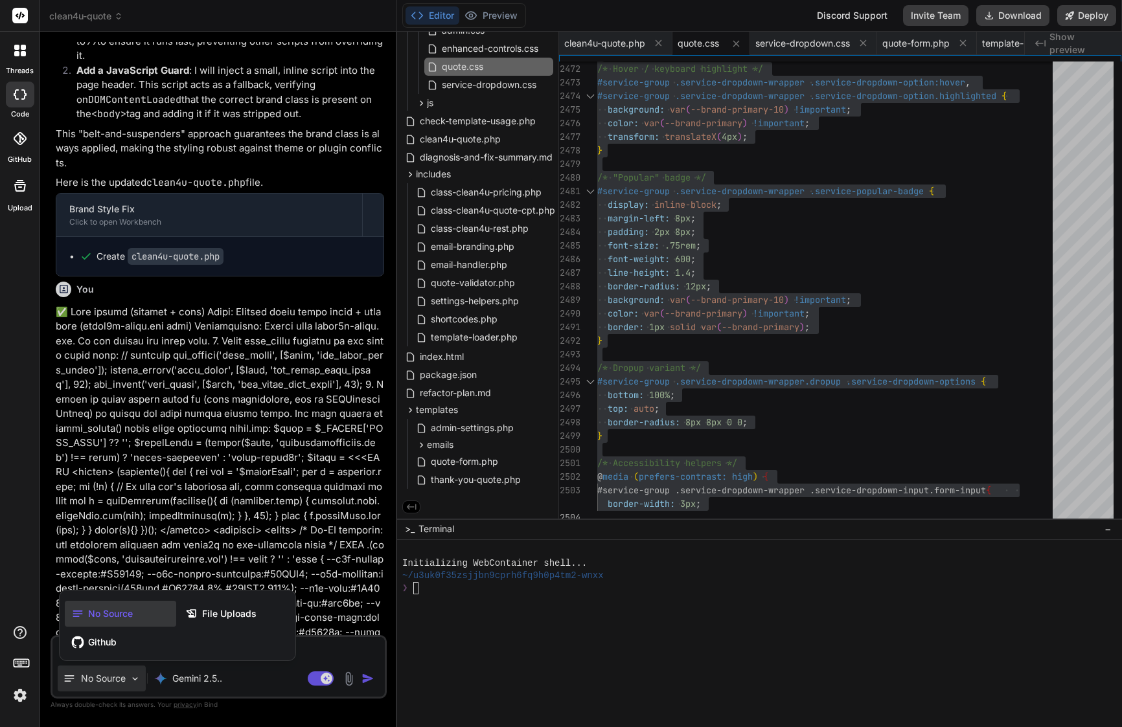
click at [311, 652] on div at bounding box center [561, 363] width 1122 height 727
type textarea "x"
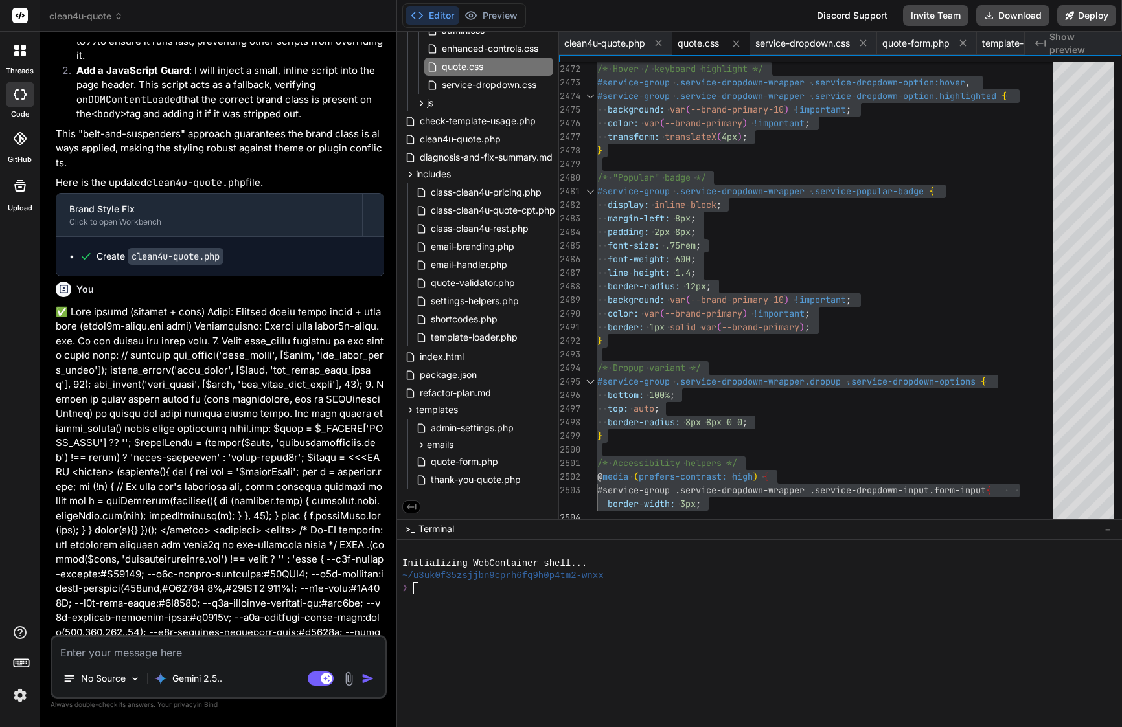
click at [223, 664] on div "No Source Gemini 2.5.. Agent Mode. When this toggle is activated, AI automatica…" at bounding box center [219, 666] width 336 height 63
click at [222, 654] on textarea at bounding box center [218, 648] width 332 height 23
paste textarea "Lore’i d sita, consecte adipis eli sed doeiu temp Inci. Ut labo etdolor magnaa/…"
type textarea "Lore’i d sita, consecte adipis eli sed doeiu temp Inci. Ut labo etdolor magnaa/…"
type textarea "x"
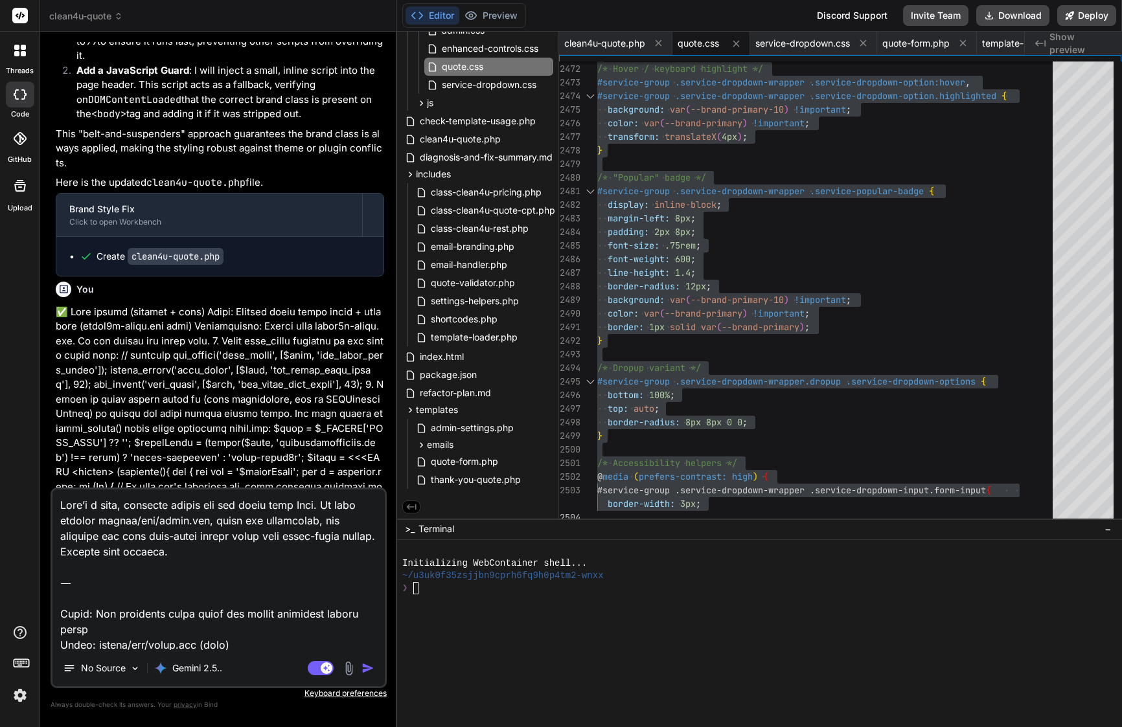
drag, startPoint x: 62, startPoint y: 614, endPoint x: 73, endPoint y: 449, distance: 165.6
click at [73, 449] on div "You Bind AI Of course. You've correctly identified the CSS specificity issue. R…" at bounding box center [219, 384] width 336 height 685
type textarea "Lorem: Ips dolorsita conse adipi eli seddoe temporinc utlabo etdol Magna: aliqu…"
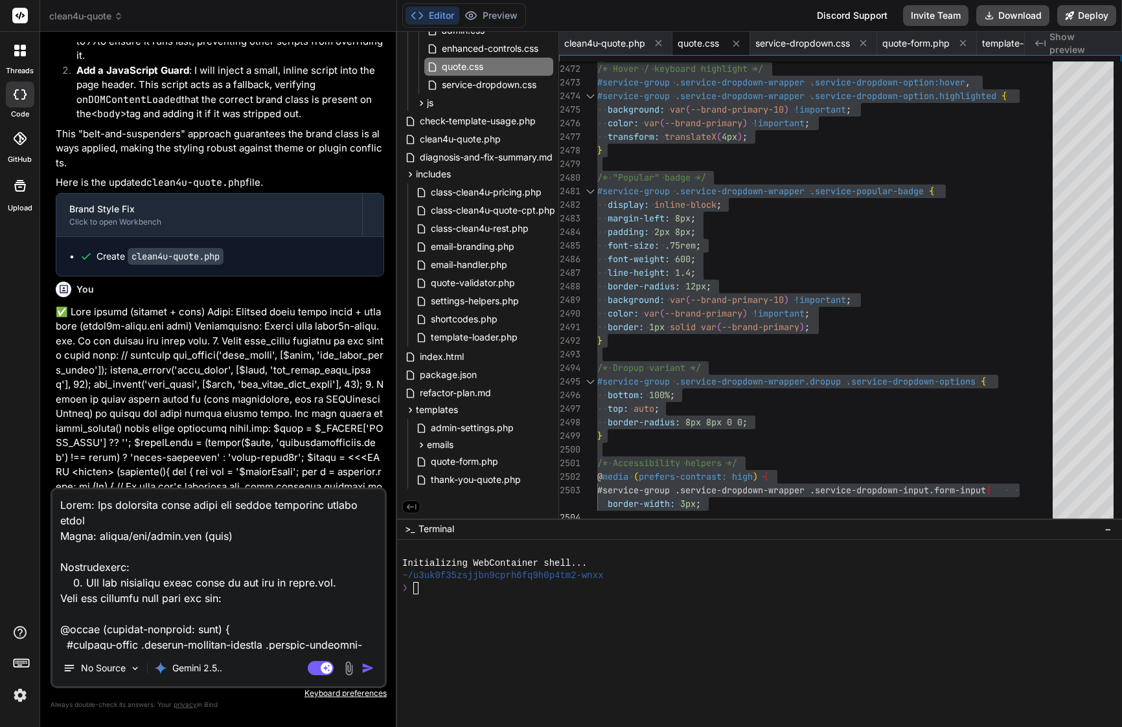
type textarea "x"
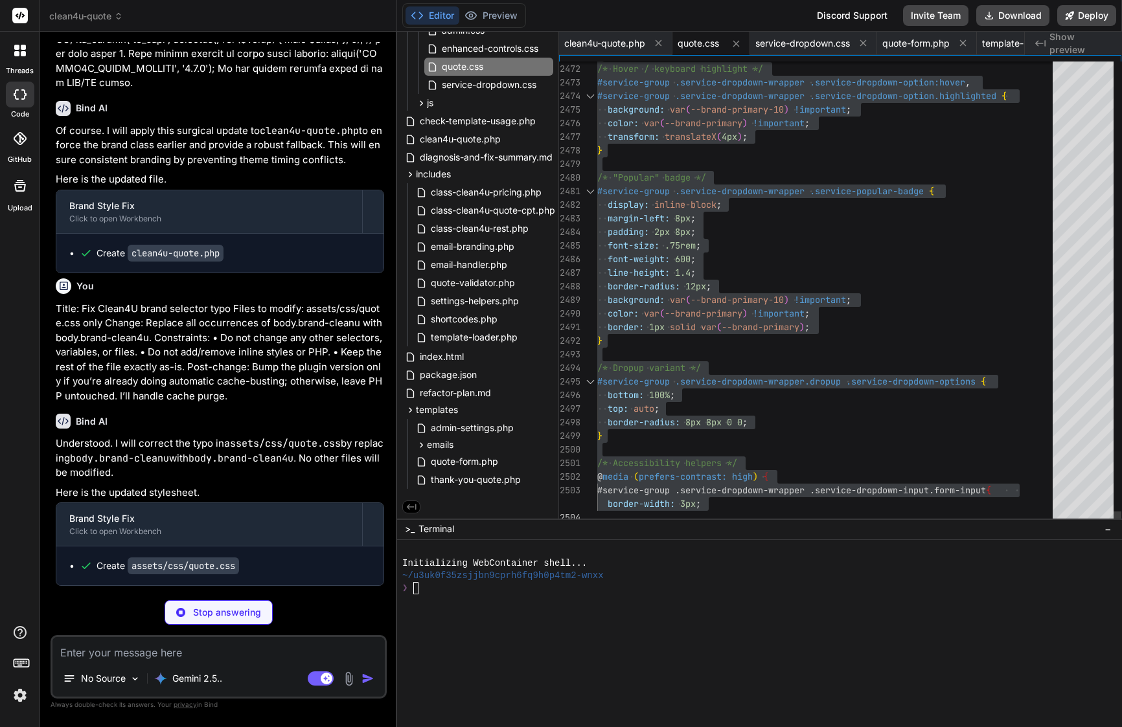
type textarea "x"
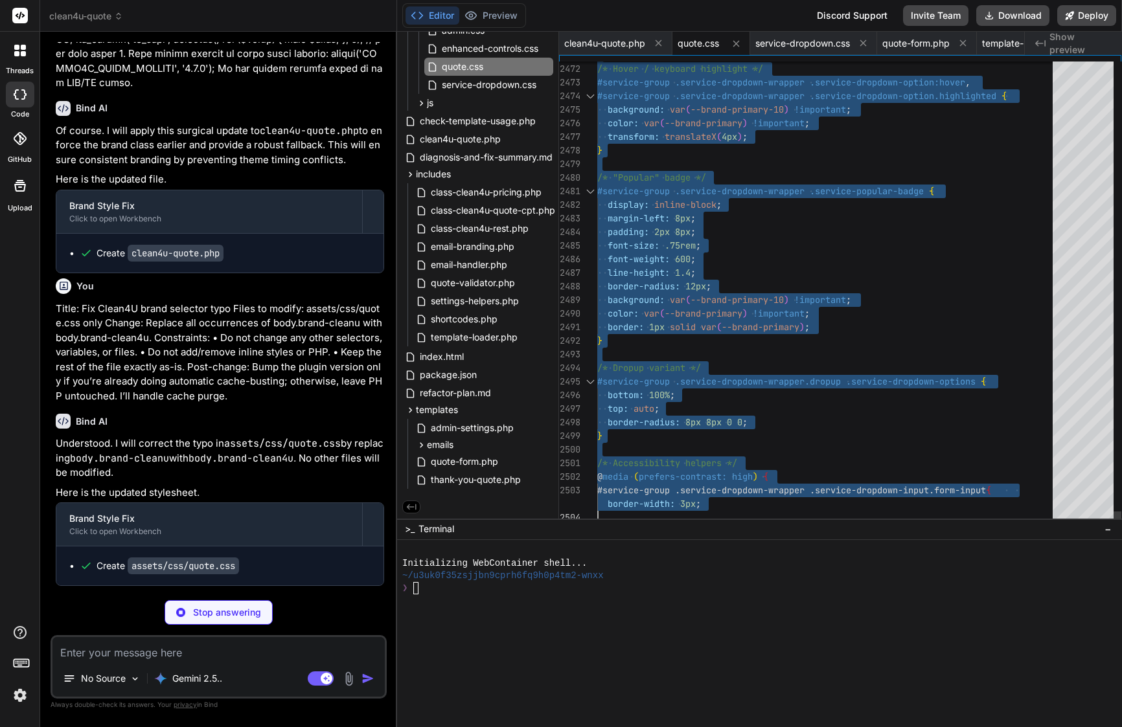
type textarea "/* "Popular" badge */ #service-group .service-dropdown-wrapper .service-popular…"
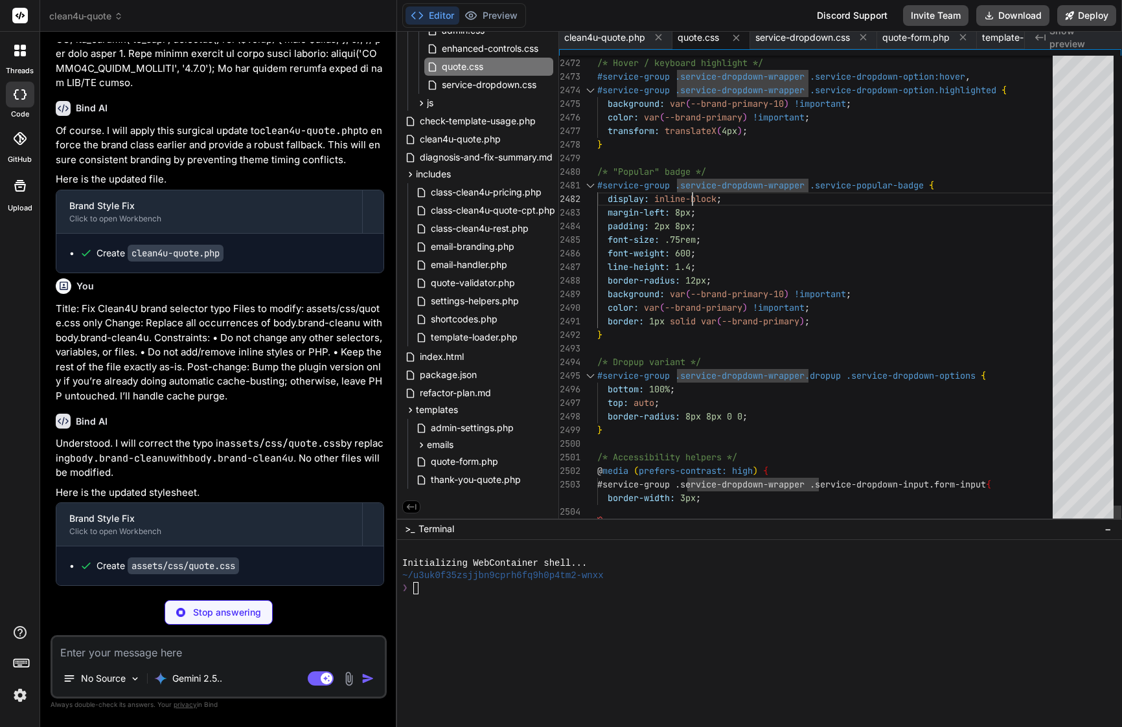
click at [690, 198] on span "inline-block" at bounding box center [685, 199] width 62 height 12
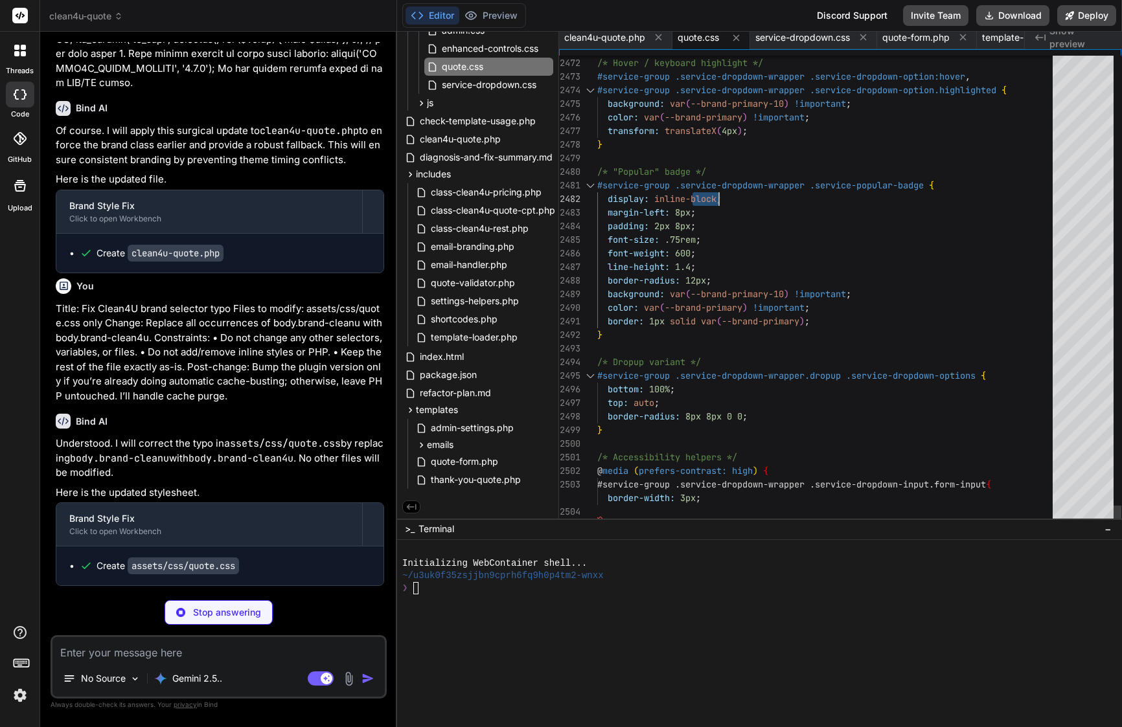
click at [690, 198] on span "inline-block" at bounding box center [685, 199] width 62 height 12
type textarea "x"
type textarea "/* Quote Form Styles - Scoped Branding & Performance Optimized */ /* Global Neu…"
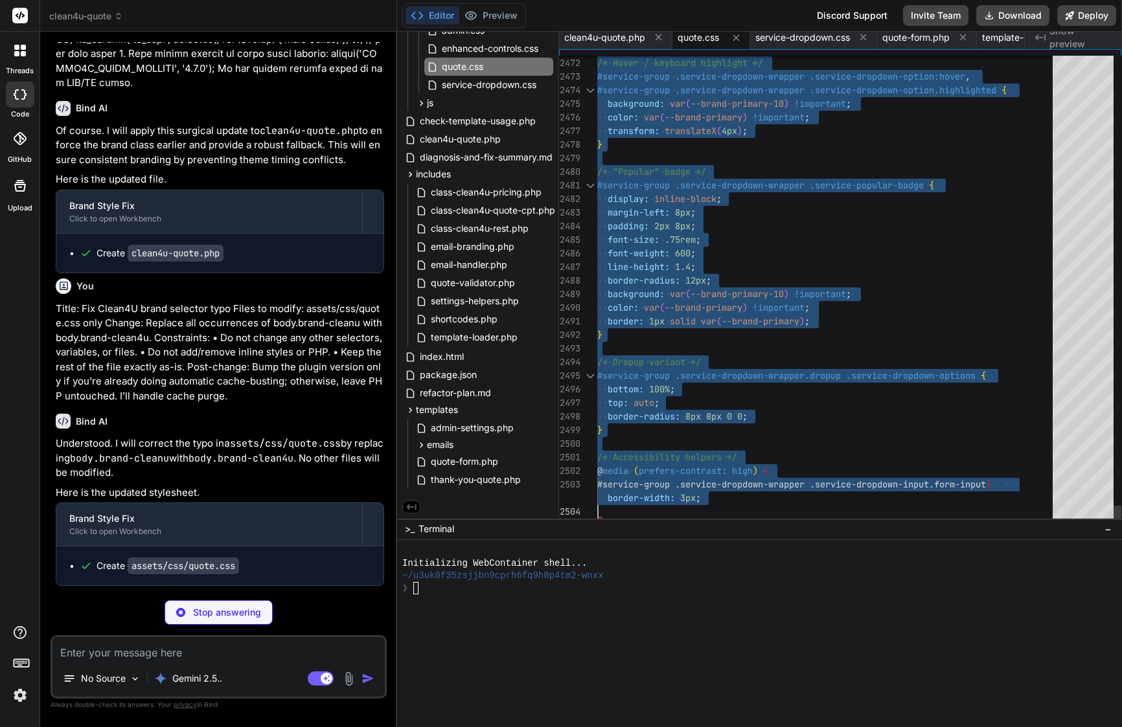
click at [690, 198] on span "inline-block" at bounding box center [685, 199] width 62 height 12
type textarea "x"
type textarea "border-width: 3px; } }"
type textarea "x"
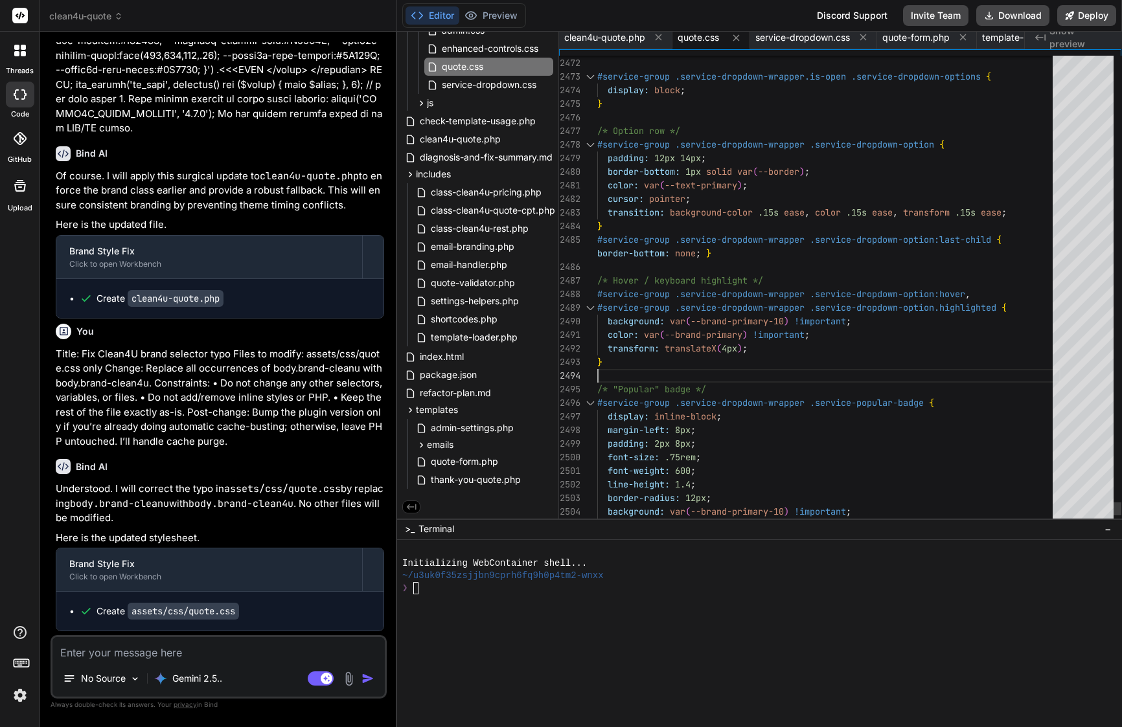
click at [810, 369] on div at bounding box center [828, 376] width 463 height 14
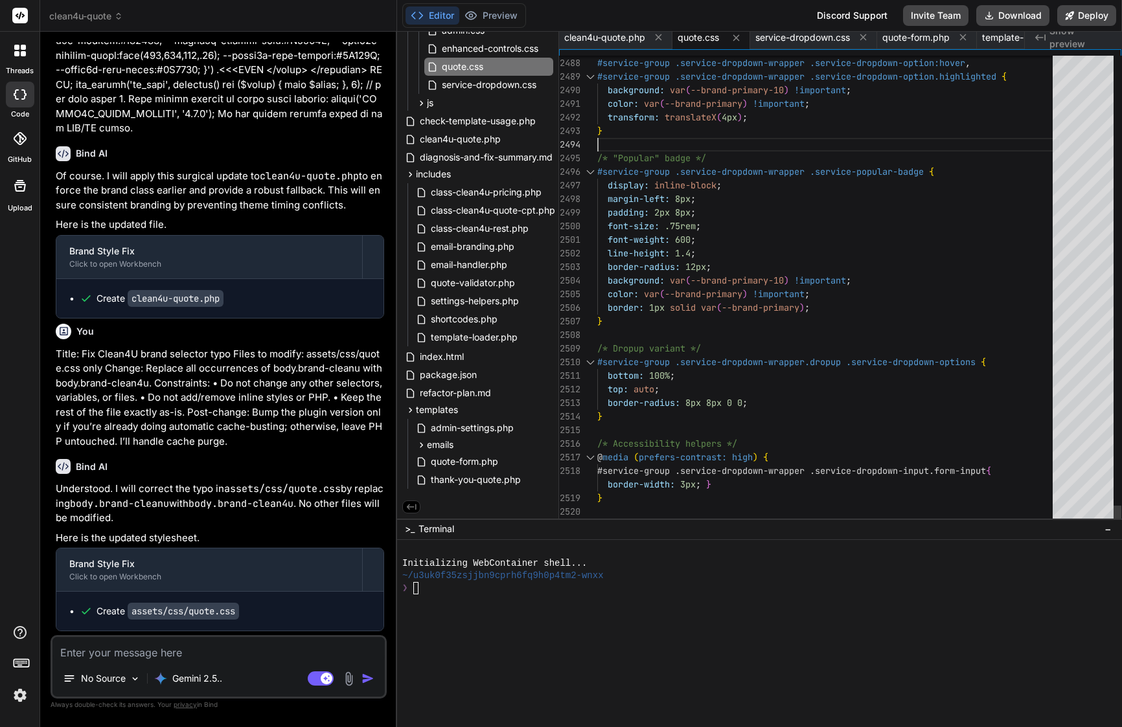
scroll to position [95, 0]
click at [735, 302] on span "--brand-primary" at bounding box center [761, 308] width 78 height 12
type textarea "/* Quote Form Styles - Scoped Branding & Performance Optimized */ /* Global Neu…"
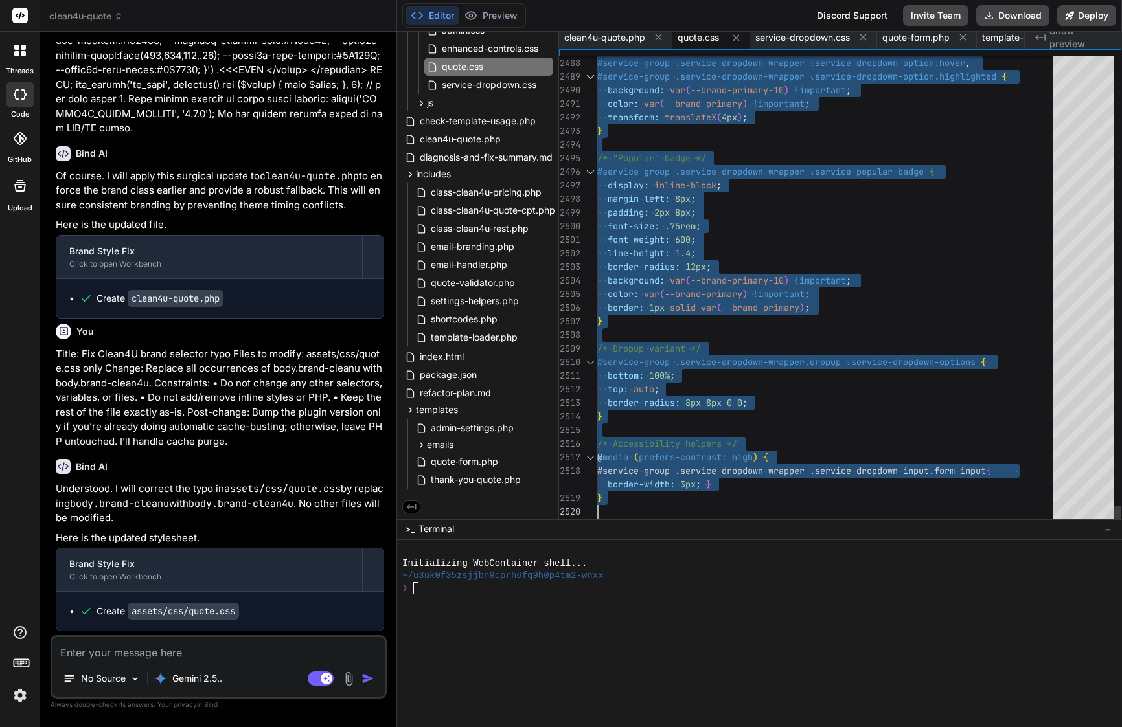
click at [735, 302] on span "--brand-primary" at bounding box center [761, 308] width 78 height 12
click at [233, 657] on textarea at bounding box center [218, 648] width 332 height 23
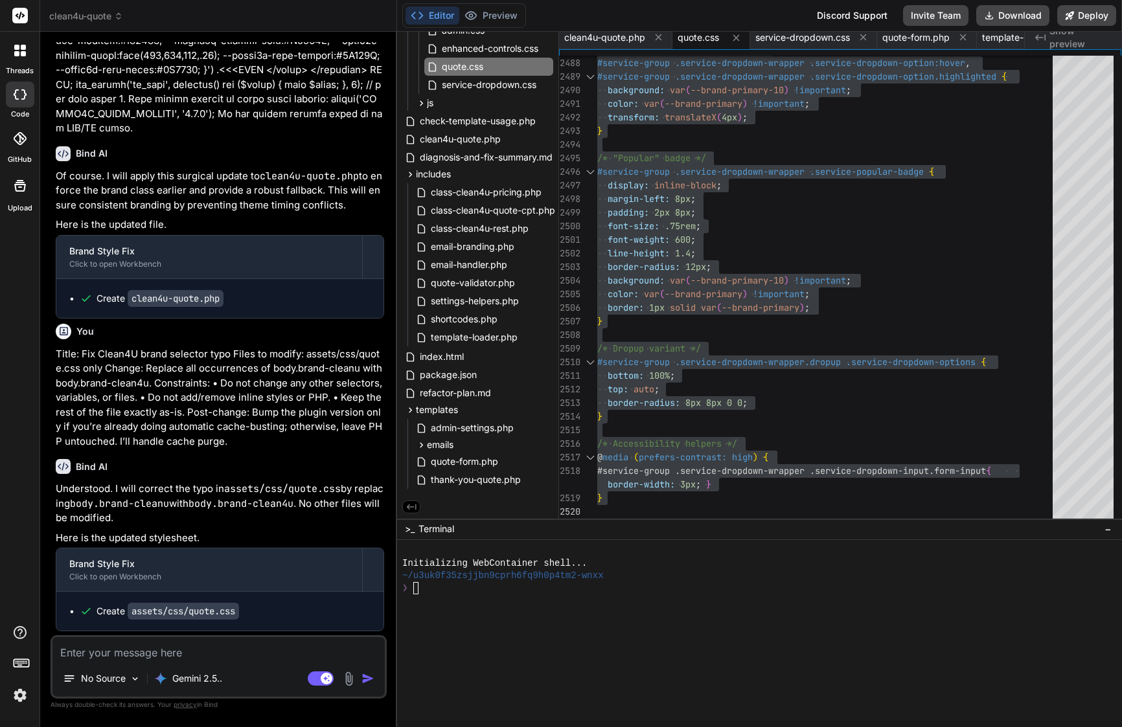
paste textarea "ok same problem i think is something wrong in last file what bind changes, i do…"
type textarea "ok same problem i think is something wrong in last file what bind changes, i do…"
type textarea "x"
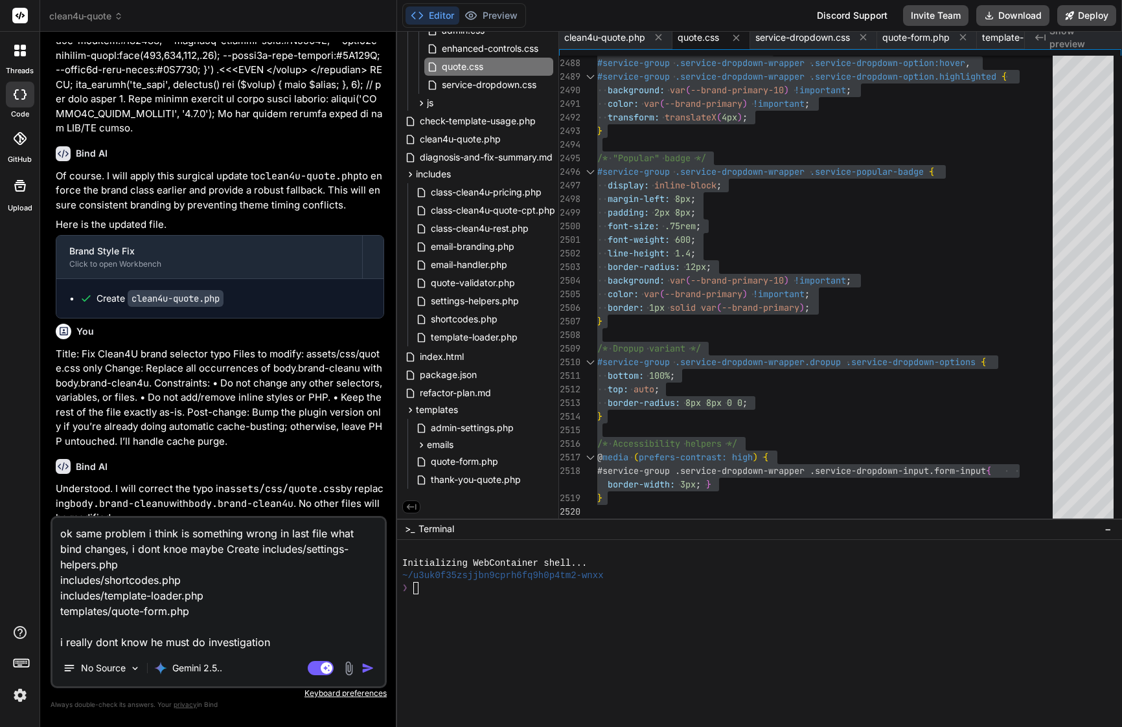
click at [377, 529] on textarea "ok same problem i think is something wrong in last file what bind changes, i do…" at bounding box center [218, 584] width 332 height 132
type textarea "ok same problem i think is something wrong in last file what bin changes, i don…"
type textarea "x"
type textarea "ok same problem i think is something wrong in last file what bi changes, i dont…"
type textarea "x"
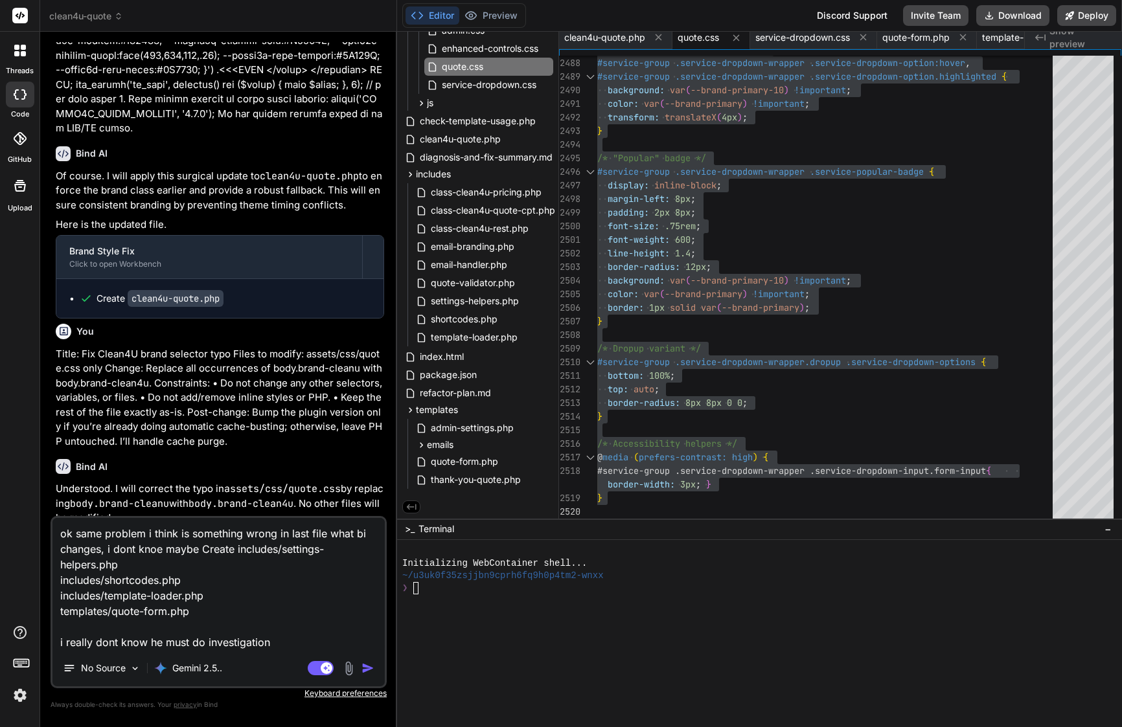
type textarea "ok same problem i think is something wrong in last file what b changes, i dont …"
type textarea "x"
type textarea "ok same problem i think is something wrong in last file what changes, i dont kn…"
type textarea "x"
type textarea "ok same problem i think is something wrong in last file what y changes, i dont …"
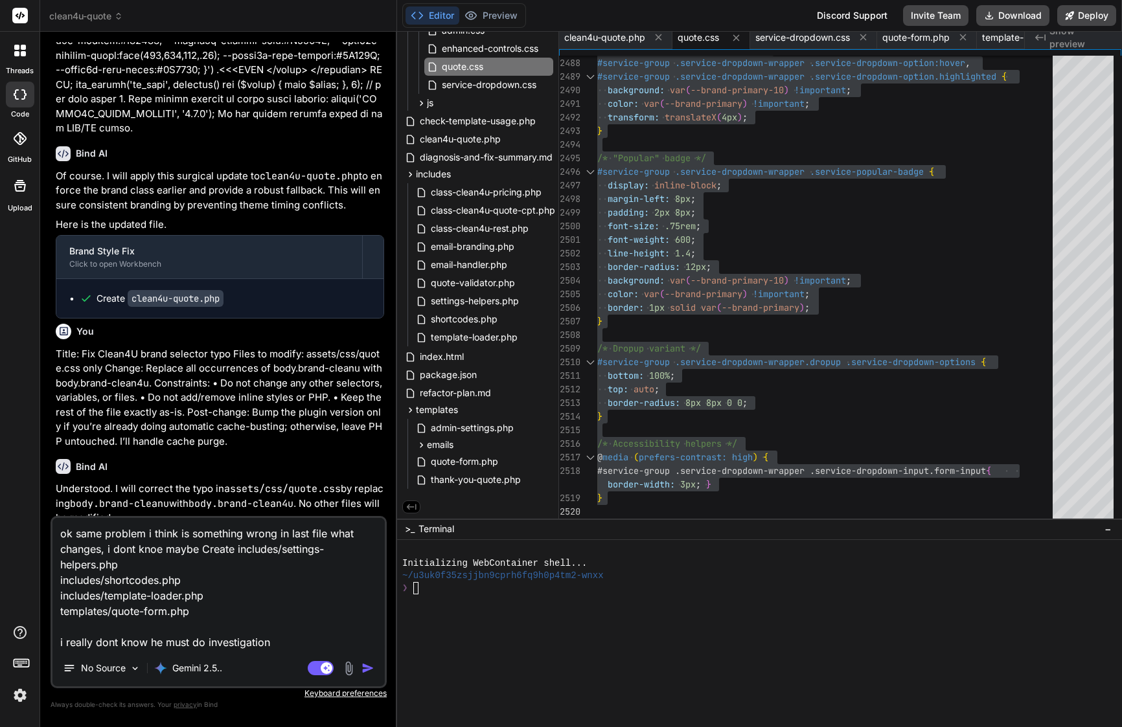
type textarea "x"
type textarea "ok same problem i think is something wrong in last file what yo changes, i dont…"
type textarea "x"
type textarea "ok same problem i think is something wrong in last file what you changes, i don…"
type textarea "x"
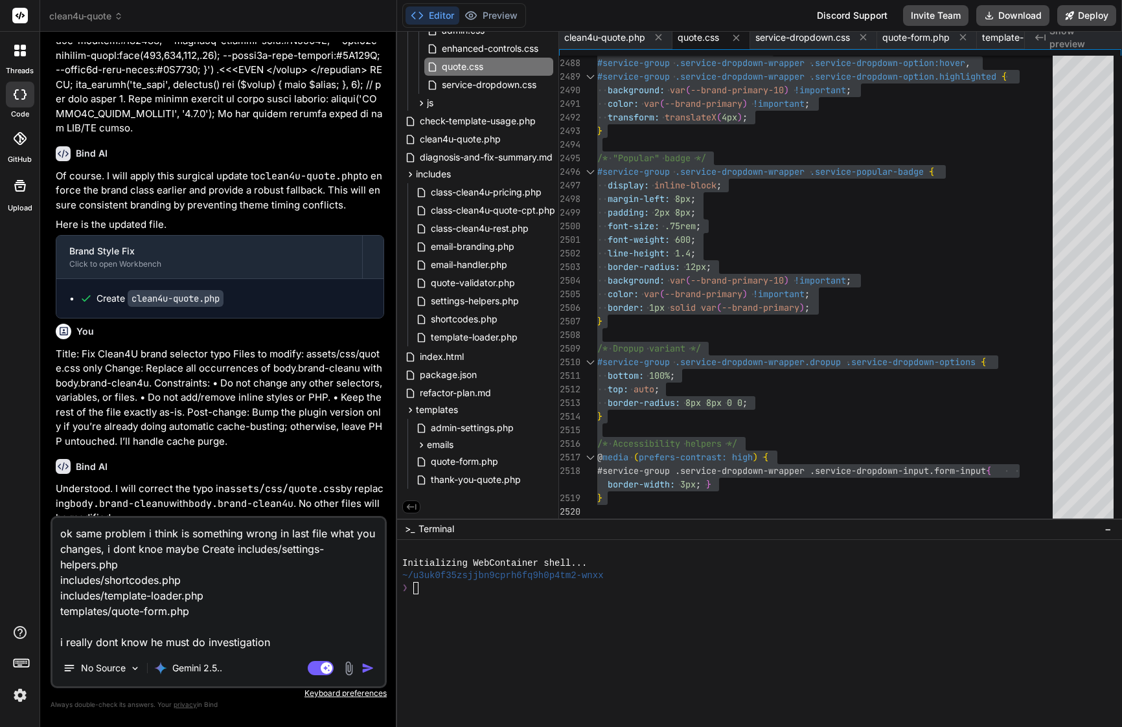
click at [161, 548] on textarea "ok same problem i think is something wrong in last file what you changes, i don…" at bounding box center [218, 584] width 332 height 132
type textarea "ok same problem i think is something wrong in last file what you changes, i don…"
type textarea "x"
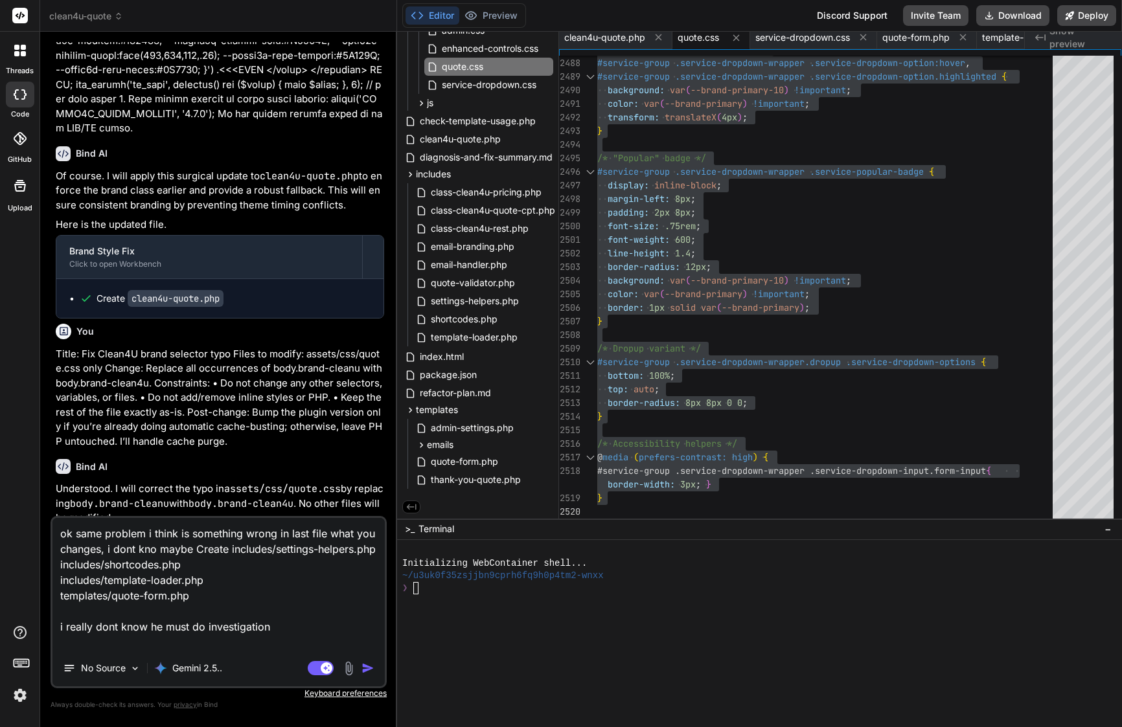
type textarea "ok same problem i think is something wrong in last file what you changes, i don…"
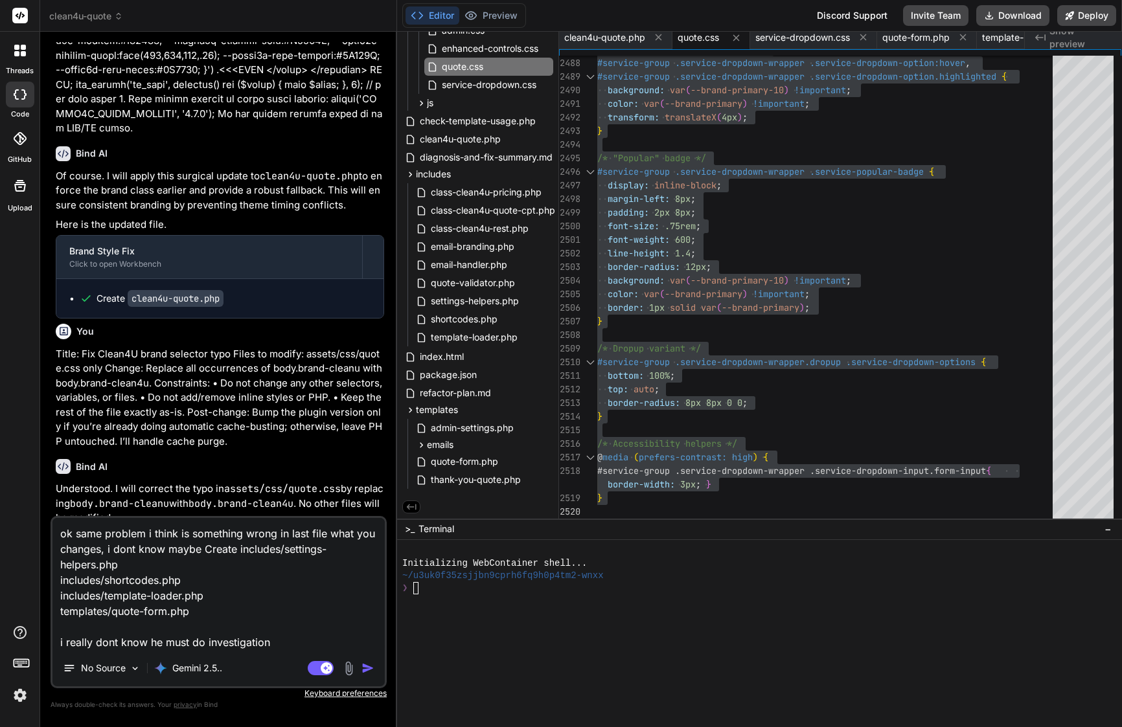
type textarea "x"
click at [160, 643] on textarea "ok same problem i think is something wrong in last file what you changes, i don…" at bounding box center [218, 584] width 332 height 132
type textarea "ok same problem i think is something wrong in last file what you changes, i don…"
type textarea "x"
type textarea "ok same problem i think is something wrong in last file what you changes, i don…"
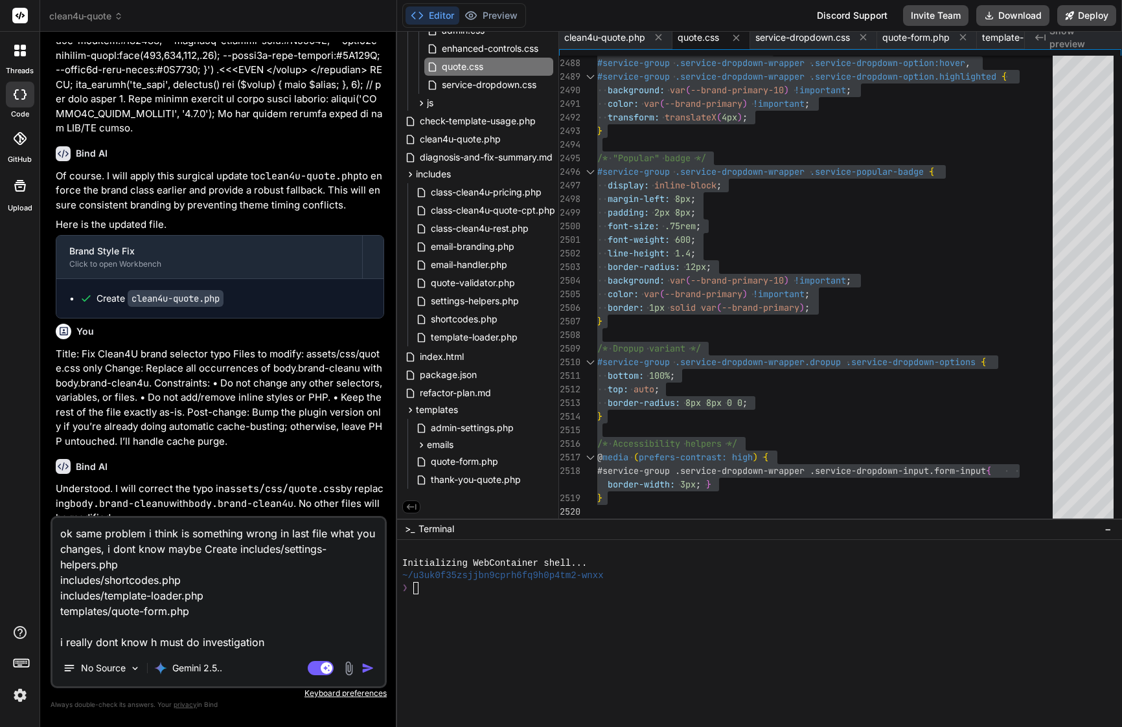
type textarea "x"
type textarea "ok same problem i think is something wrong in last file what you changes, i don…"
type textarea "x"
type textarea "ok same problem i think is something wrong in last file what you changes, i don…"
type textarea "x"
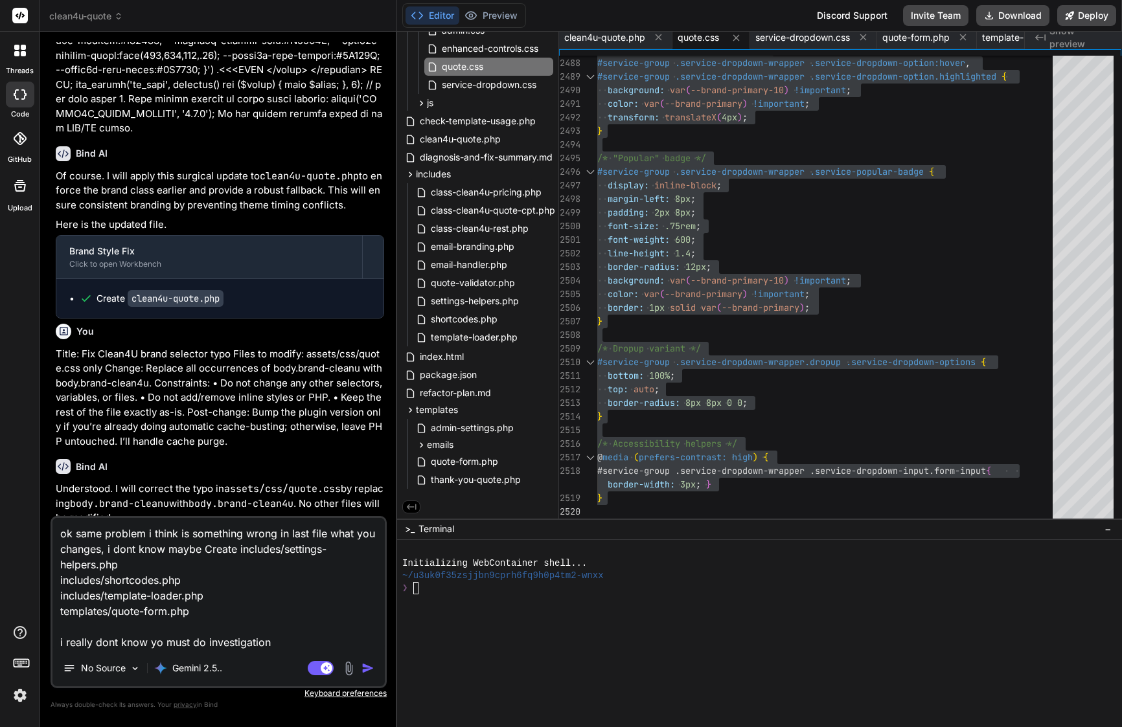
type textarea "ok same problem i think is something wrong in last file what you changes, i don…"
type textarea "x"
click at [275, 641] on textarea "ok same problem i think is something wrong in last file what you changes, i don…" at bounding box center [218, 584] width 332 height 132
type textarea "ok same problem i think is something wrong in last file what you changes, i don…"
click at [363, 673] on img "button" at bounding box center [367, 668] width 13 height 13
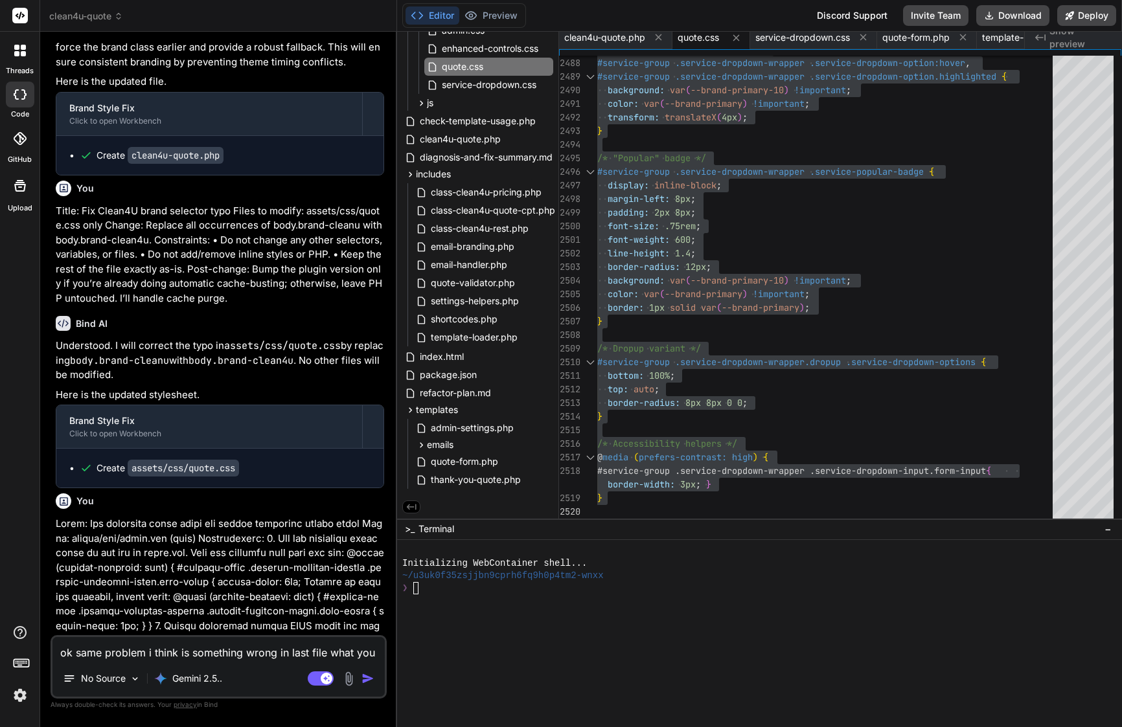
scroll to position [27459, 0]
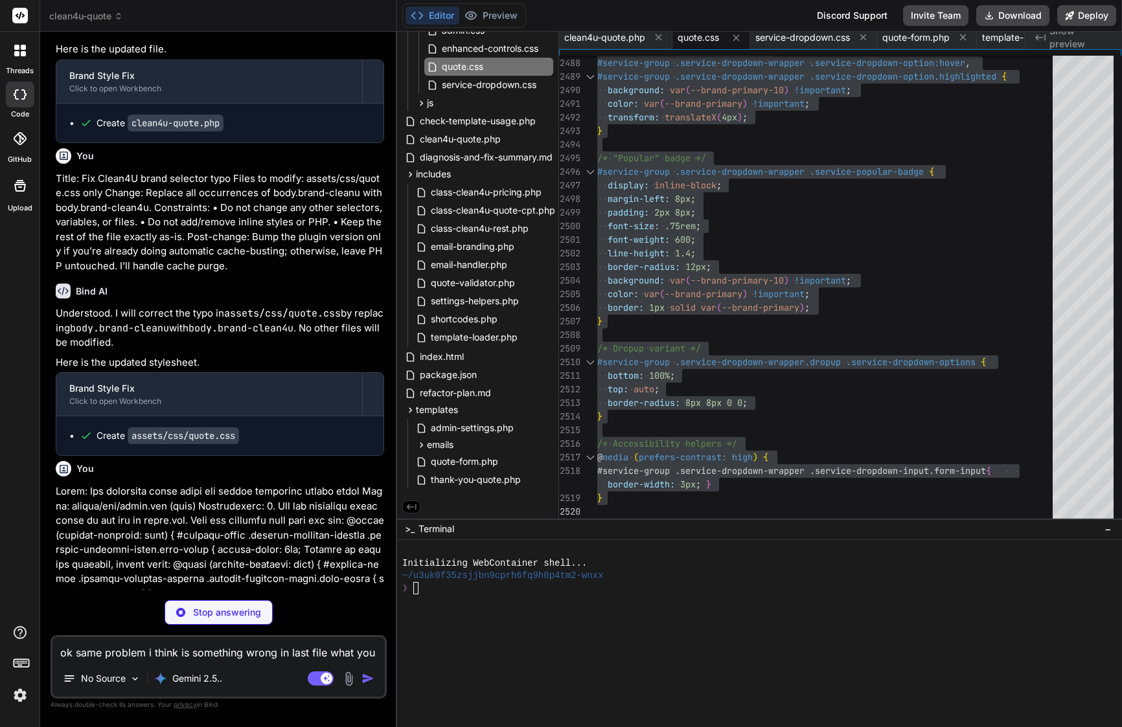
type textarea "x"
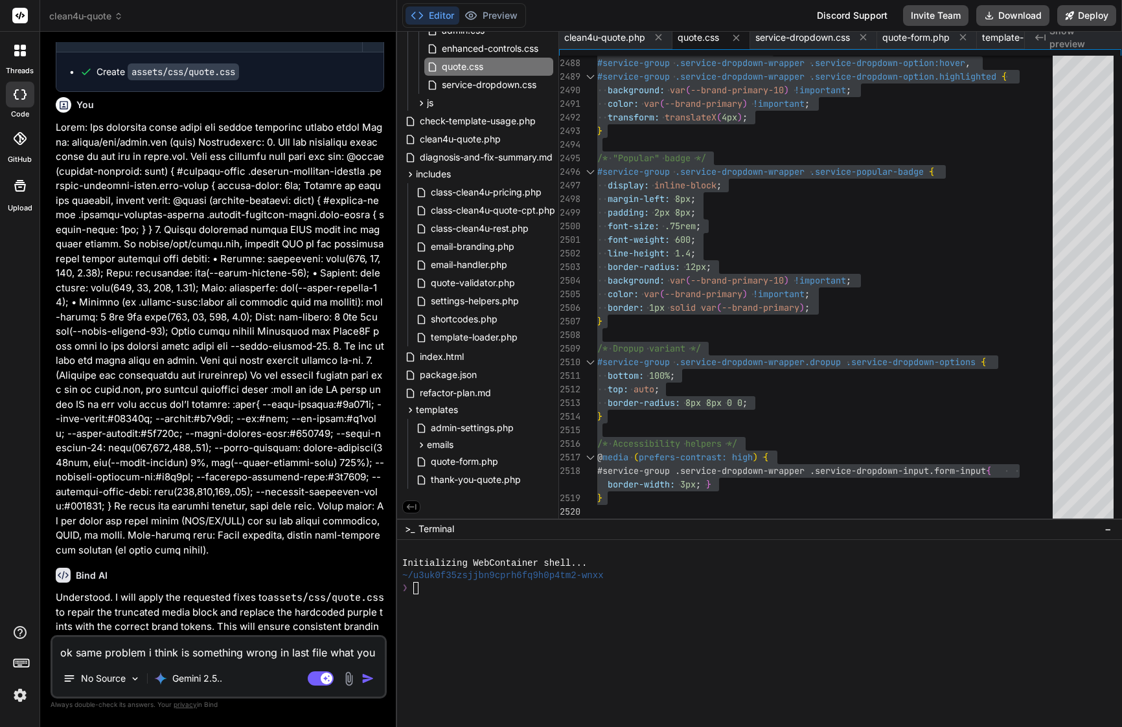
scroll to position [0, 0]
drag, startPoint x: 249, startPoint y: 626, endPoint x: 75, endPoint y: 107, distance: 547.9
click at [75, 107] on div "You Bind AI Of course. You've correctly identified the CSS specificity issue. R…" at bounding box center [220, 338] width 334 height 593
copy div "Lor ip dolo sitamet c adipi el seddoeius tempo in utla etdo magn ali enimadm, v…"
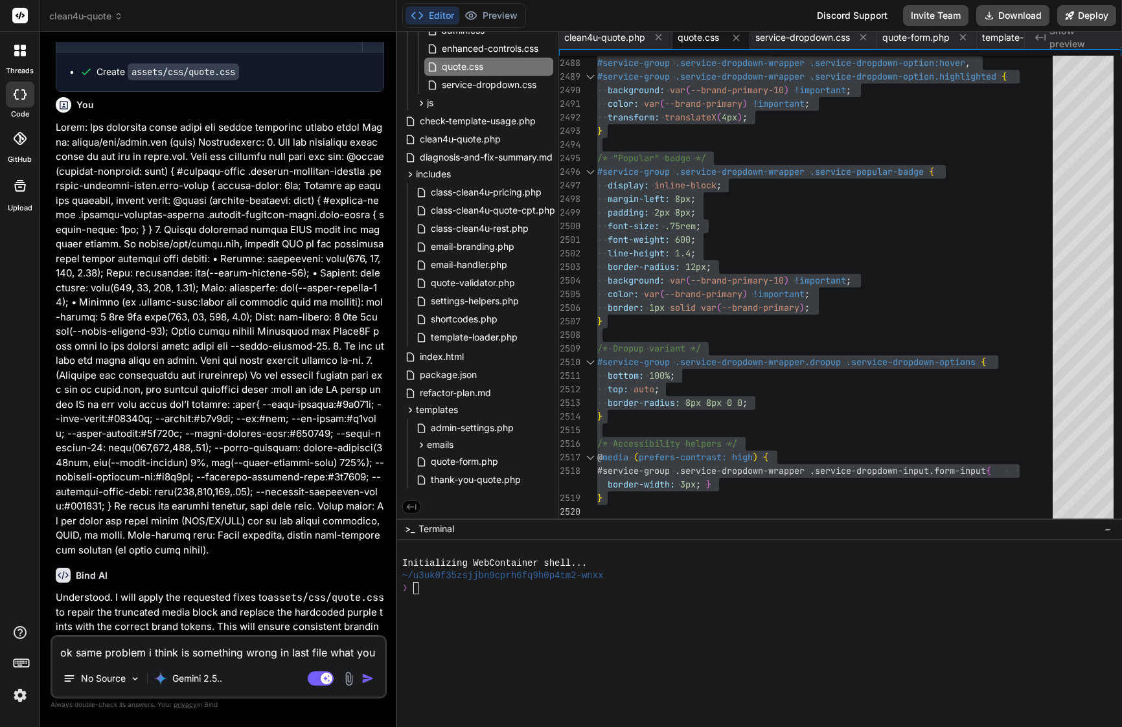
click at [733, 236] on div "font-weight: 600 ;" at bounding box center [828, 240] width 463 height 14
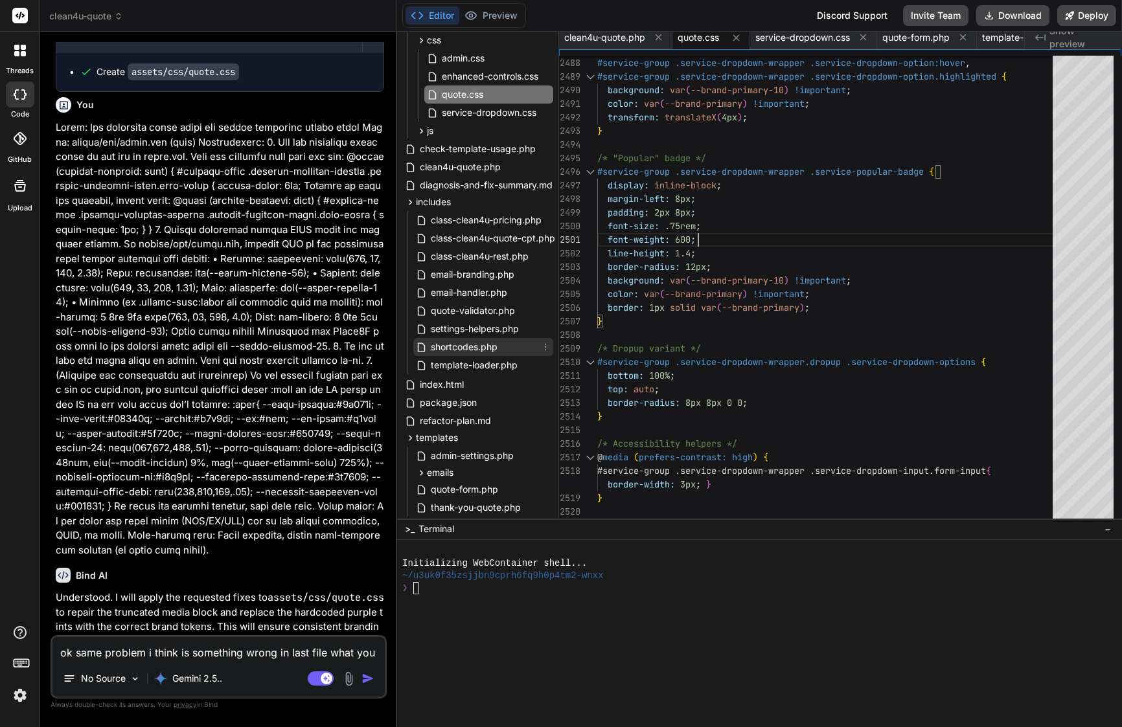
scroll to position [97, 1]
click at [478, 171] on span "clean4u-quote.php" at bounding box center [460, 167] width 84 height 16
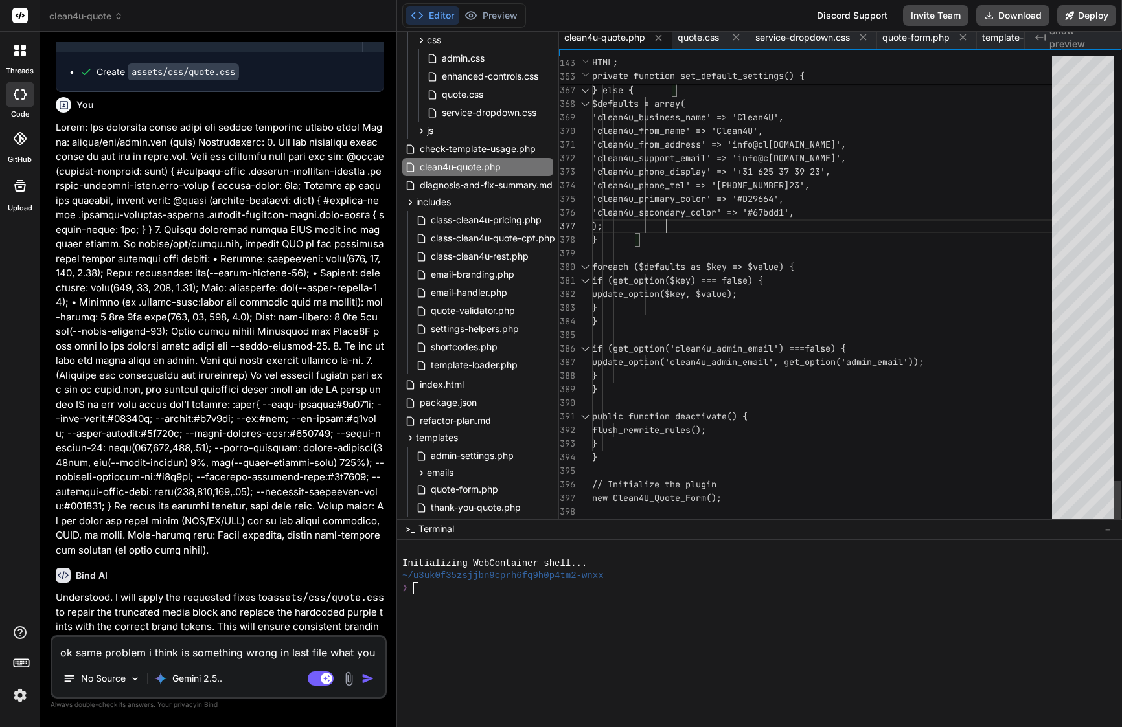
click at [757, 221] on div ");" at bounding box center [826, 227] width 468 height 14
type textarea "<?php /** * Plugin Name: Clean4U Quote Form * Description: Advanced multi-step …"
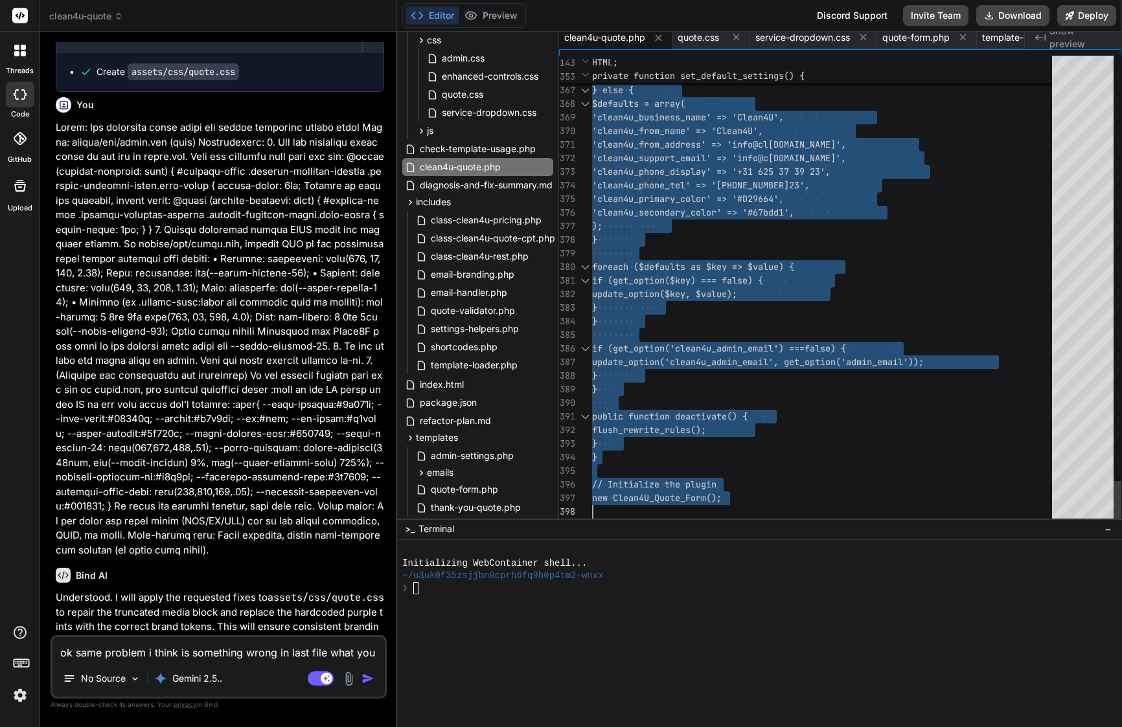
click at [757, 221] on div ");" at bounding box center [826, 227] width 468 height 14
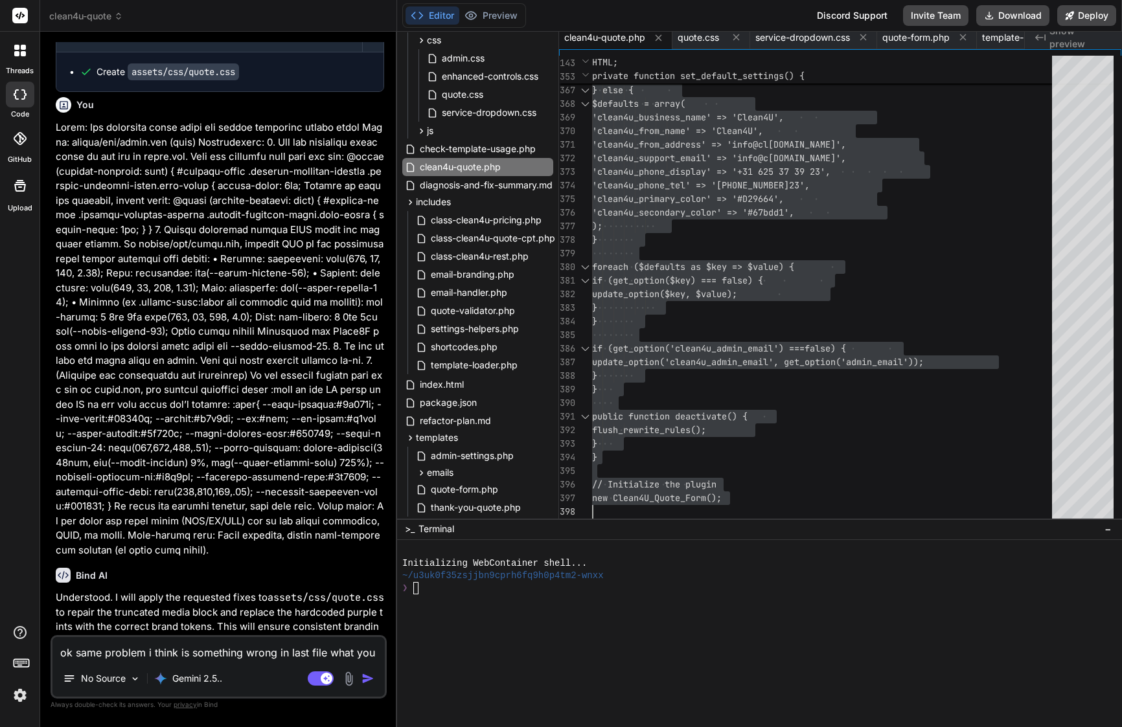
click at [219, 660] on textarea "ok same problem i think is something wrong in last file what you changes, i don…" at bounding box center [218, 648] width 332 height 23
paste textarea "Lore’i dol sita, conse adipis eli sed doei temporin ut Labo ET 👇 ⸻ Dolore mag A…"
type textarea "Lore’i dol sita, conse adipis eli sed doei temporin ut Labo ET 👇 ⸻ Dolore mag A…"
type textarea "x"
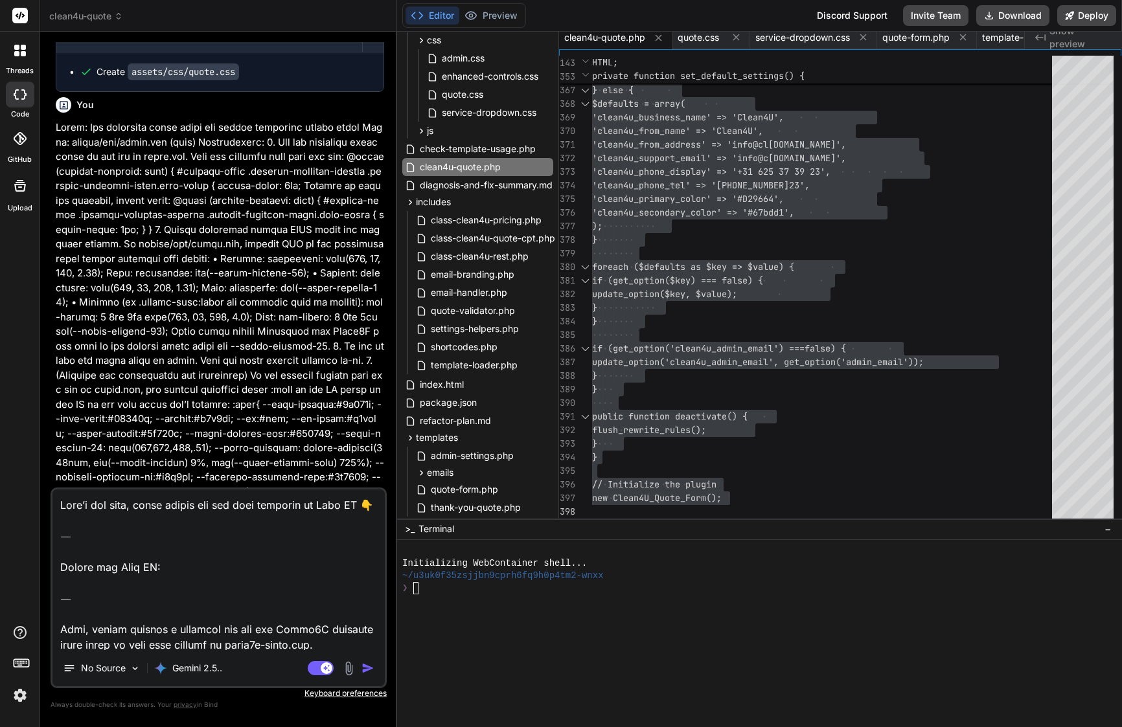
drag, startPoint x: 60, startPoint y: 629, endPoint x: 54, endPoint y: 452, distance: 176.9
click at [54, 452] on div "You Bind AI Of course. You've correctly identified the CSS specificity issue. R…" at bounding box center [219, 384] width 336 height 685
type textarea "Lore, ipsumd sitamet c adipisci eli sed doe Tempo9I utlabore etdol magna al eni…"
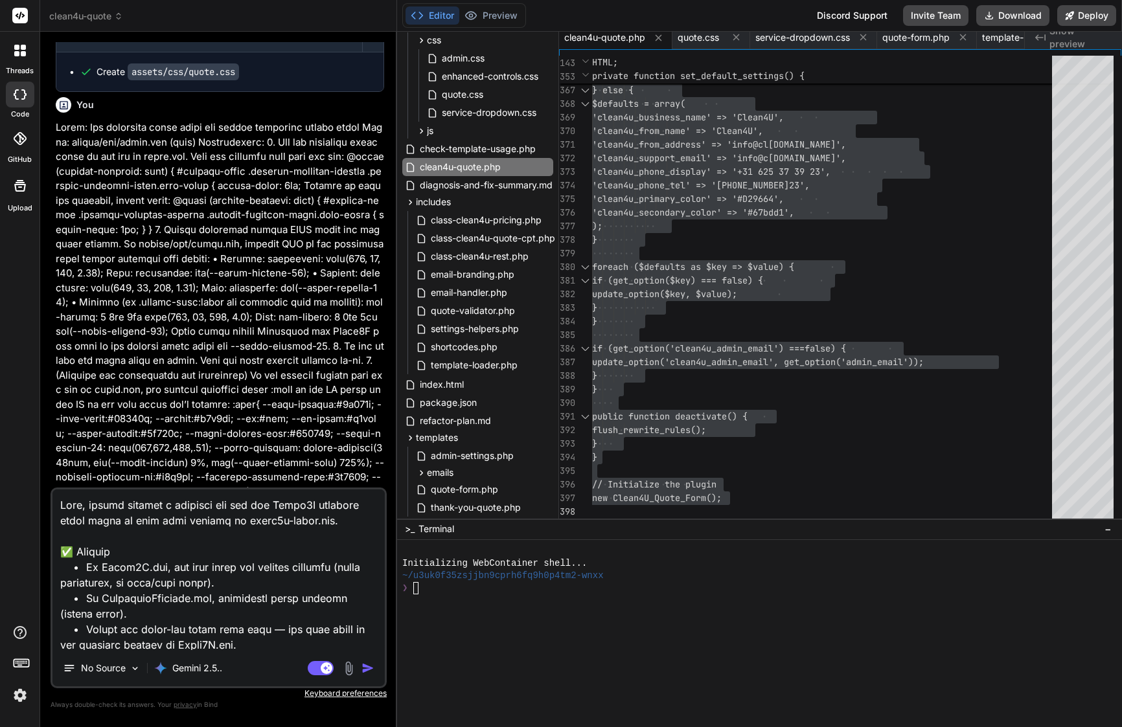
type textarea "x"
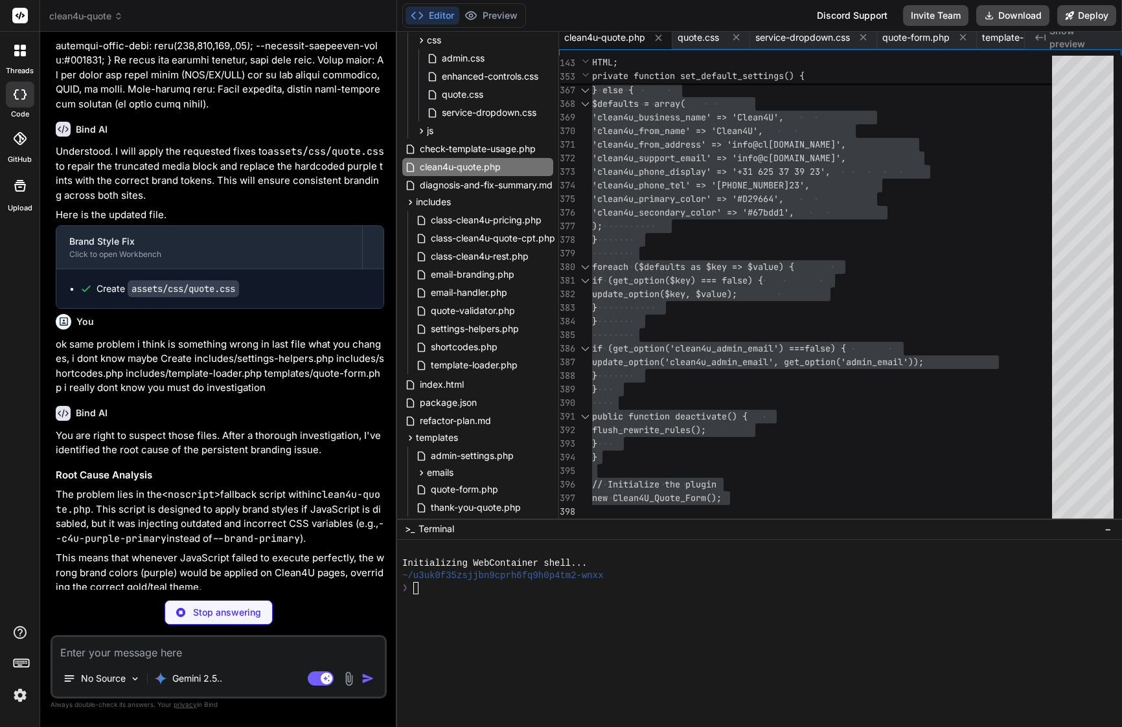
scroll to position [28258, 0]
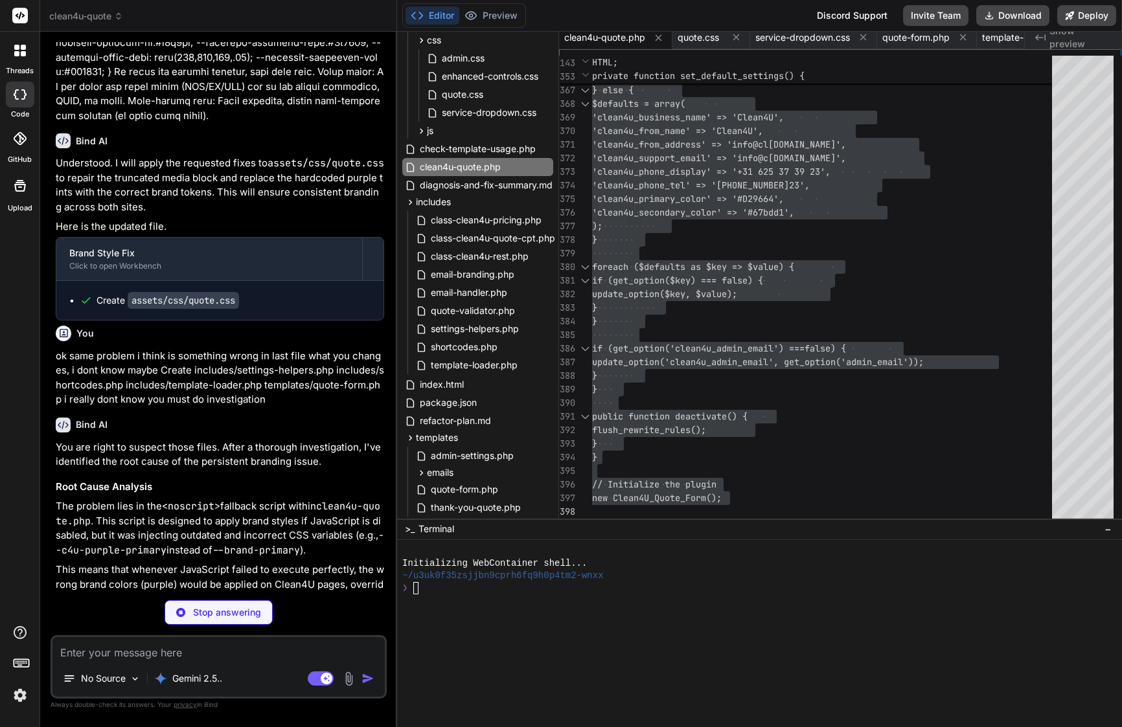
type textarea "x"
type textarea "} } // Initialize the plugin new Clean4U_Quote_Form();"
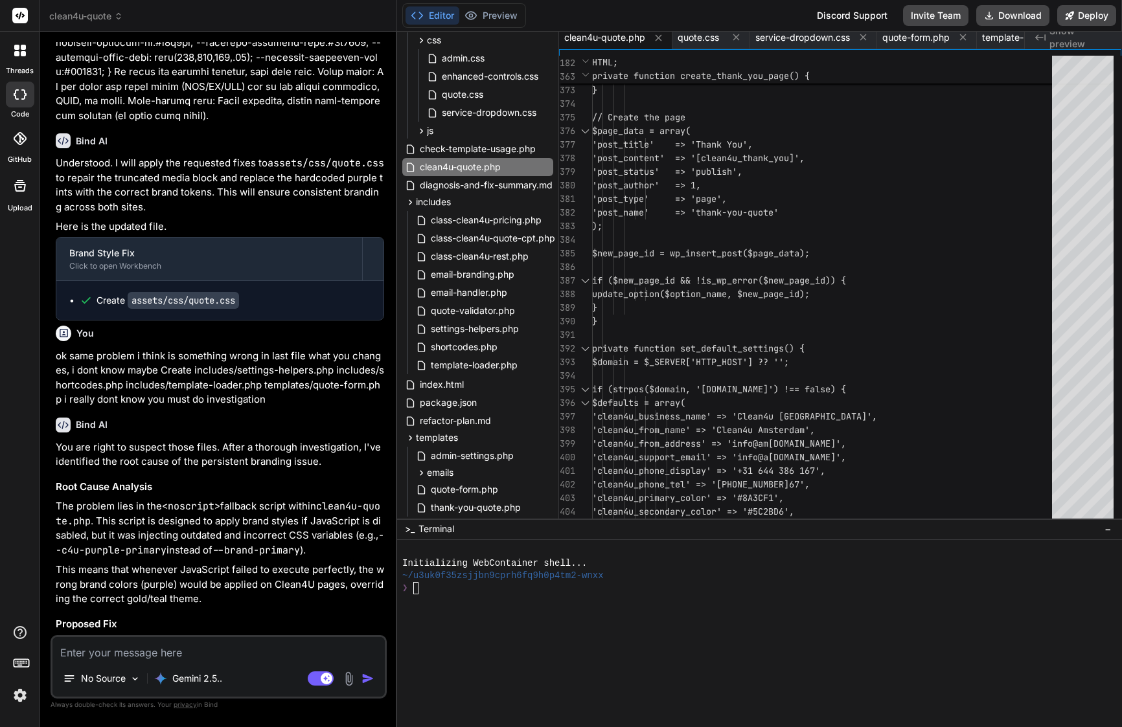
type textarea "x"
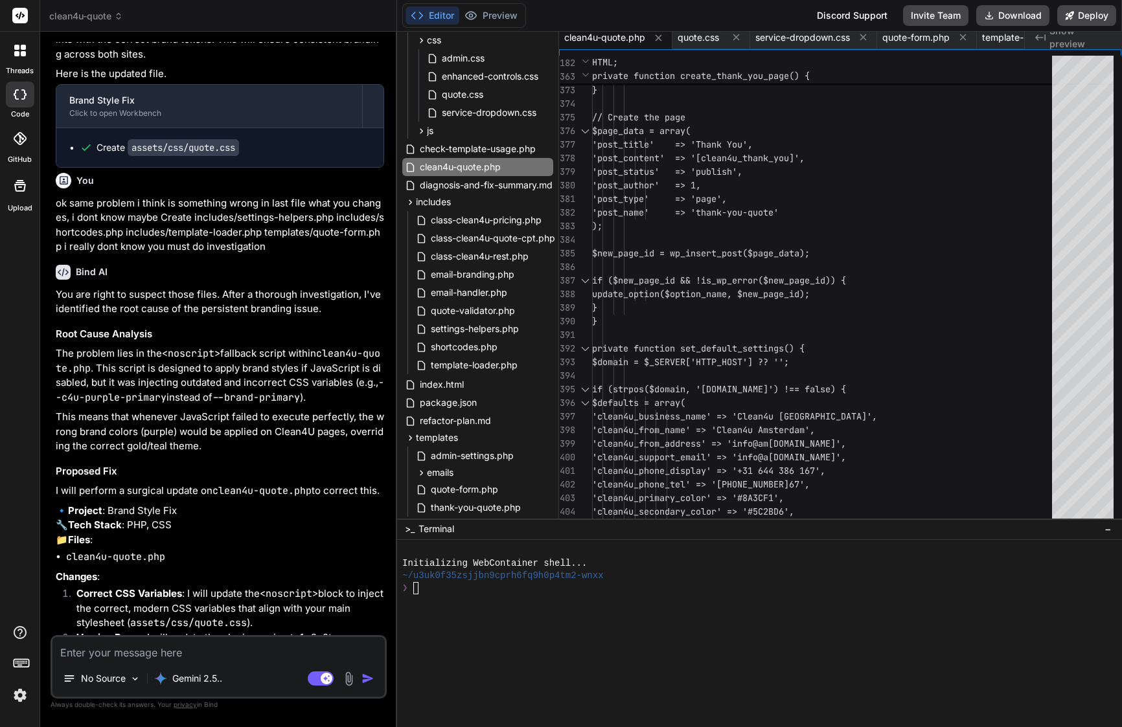
scroll to position [28409, 0]
click at [742, 210] on span "'post_name' => 'thank-you-quote'" at bounding box center [685, 213] width 187 height 12
type textarea "<?php /** * Plugin Name: Clean4U Quote Form * Description: Advanced multi-step …"
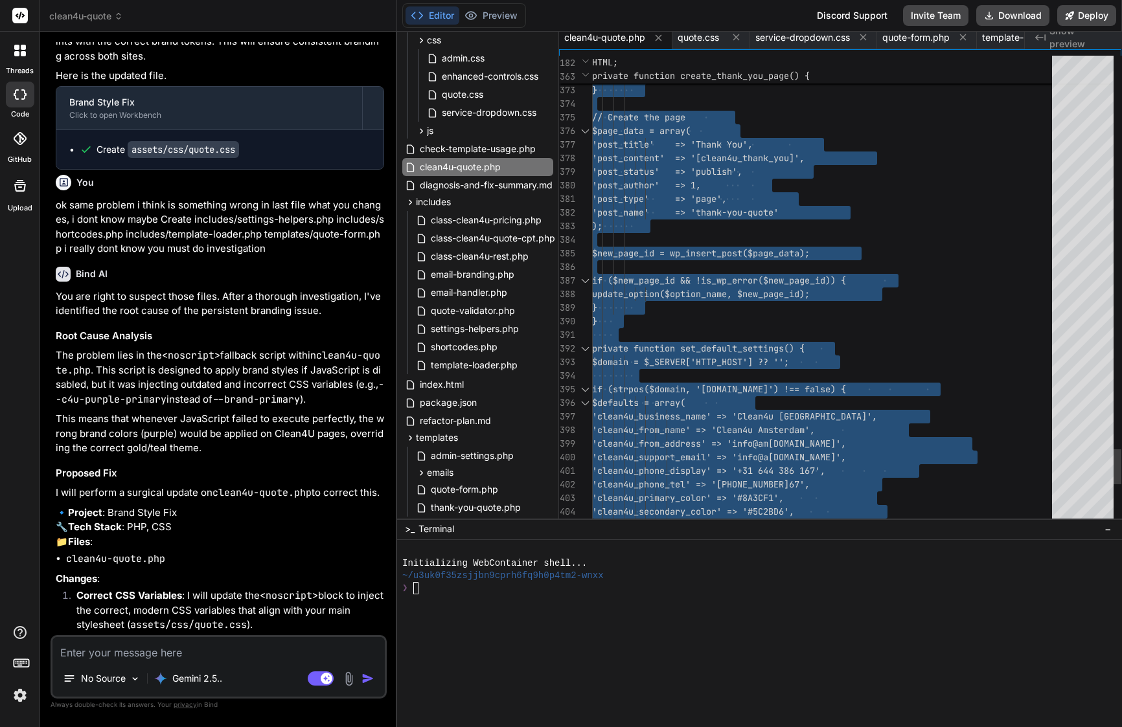
click at [742, 210] on span "'post_name' => 'thank-you-quote'" at bounding box center [685, 213] width 187 height 12
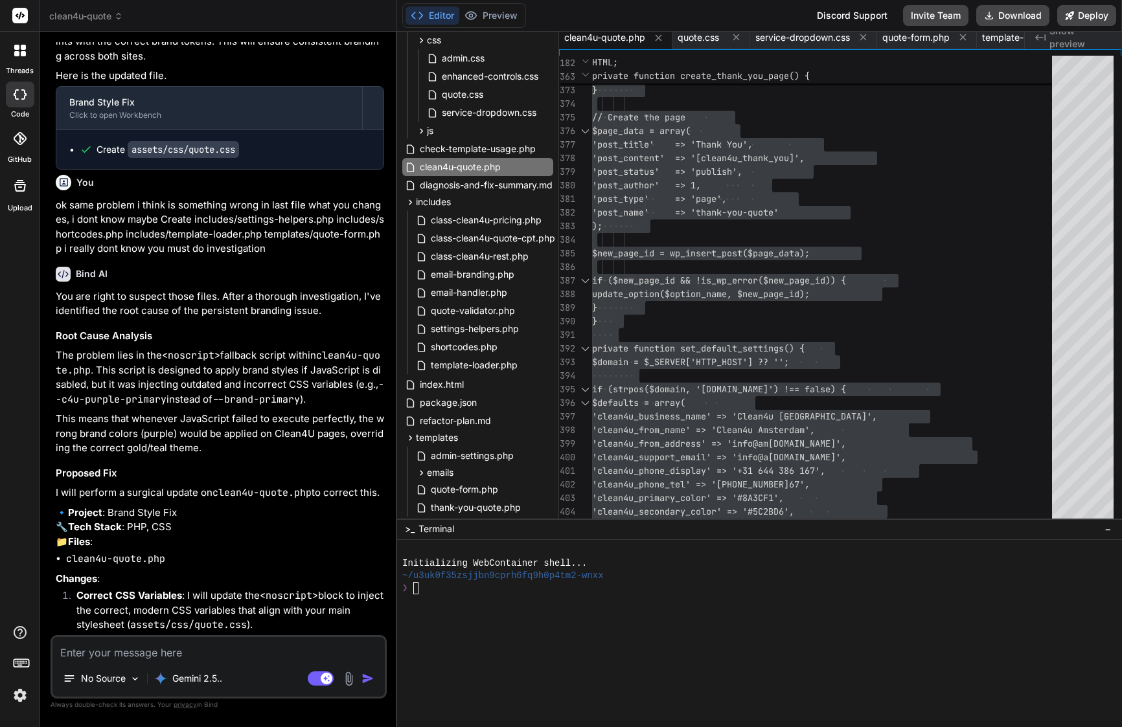
drag, startPoint x: 77, startPoint y: 423, endPoint x: 268, endPoint y: 612, distance: 268.4
copy div "Bind AI Of course. I will apply the surgical fix to clean4u-quote.php to resolv…"
click at [288, 654] on textarea at bounding box center [218, 648] width 332 height 23
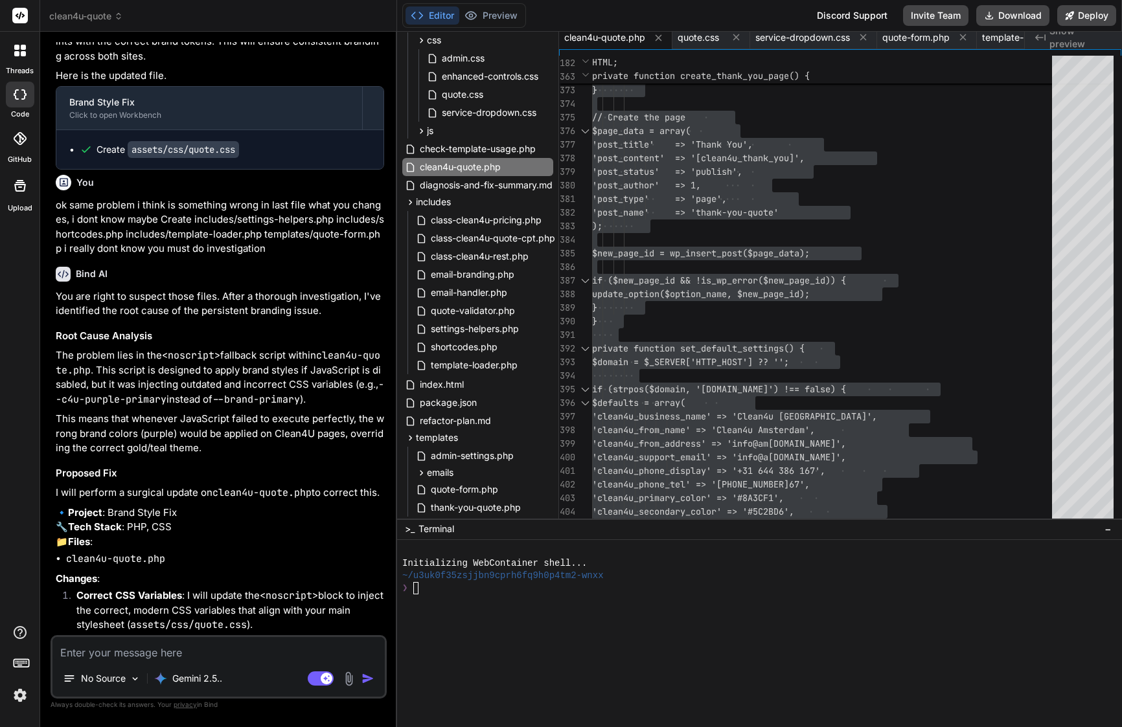
click at [288, 654] on textarea at bounding box center [218, 648] width 332 height 23
paste textarea "amazing everything works perfect"
type textarea "amazing everything works perfect"
type textarea "x"
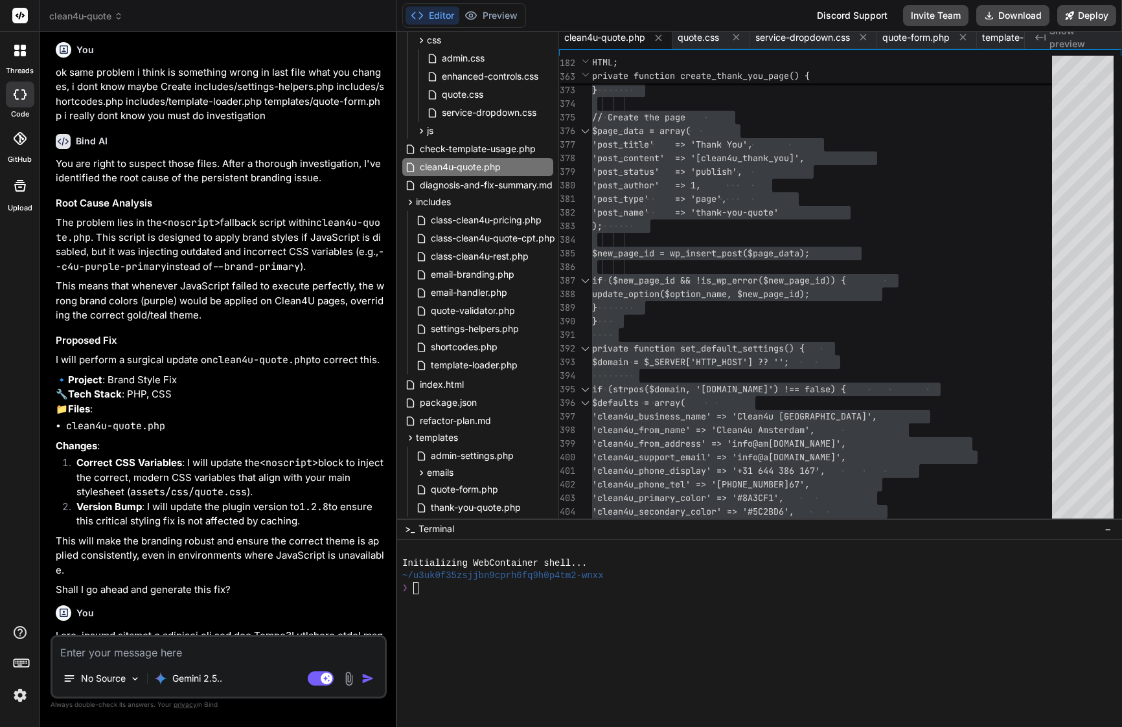
type textarea "x"
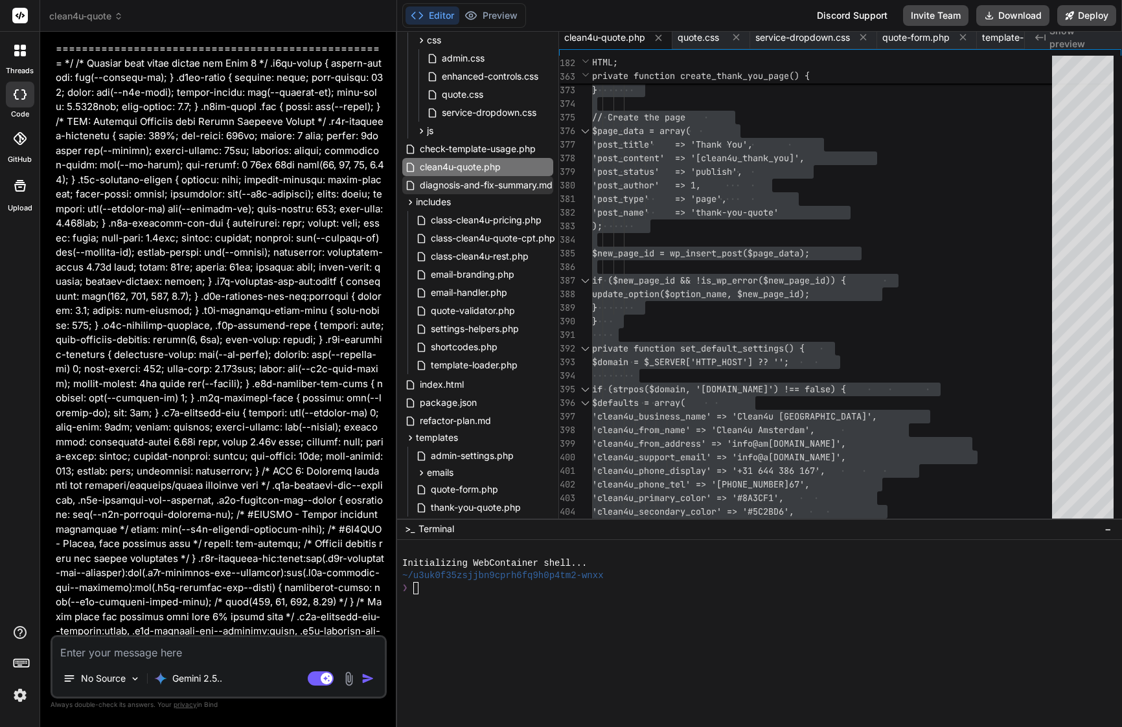
scroll to position [21087, 0]
click at [409, 206] on icon at bounding box center [410, 202] width 11 height 11
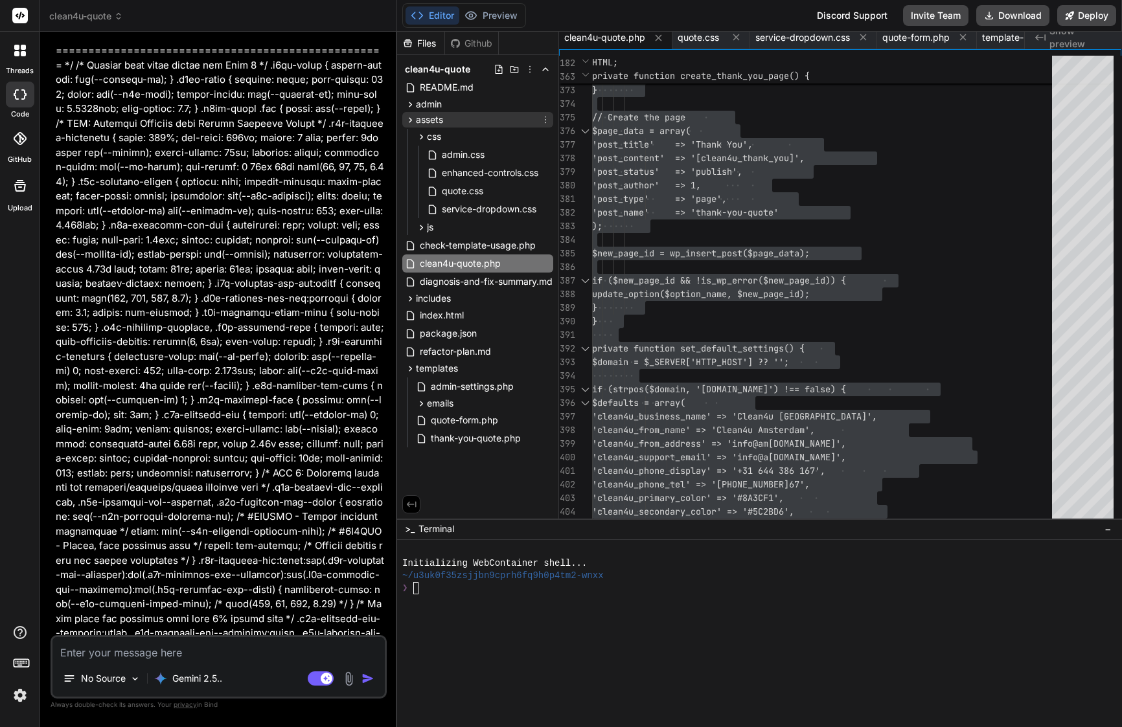
click at [409, 122] on icon at bounding box center [410, 119] width 3 height 5
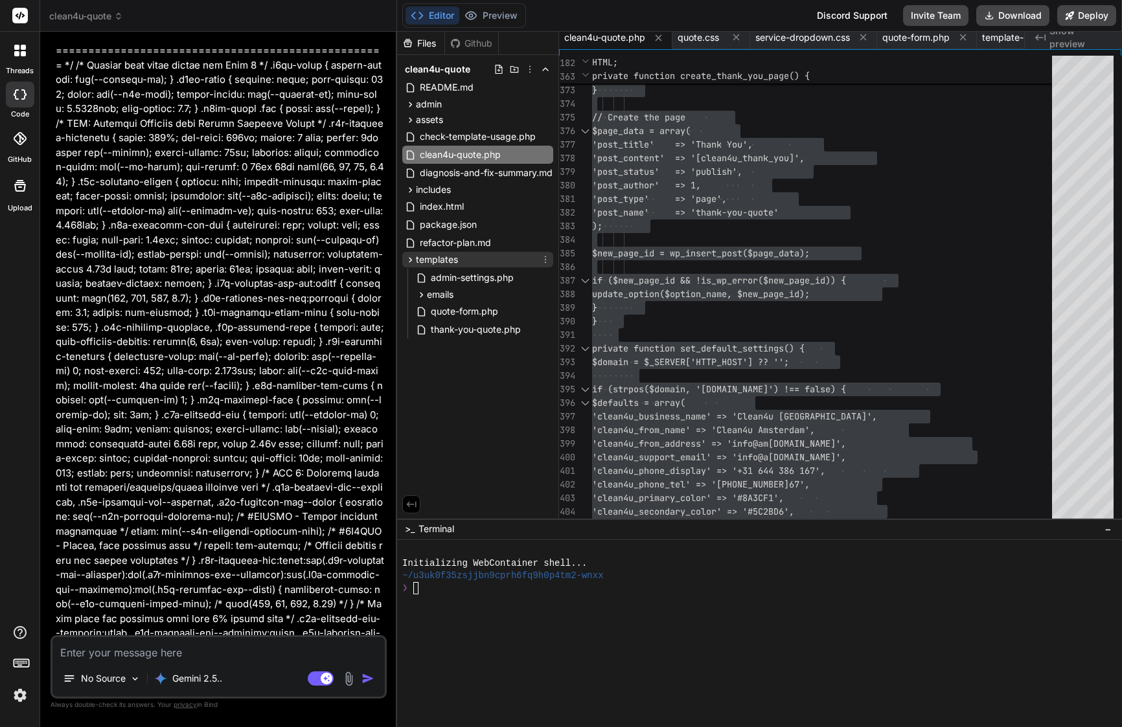
click at [407, 258] on icon at bounding box center [410, 260] width 11 height 11
